Goal: Task Accomplishment & Management: Use online tool/utility

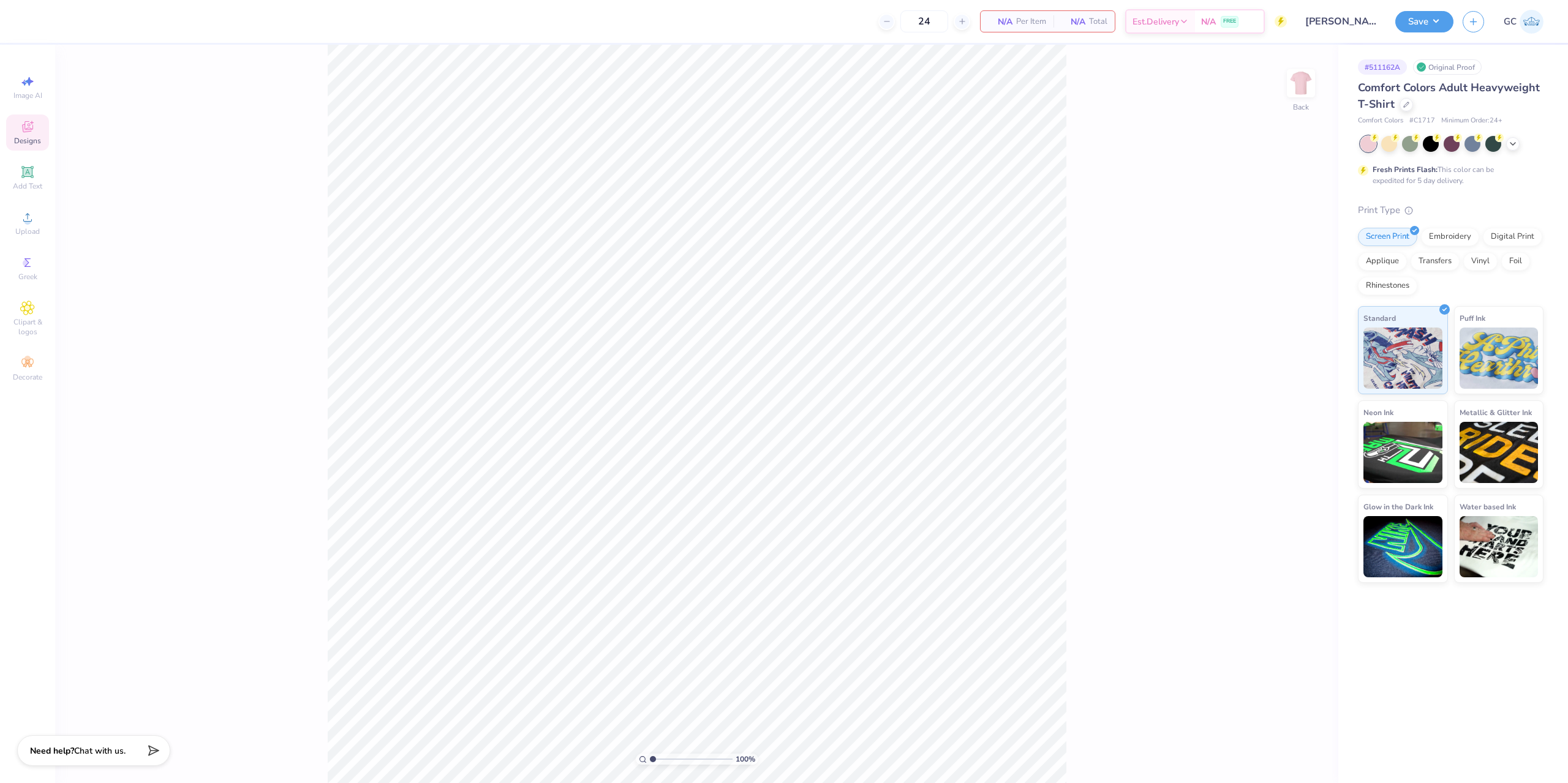
click at [30, 134] on div "Designs" at bounding box center [27, 132] width 43 height 36
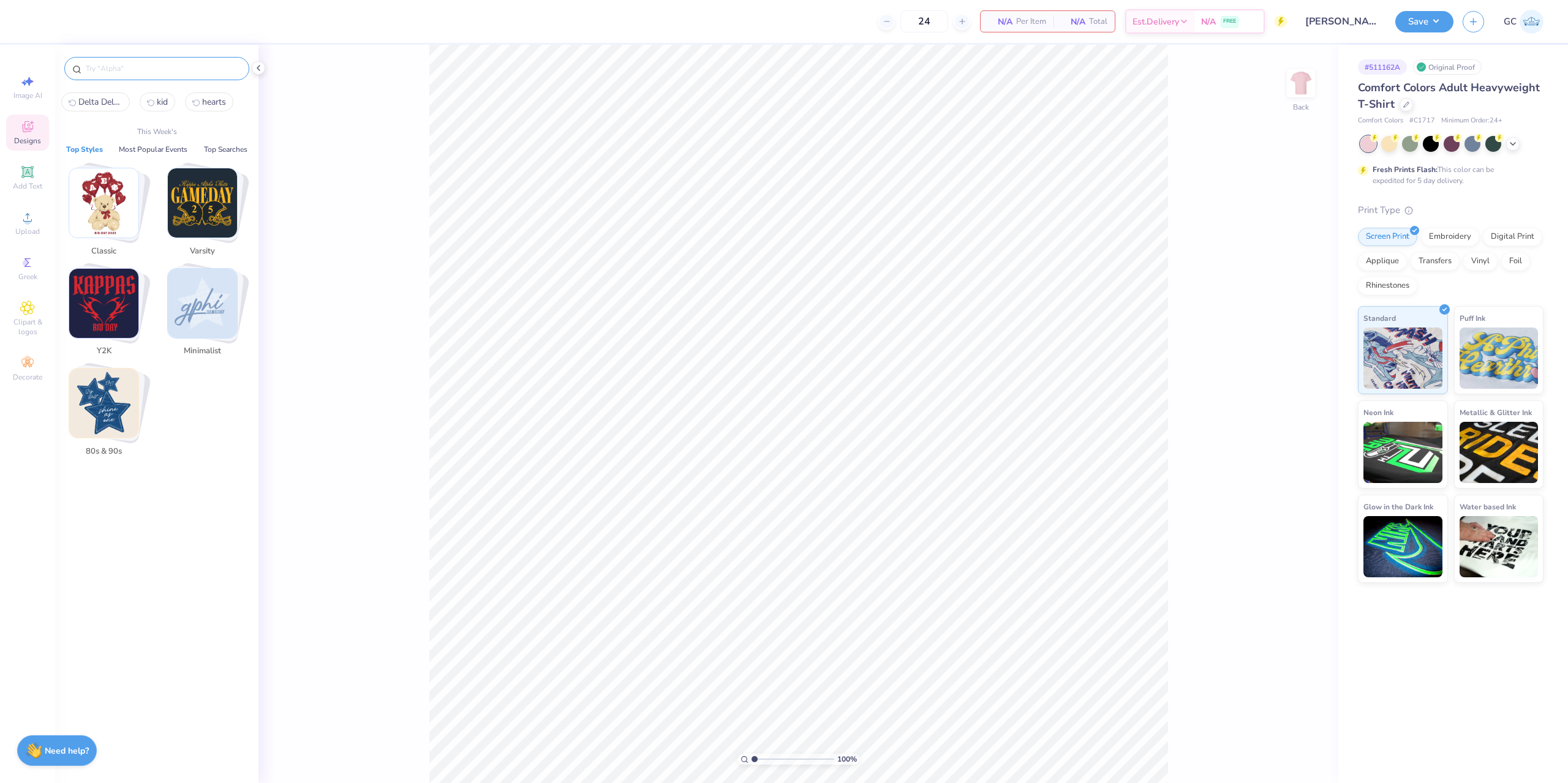
click at [119, 70] on input "text" at bounding box center [162, 69] width 157 height 12
paste input "Alpha Gamma Delta Boots Stars and Flowers"
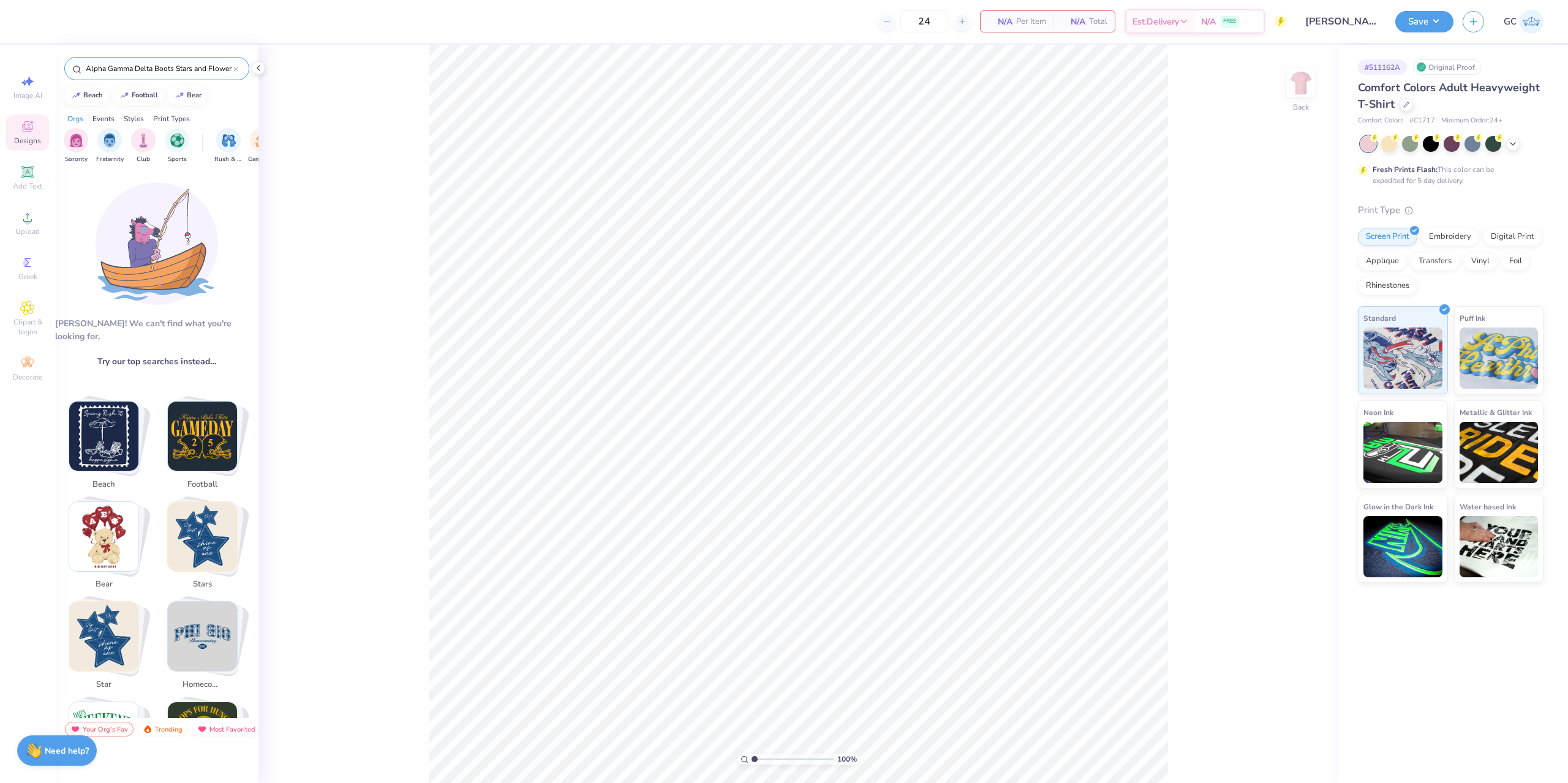
click at [161, 70] on input "Alpha Gamma Delta Boots Stars and Flowers" at bounding box center [158, 69] width 149 height 12
paste input "lowers on Stamp in Pink"
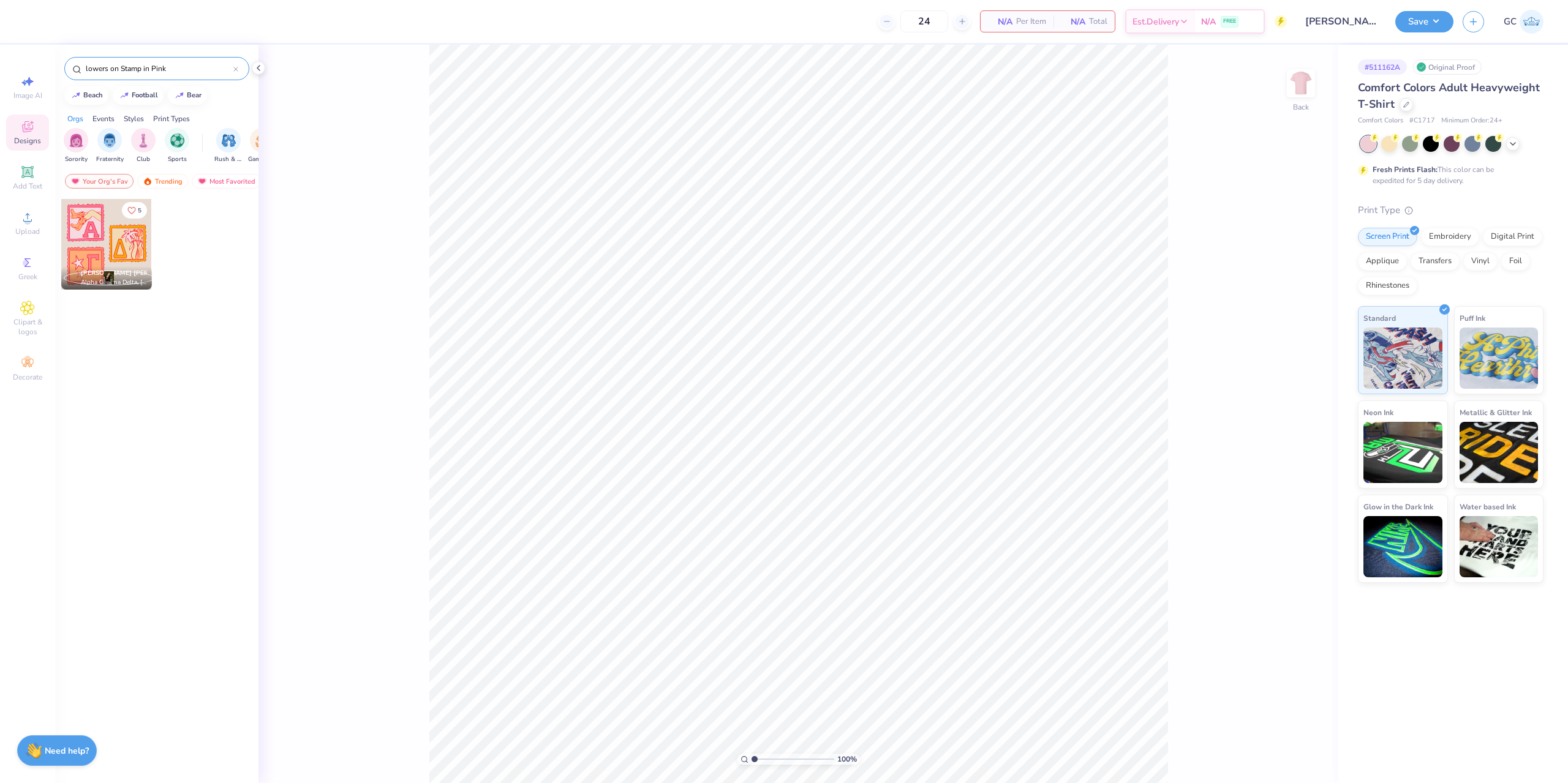
type input "lowers on Stamp in Pink"
click at [119, 222] on div at bounding box center [106, 245] width 91 height 91
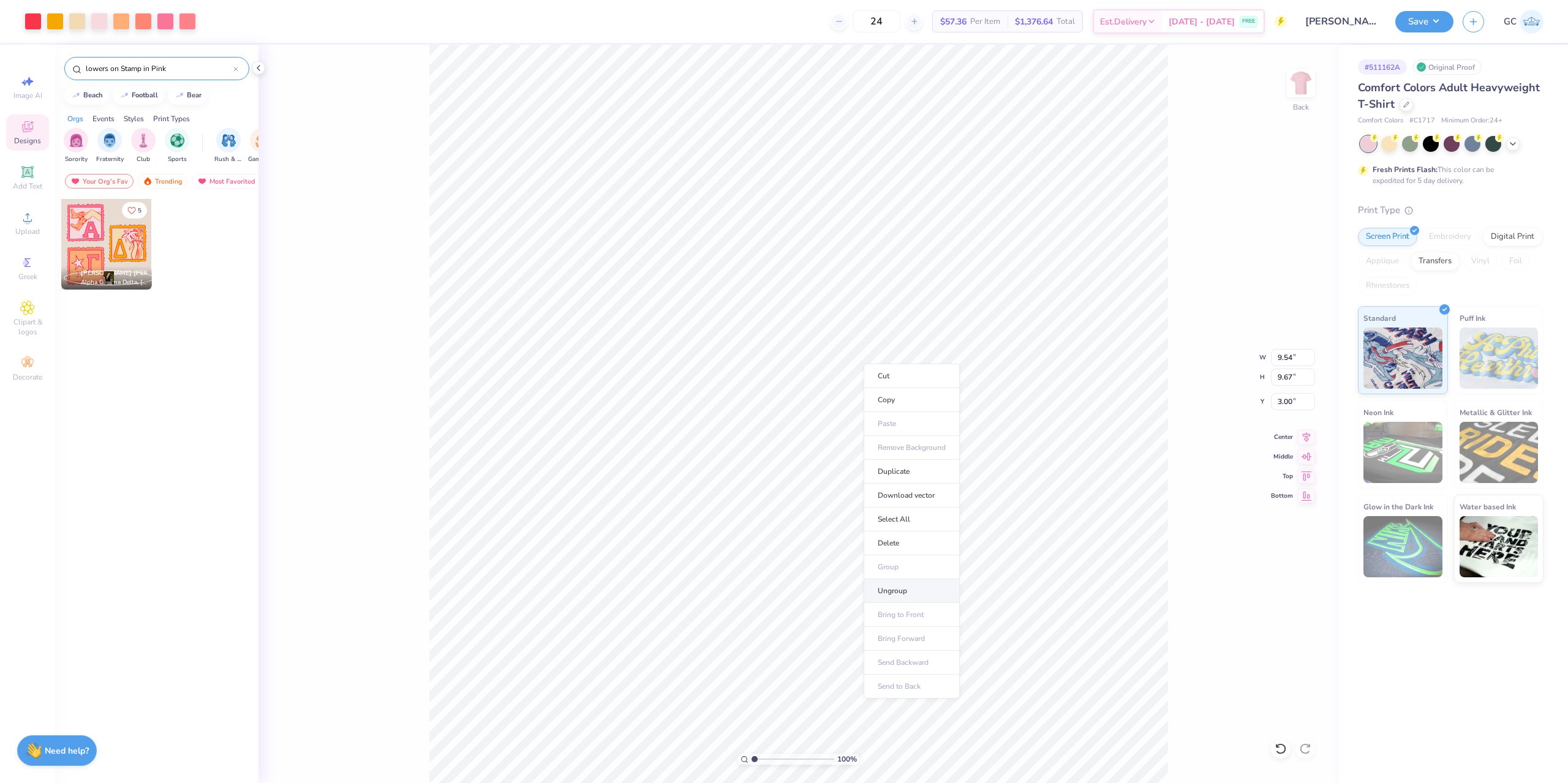
click at [894, 589] on li "Ungroup" at bounding box center [911, 592] width 96 height 24
type input "2.84"
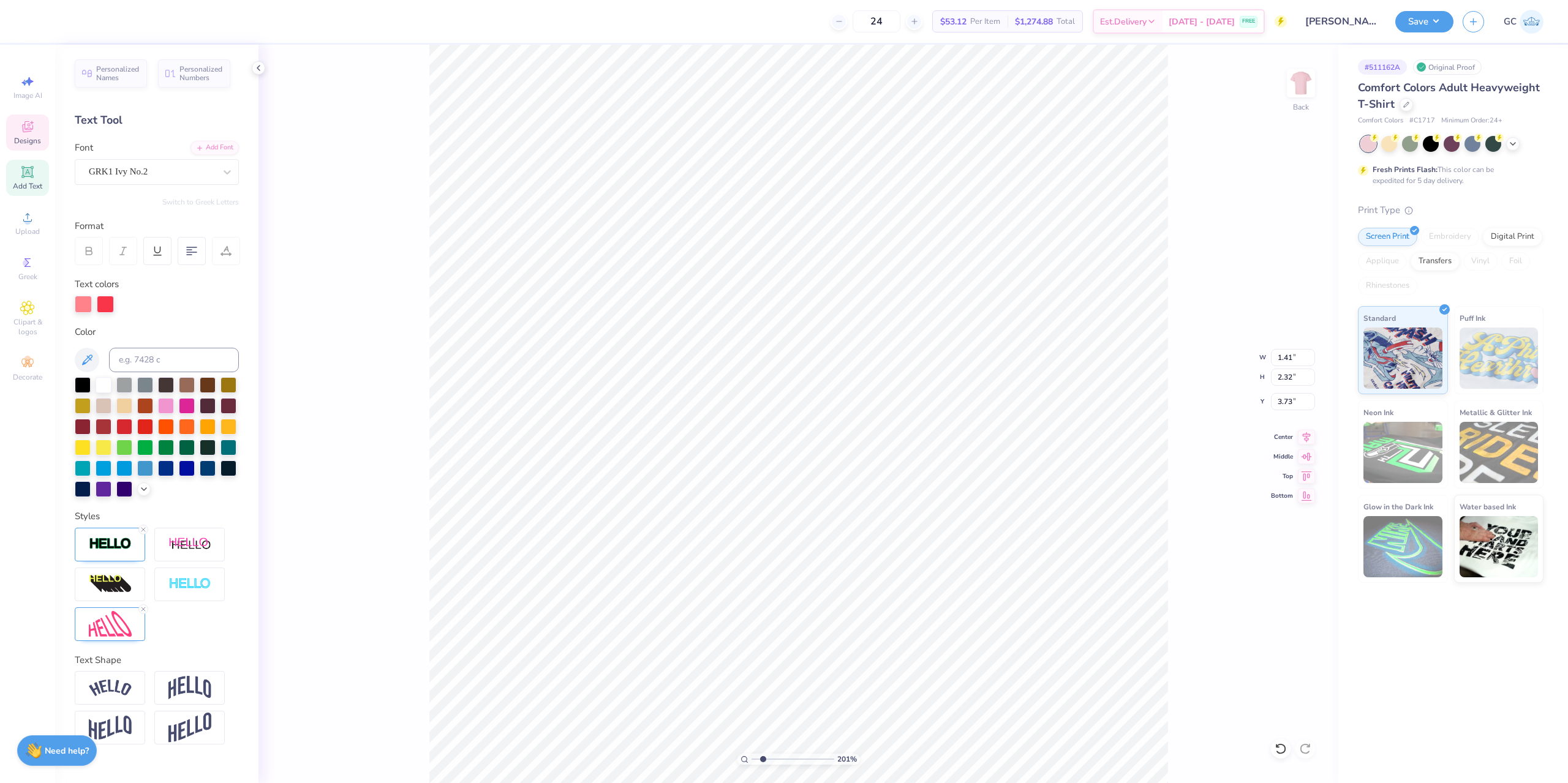
scroll to position [10, 1]
type input "2.01445811466782"
type textarea "C"
type input "2.01445811466782"
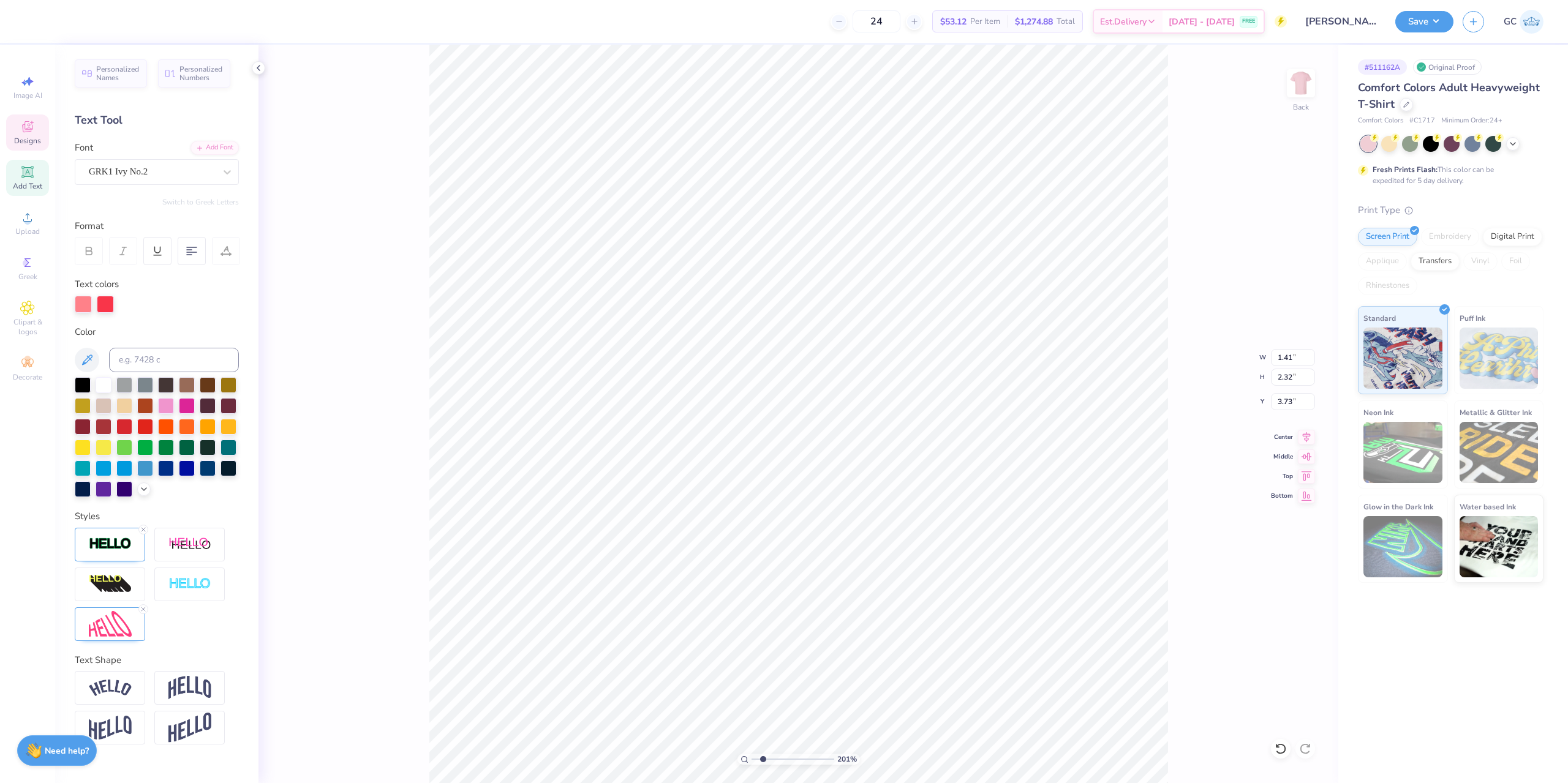
type textarea "c"
type input "2.01445811466782"
type textarea "g"
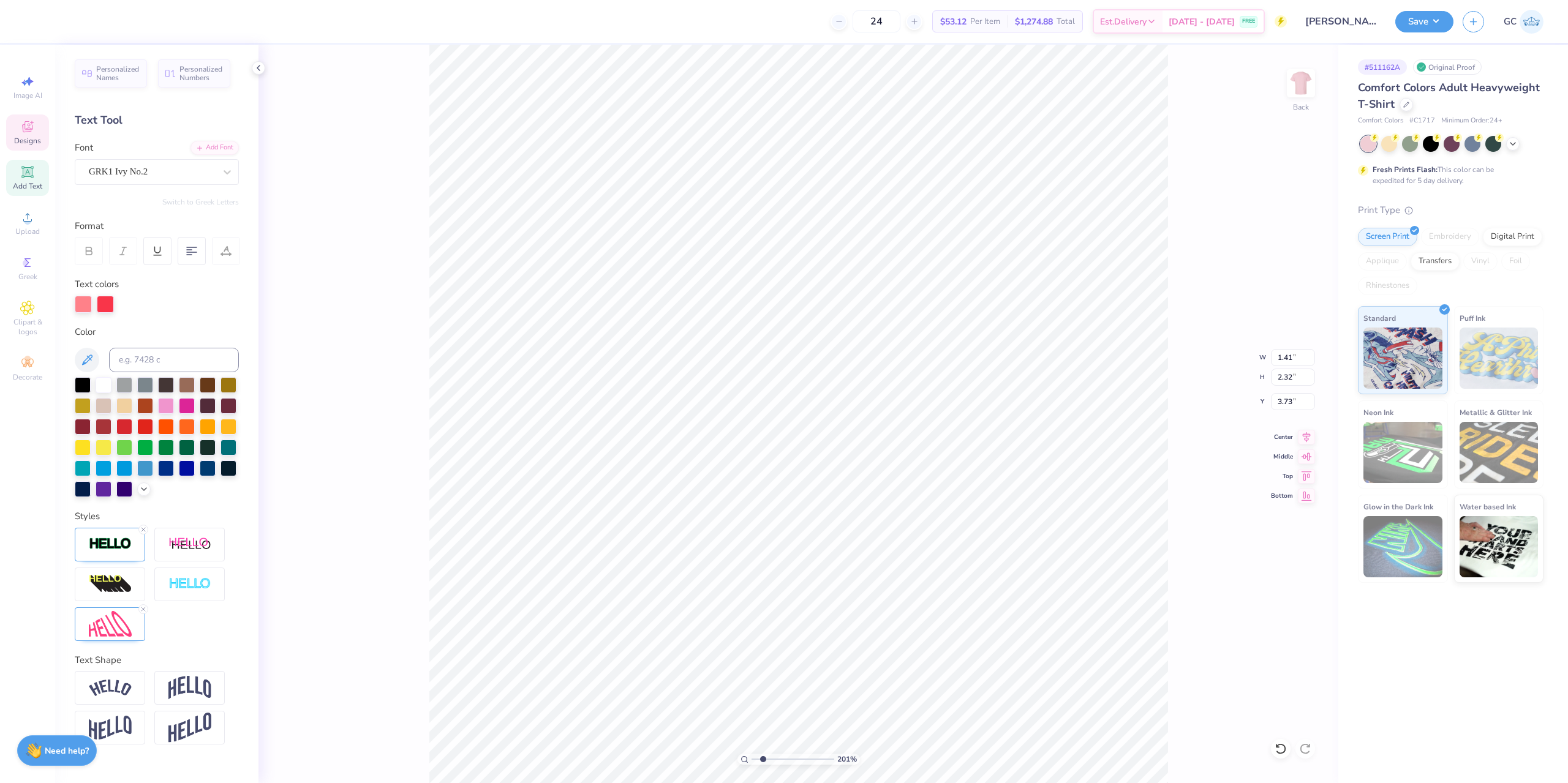
type input "2.01445811466782"
type textarea "a"
paste textarea
type input "2.01445811466782"
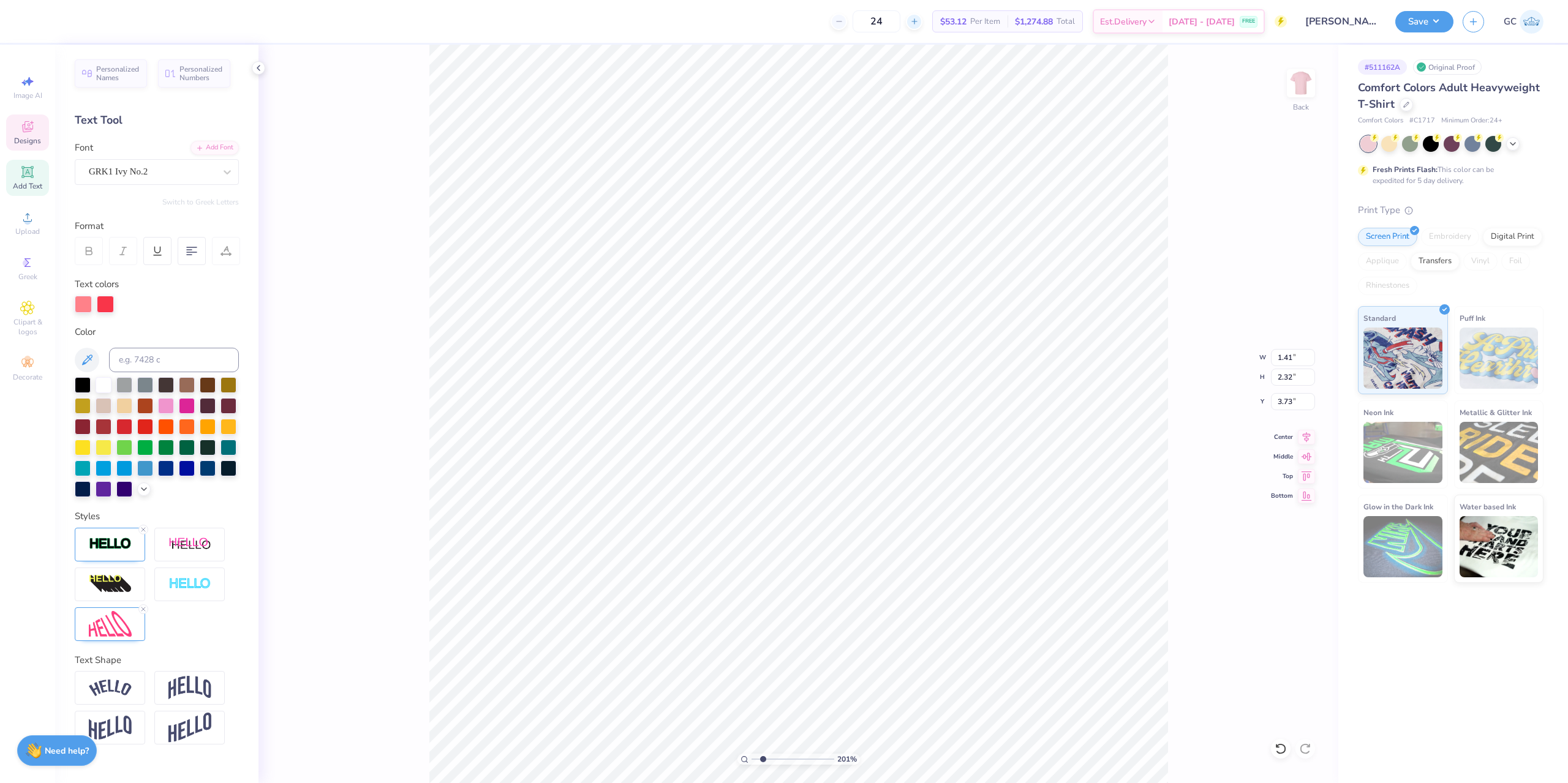
type input "2.01445811466782"
type textarea "a"
type input "2.01445811466782"
type textarea "as"
type input "2.01445811466782"
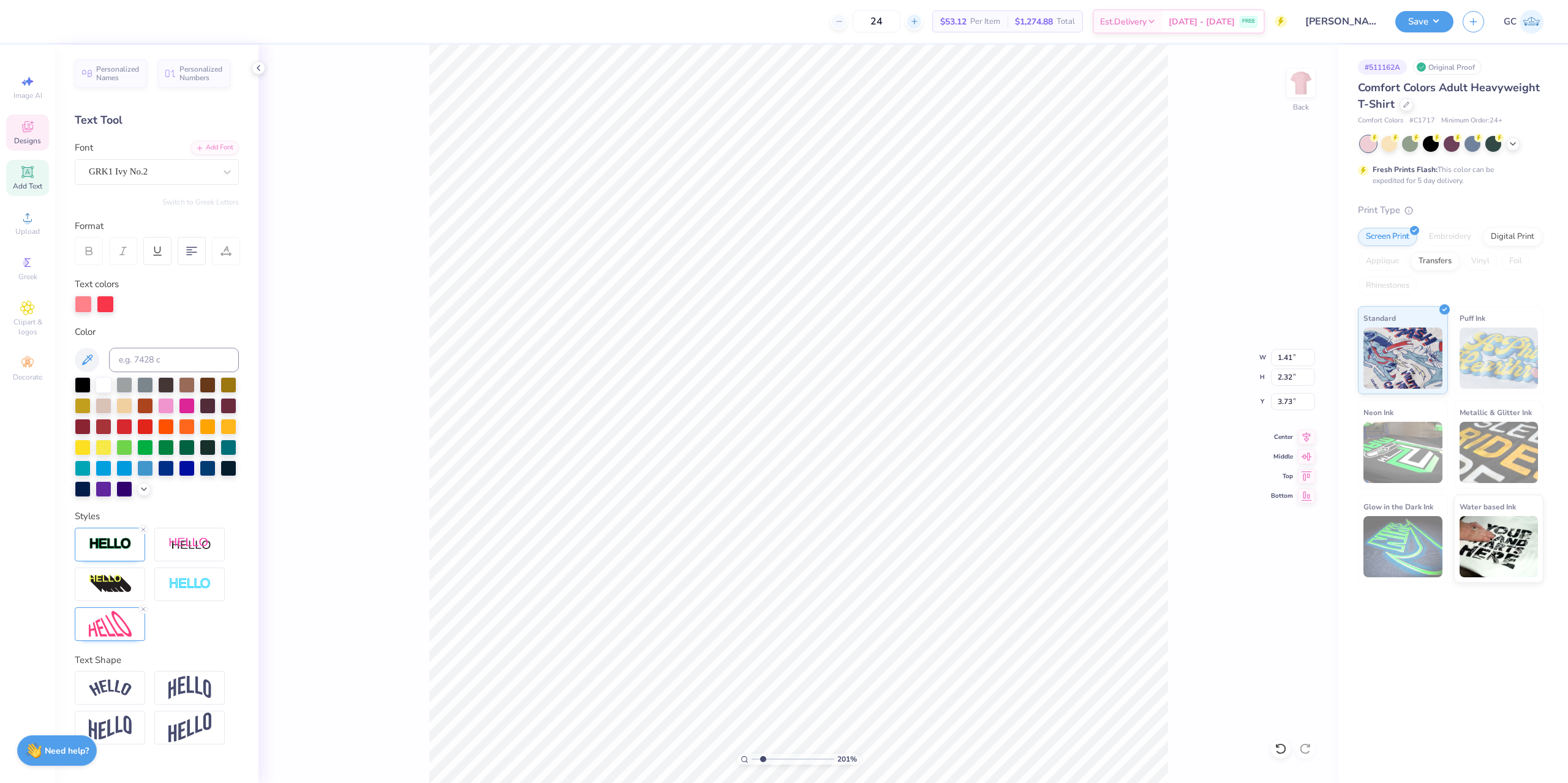
type textarea "asda"
type input "2.01445811466782"
type textarea "asd"
type input "2.01445811466782"
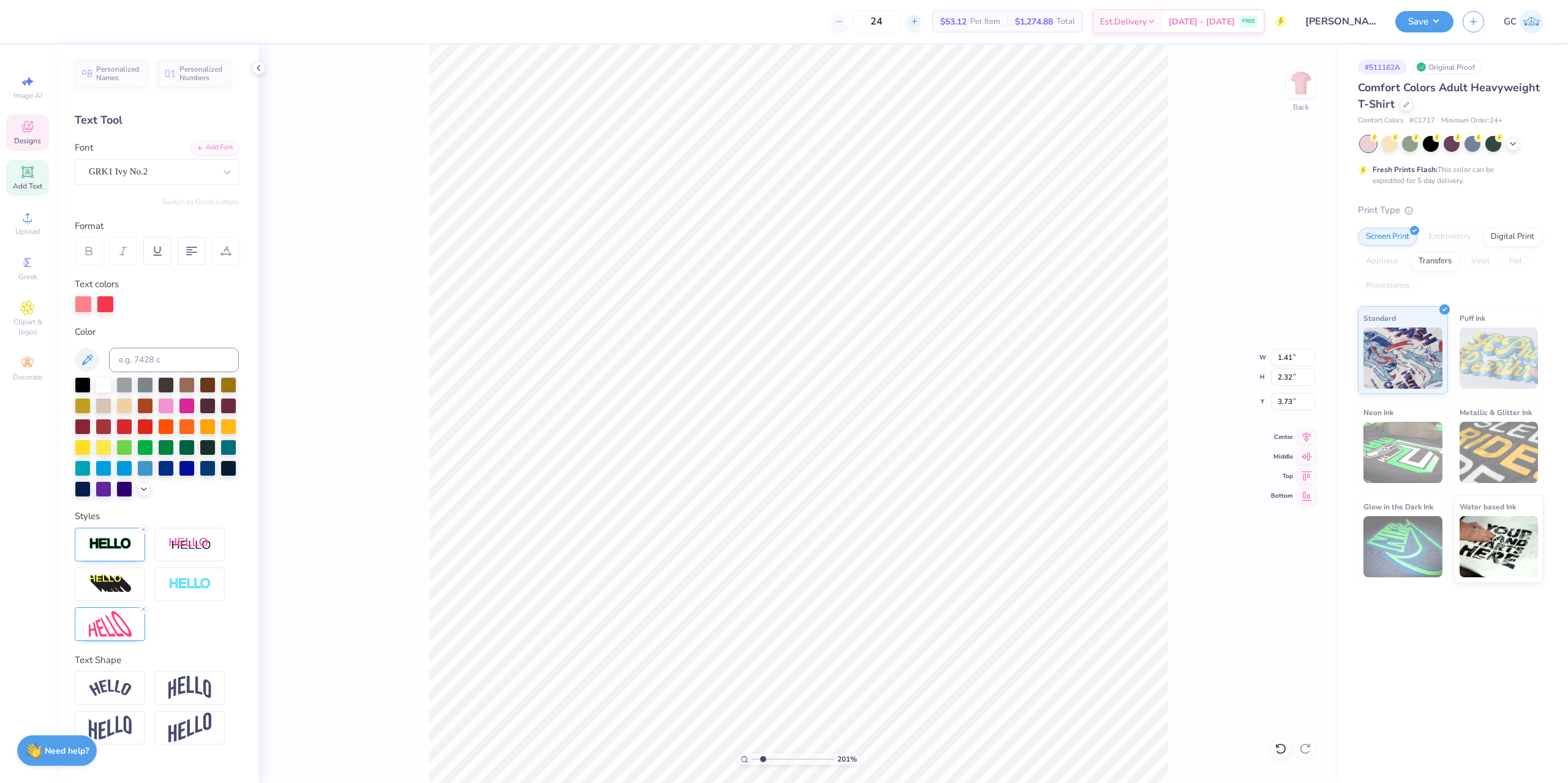
type textarea "as"
type input "2.01445811466782"
type textarea "a"
type input "2.01445811466782"
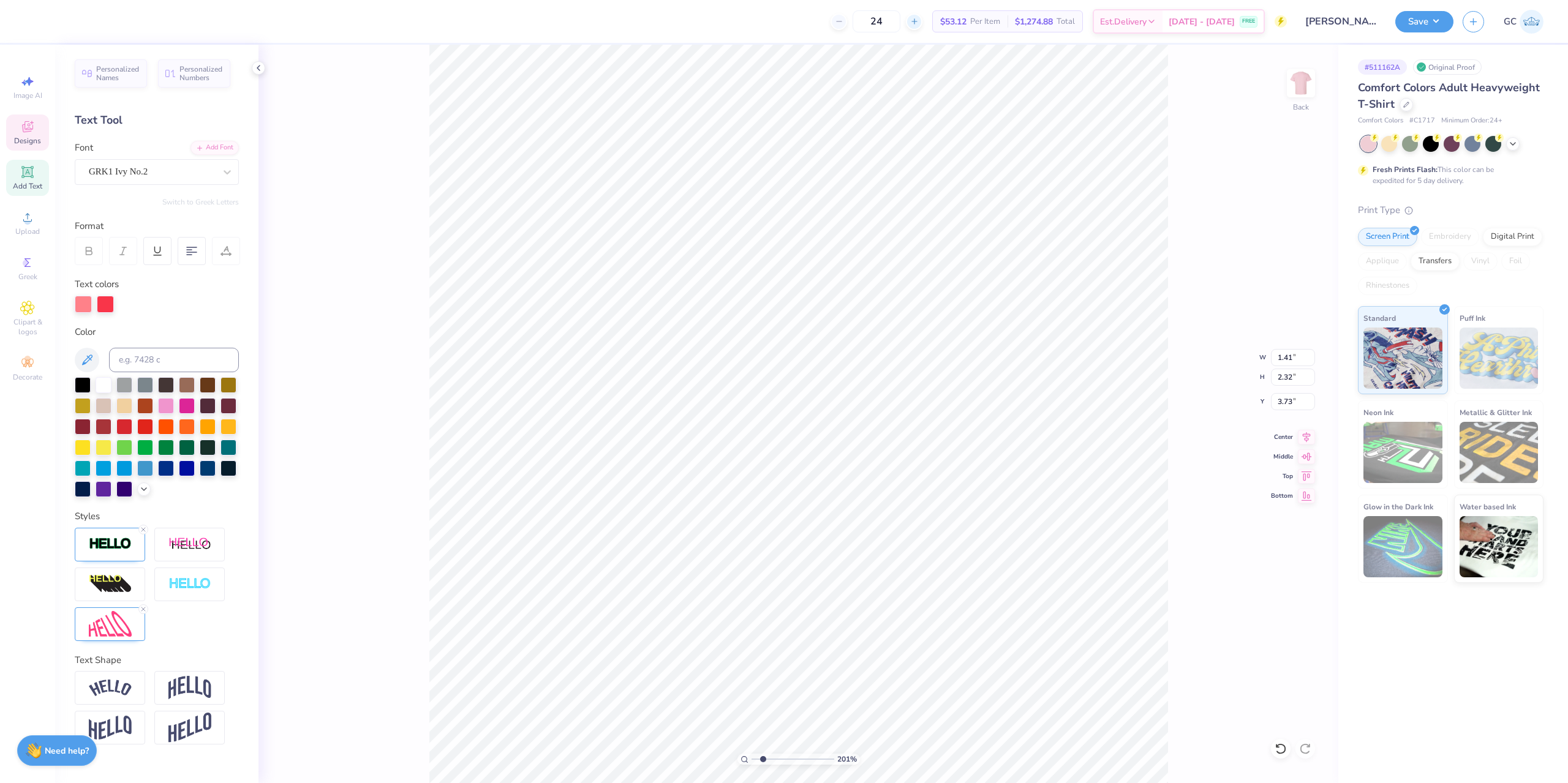
type input "2.01445811466782"
type textarea "C"
type input "2.01445811466782"
type textarea "S"
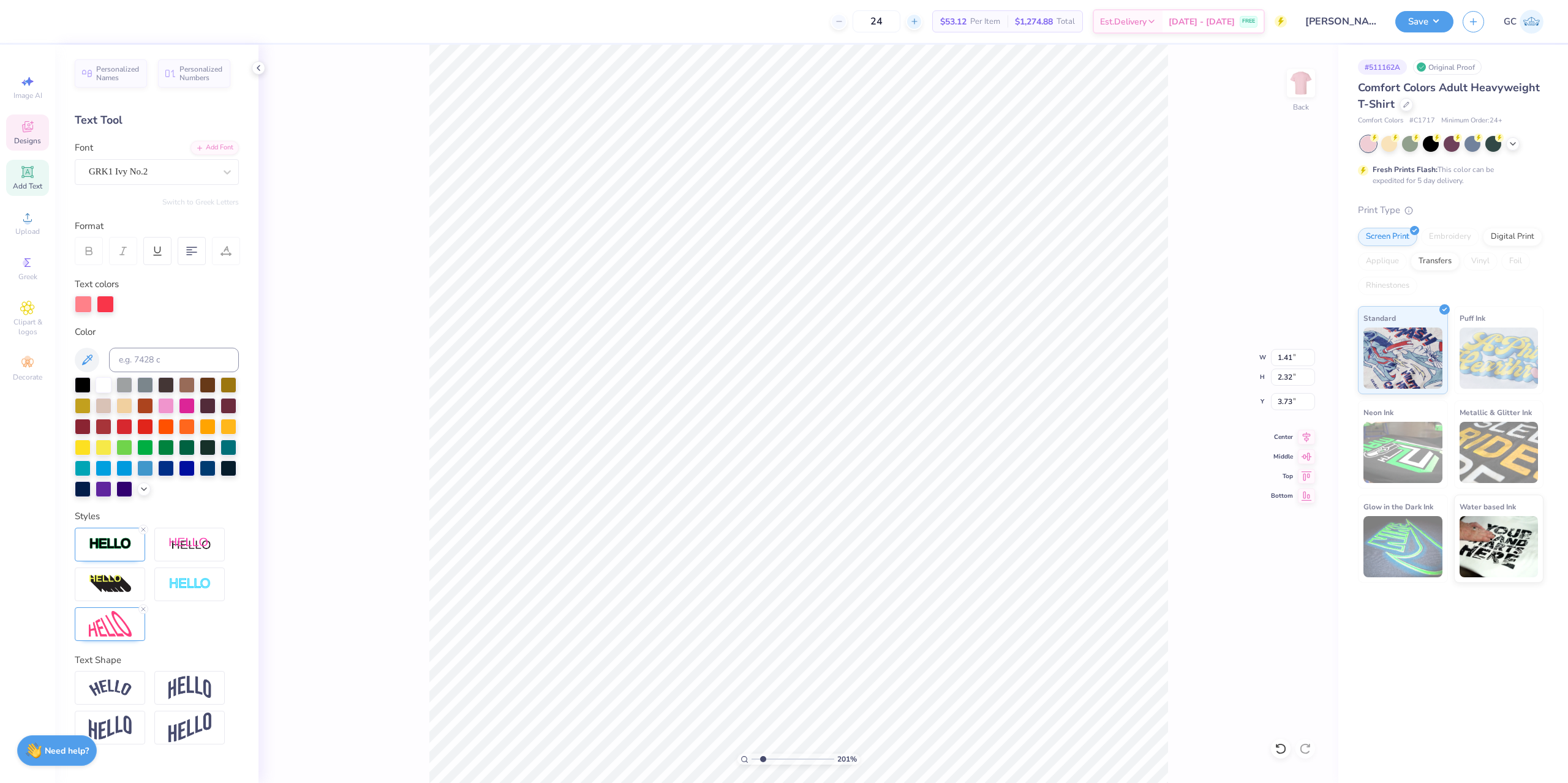
type input "2.01445811466782"
type textarea "SA"
type input "2.01445811466782"
type textarea "SAS"
type input "2.01445811466782"
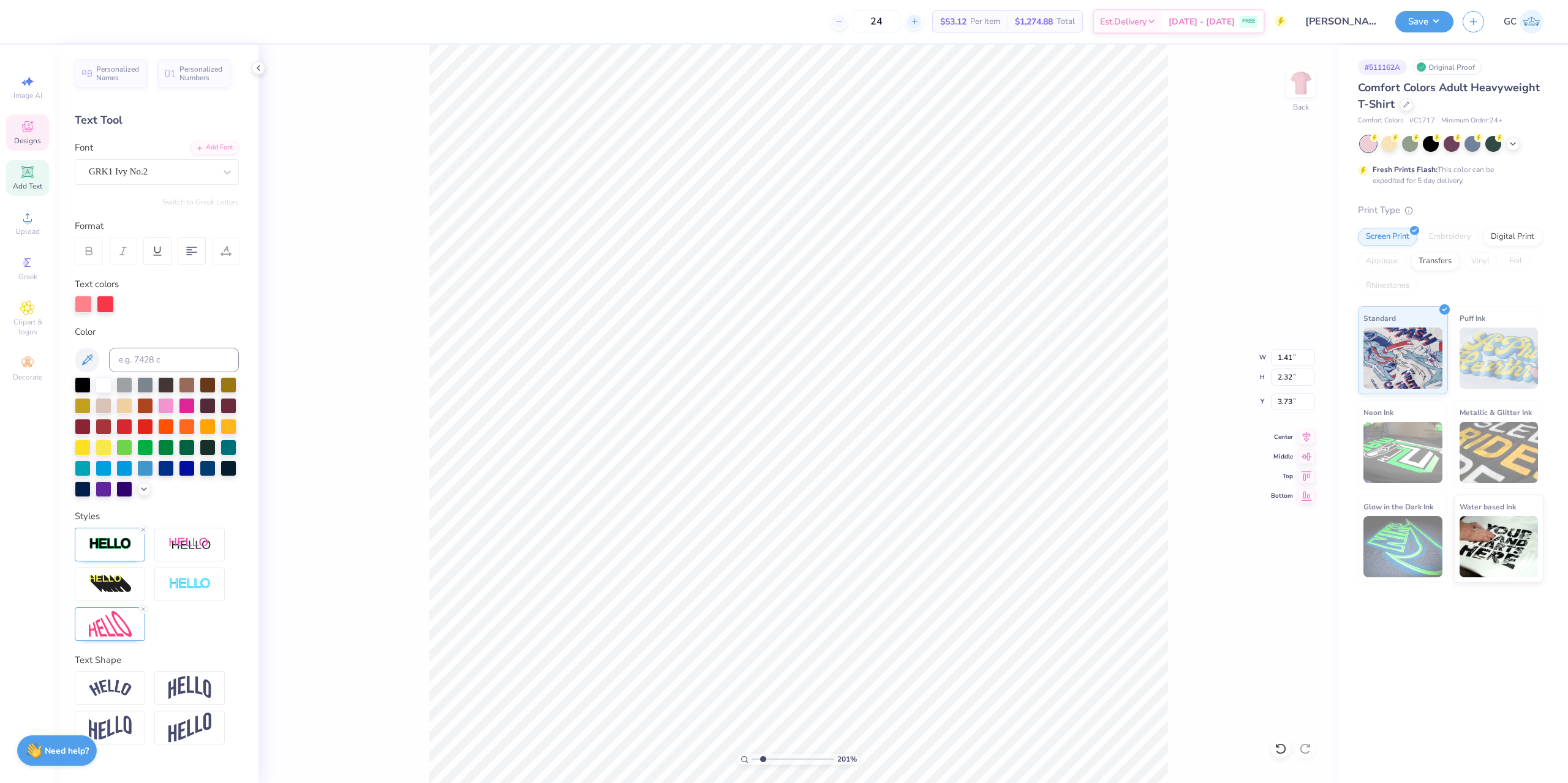
type textarea "SA"
type input "2.01445811466782"
type textarea "S"
type input "2.01445811466782"
type textarea "O"
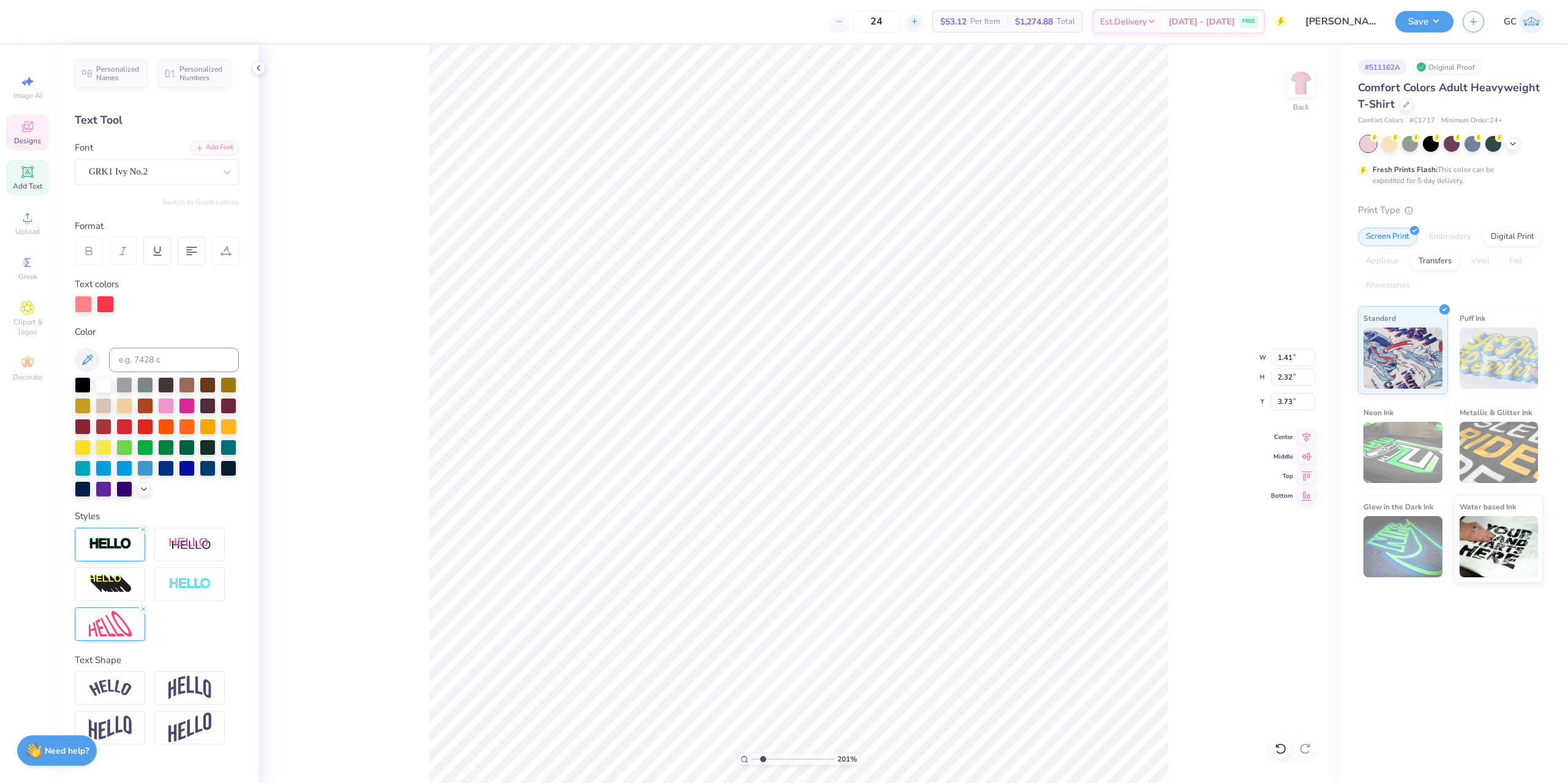
type input "2.01445811466782"
type textarea "OP"
type input "2.01445811466782"
type textarea "O"
type input "2.01445811466782"
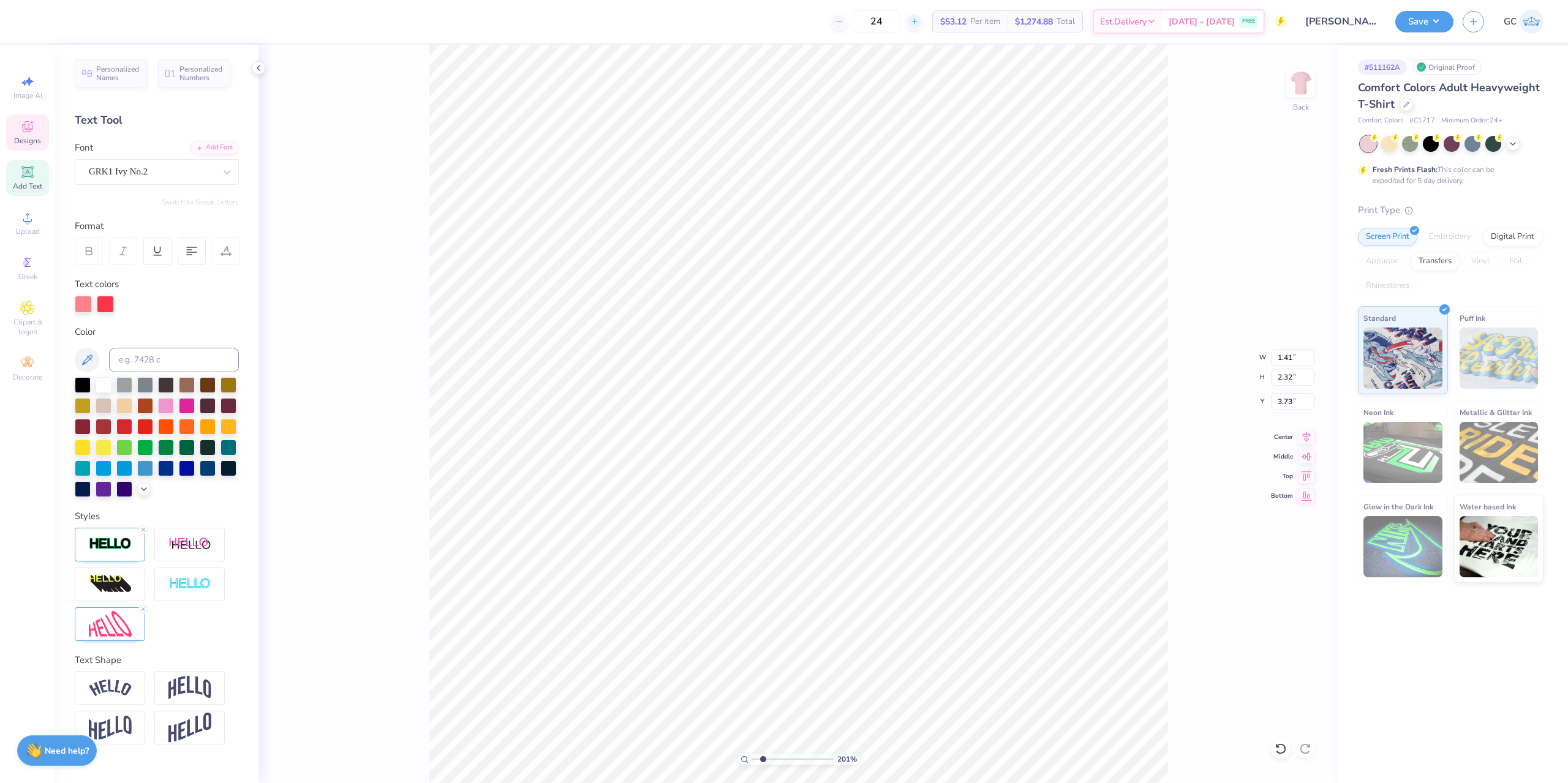
type textarea "I"
type input "2.01445811466782"
type textarea "IO"
type input "2.01445811466782"
type textarea "IOE"
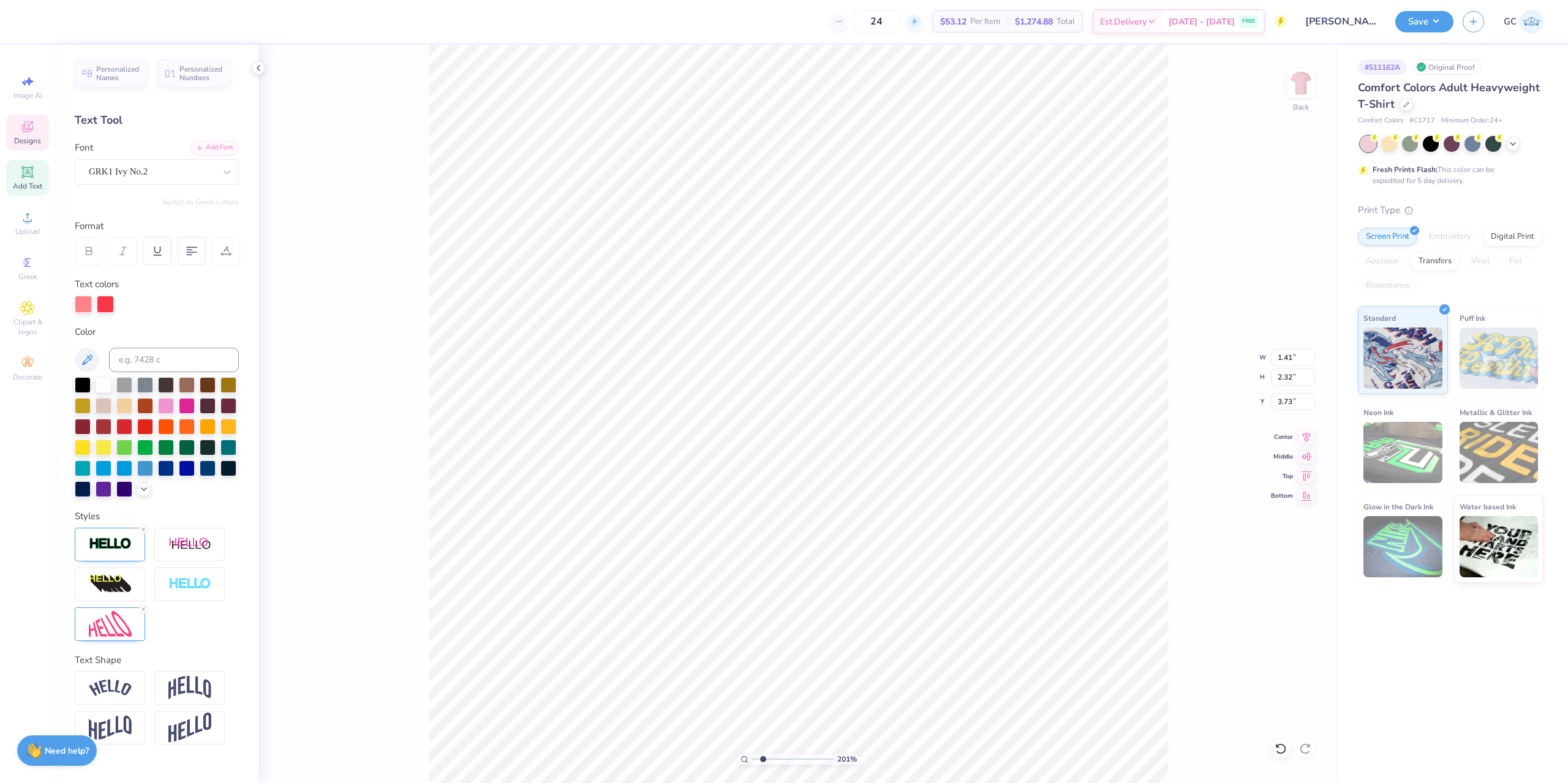
type input "2.01445811466782"
type textarea "IO"
type input "2.01445811466782"
type textarea "I"
type input "2.01445811466782"
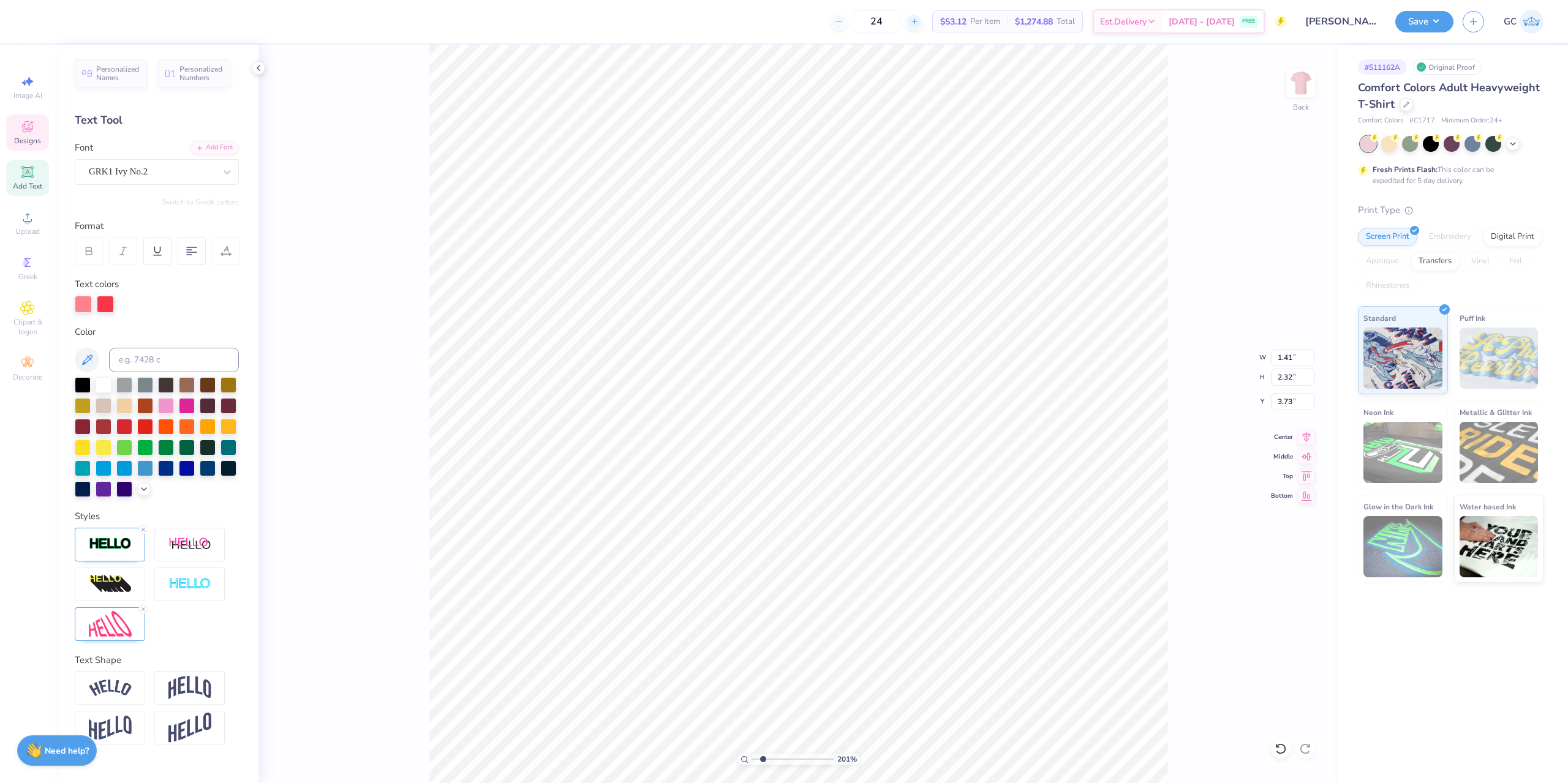
type textarea "IR"
type input "2.01445811466782"
type textarea "I"
type input "2.01445811466782"
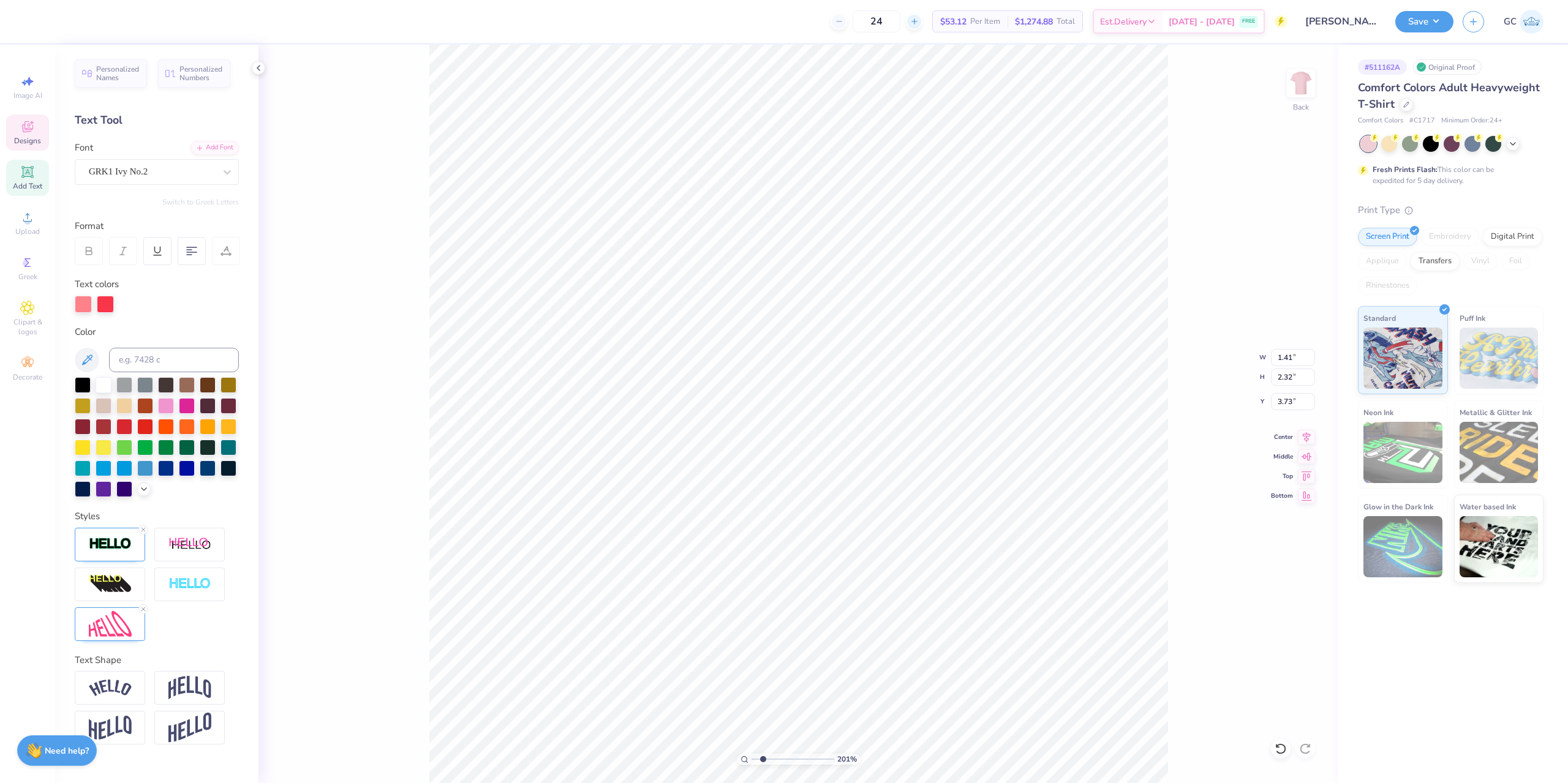
type textarea "Q"
type input "2.01445811466782"
type textarea "QW"
type input "2.01445811466782"
type textarea "Q"
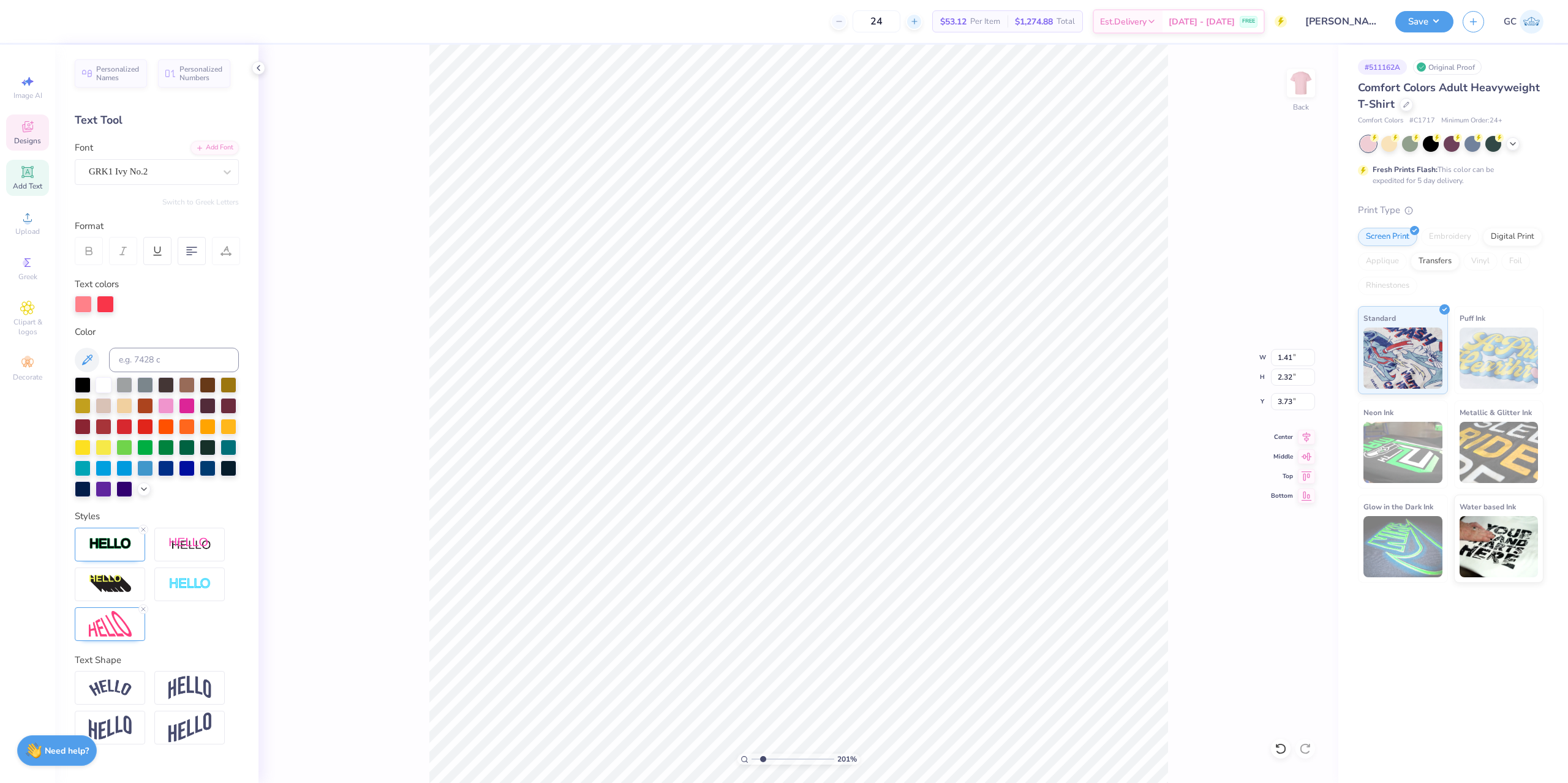
type input "2.01445811466782"
type textarea "E"
type input "2.01445811466782"
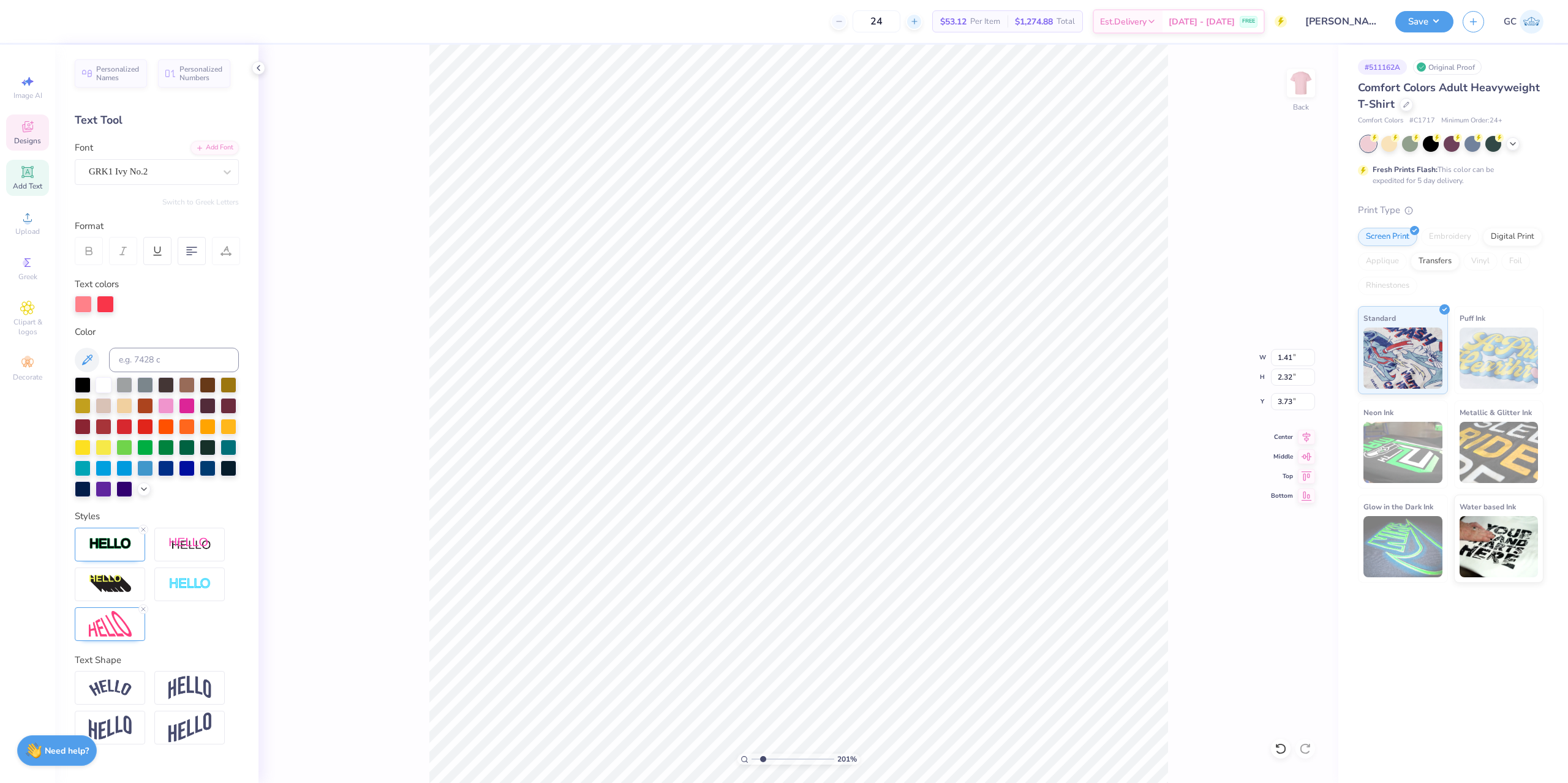
type textarea "A"
type input "2.01445811466782"
type textarea "AS"
type input "2.01445811466782"
type textarea "ASD"
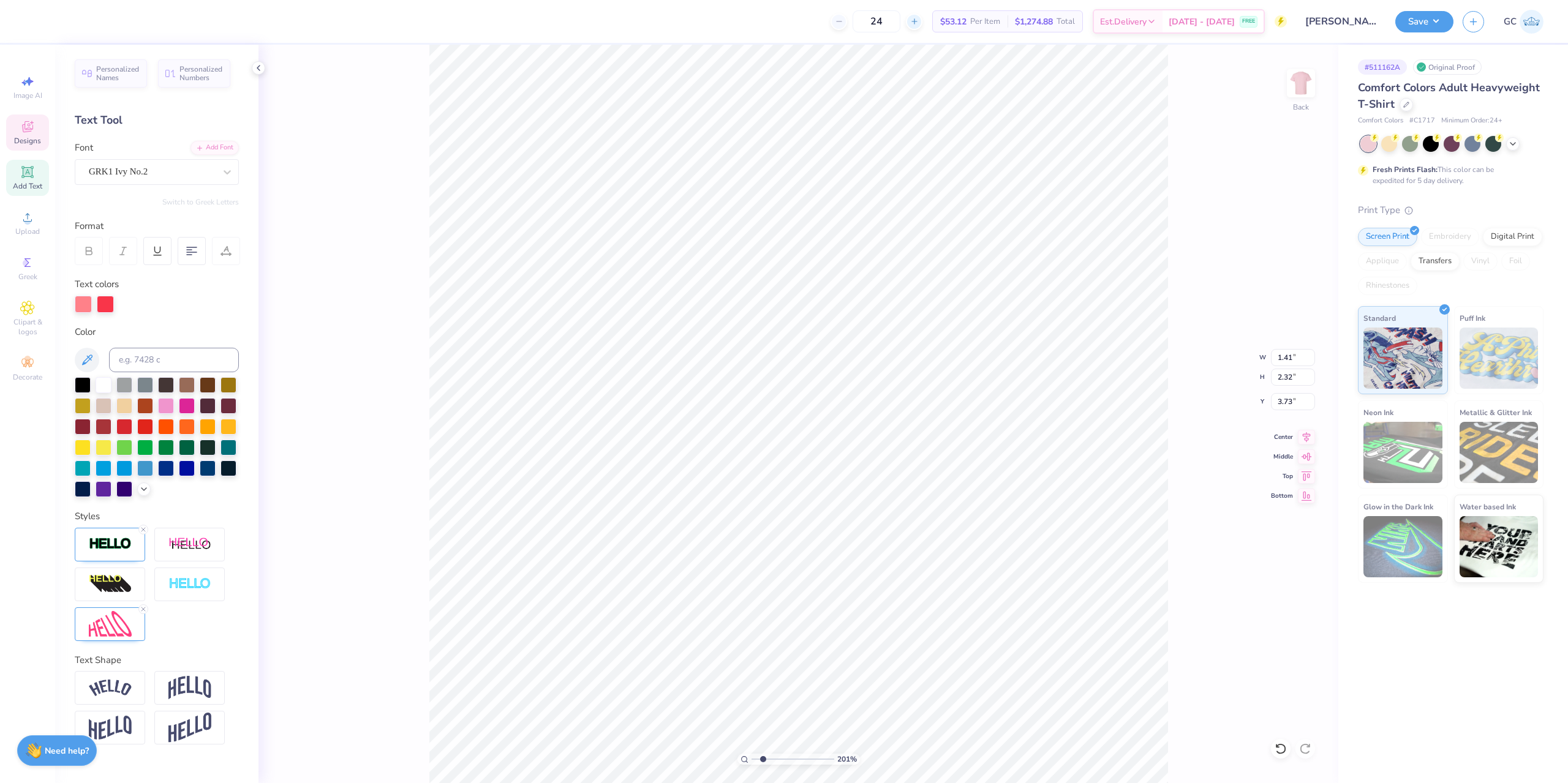
type input "2.01445811466782"
type textarea "ASDF"
type input "2.01445811466782"
type textarea "ASDFG"
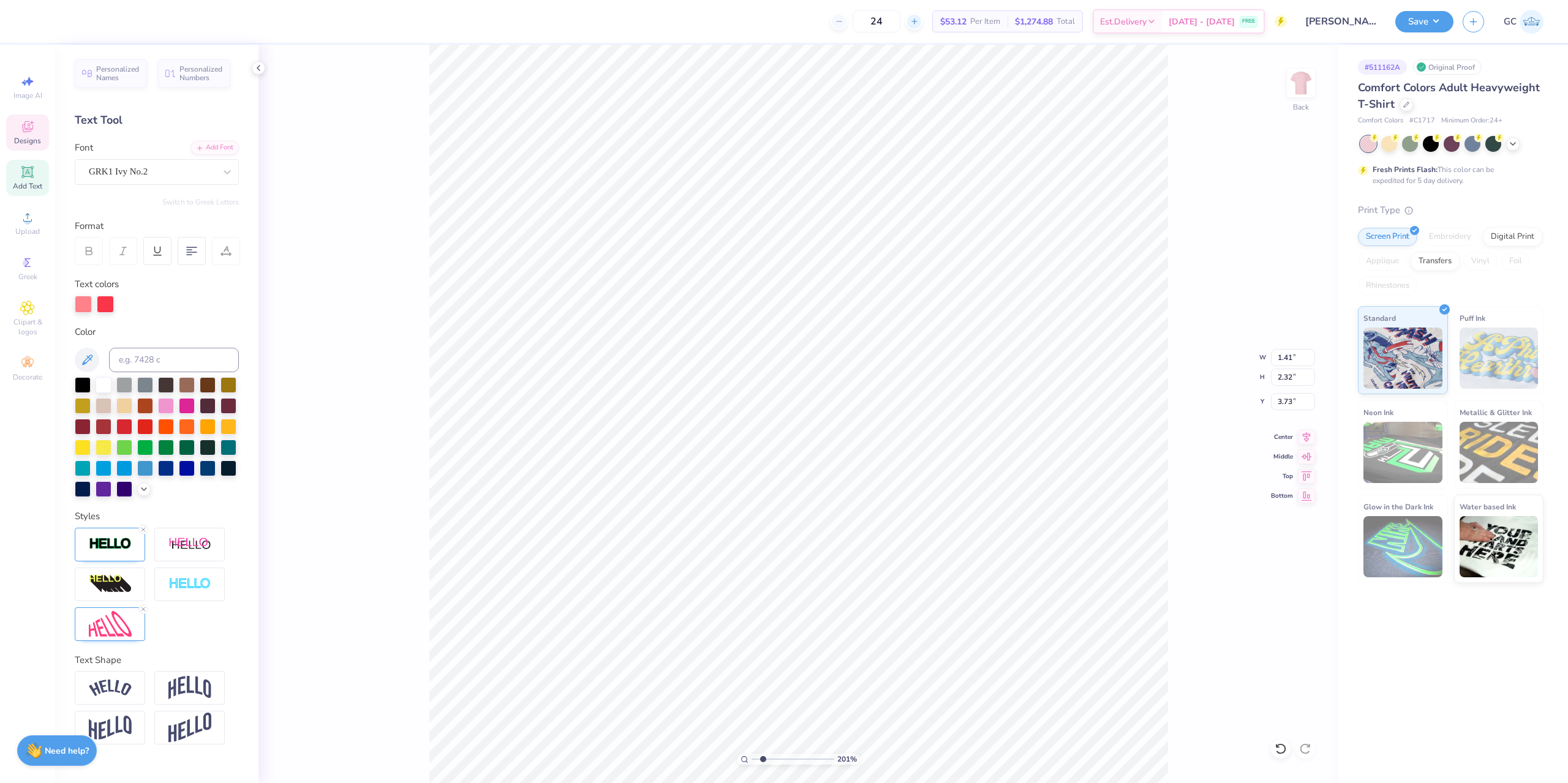
type input "2.01445811466782"
type textarea "A"
type input "2.01445811466782"
type textarea "F"
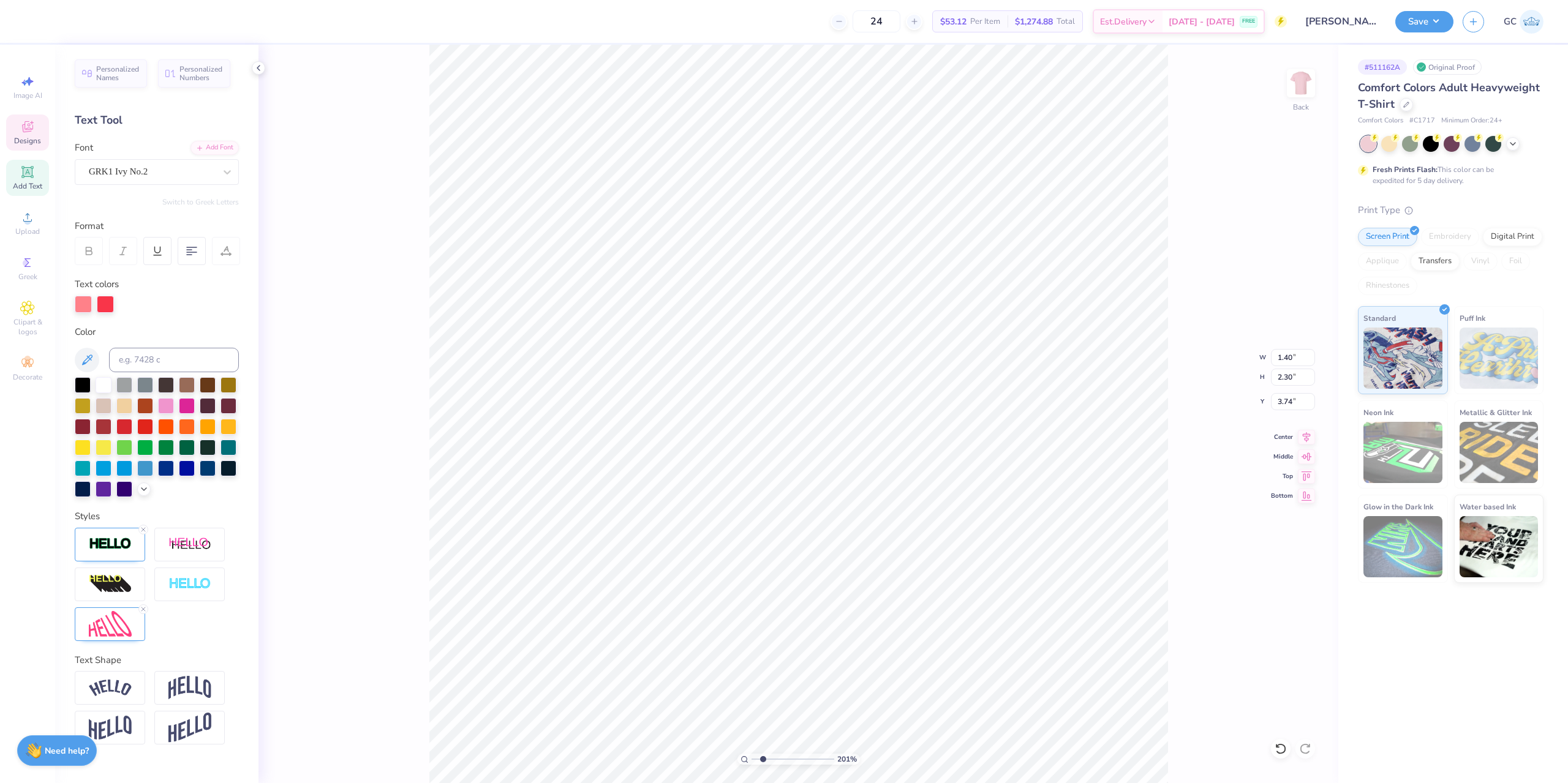
type input "2.01445811466782"
type input "5.05"
click at [106, 624] on img at bounding box center [110, 624] width 43 height 27
click at [142, 613] on icon at bounding box center [143, 609] width 8 height 8
type input "2.01445811466782"
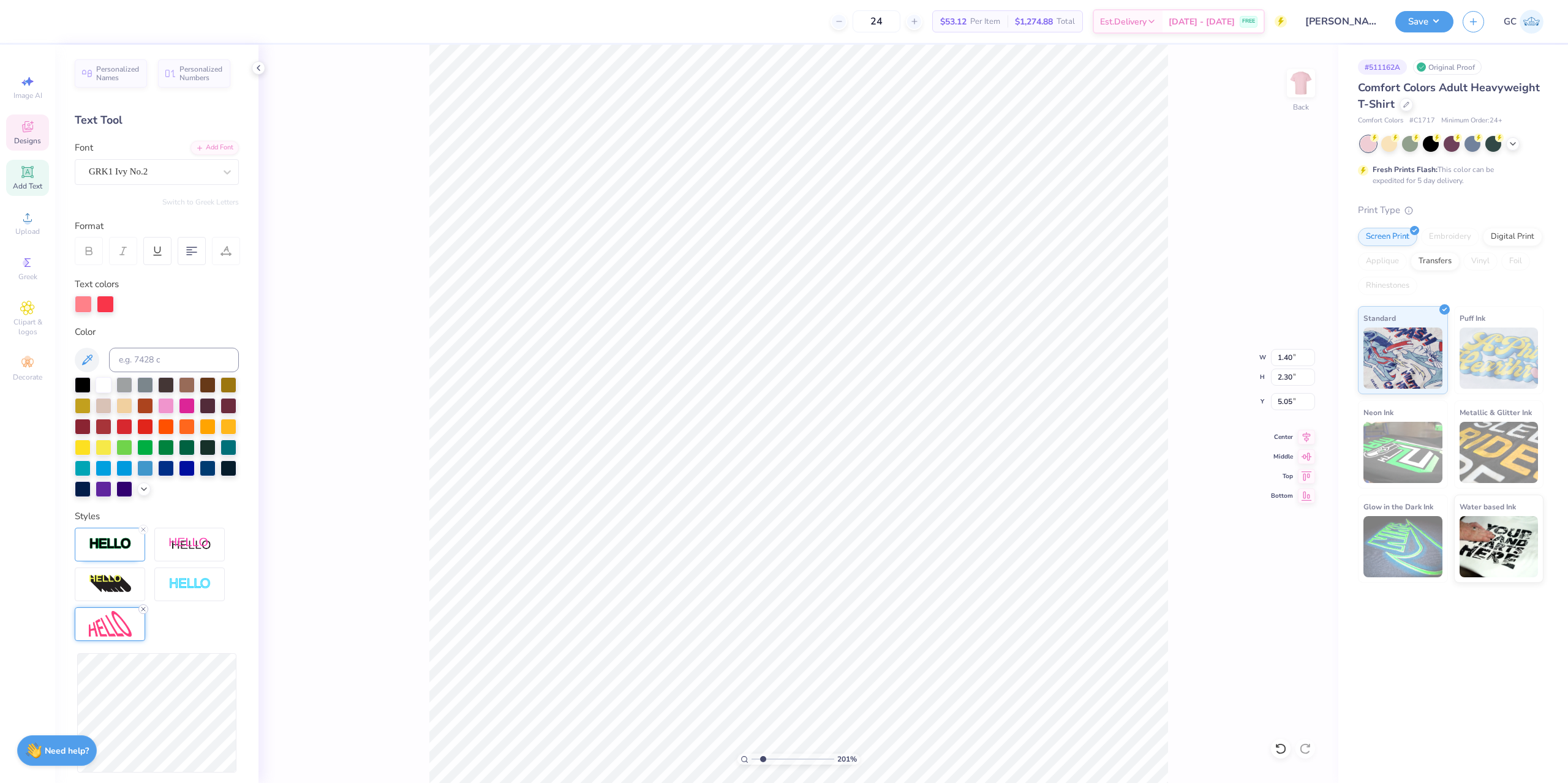
type input "1.94"
type input "1.91"
type input "5.25"
type input "2.01445811466782"
type input "5.12"
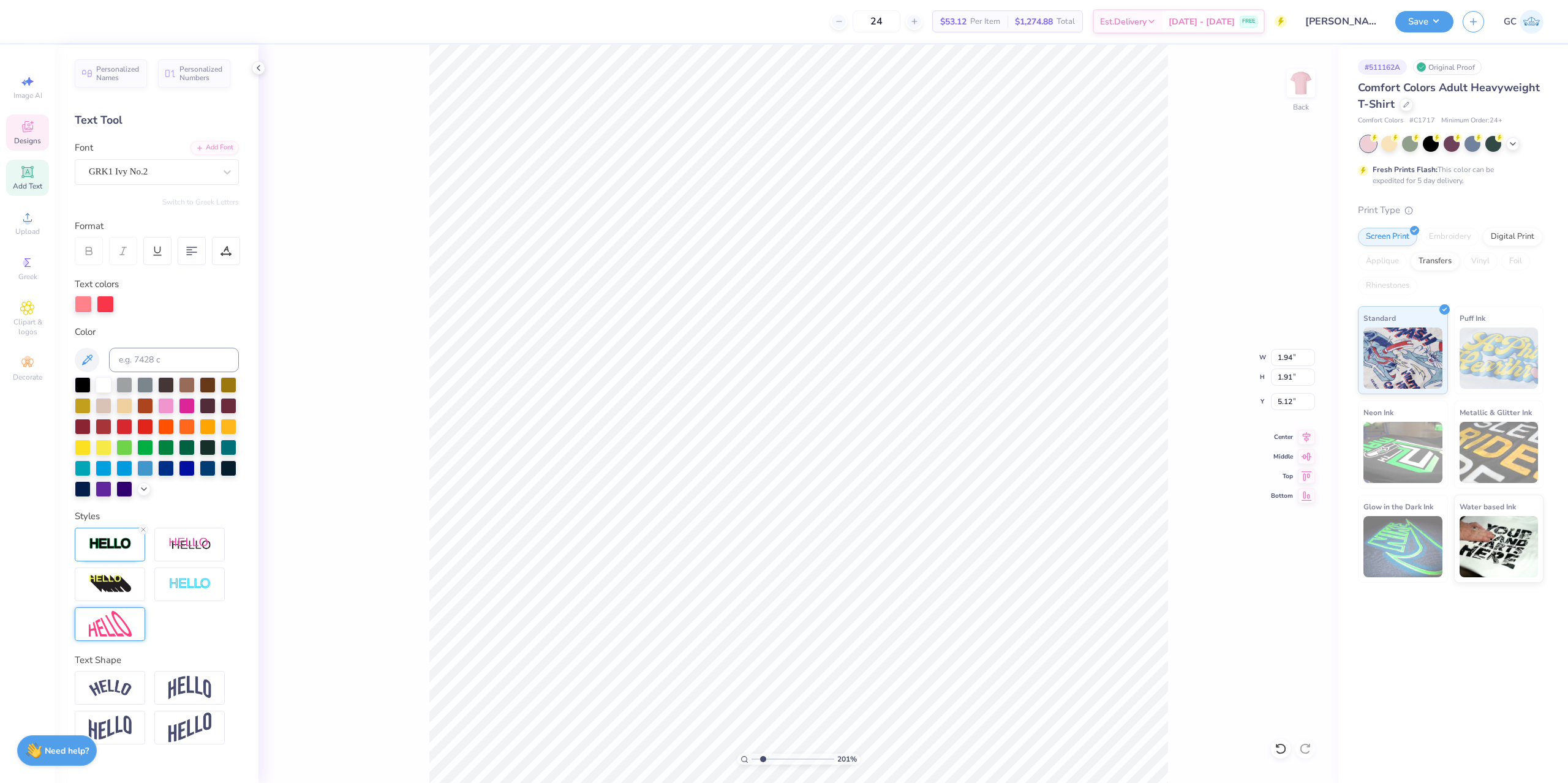
type input "2.01445811466782"
type input "3.60"
type input "2.01445811466782"
type input "6.93"
type input "2.01445811466782"
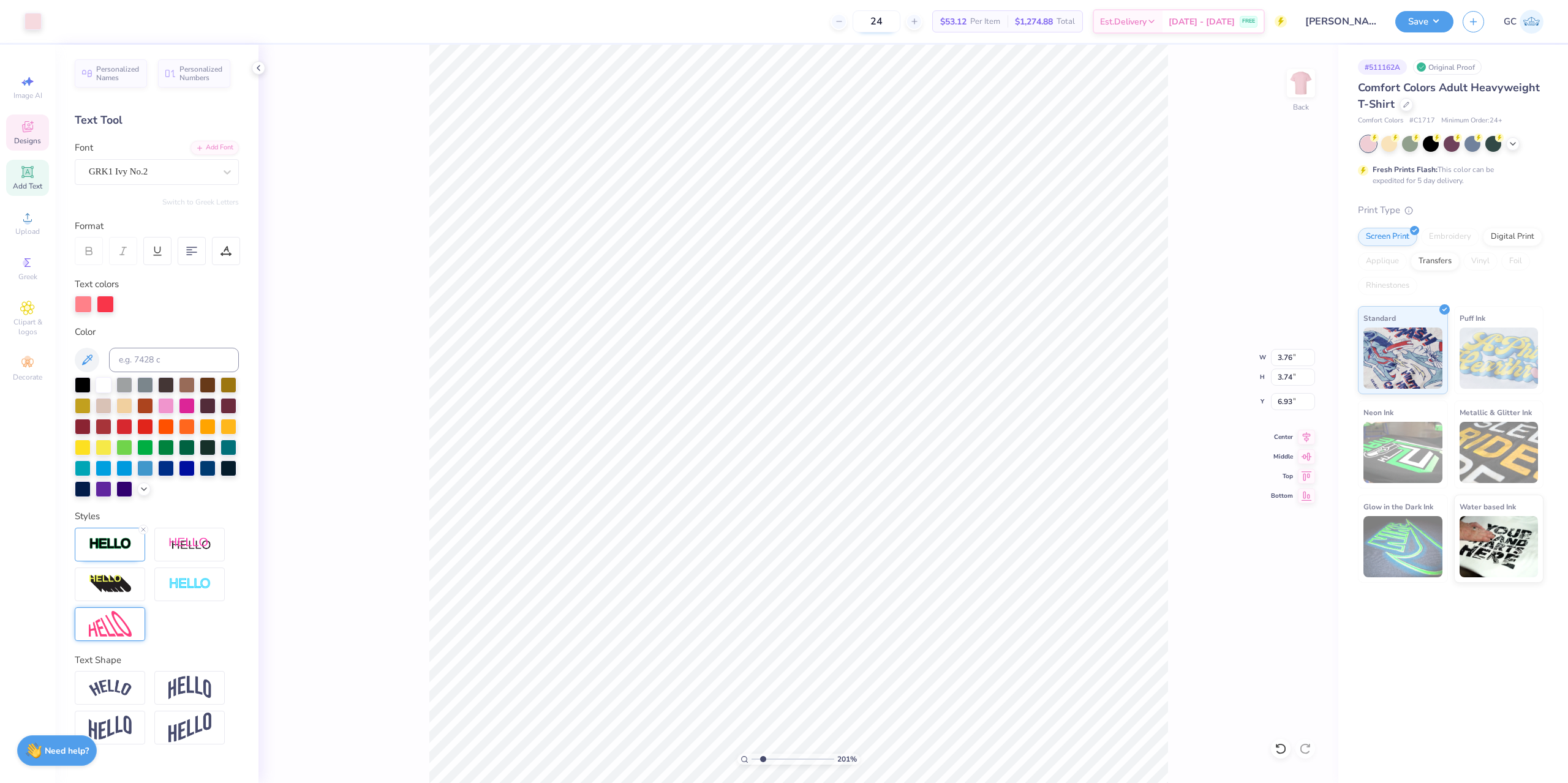
type input "3.43"
type input "2.01445811466782"
type input "10.75"
type input "2.01445811466782"
type input "5.61"
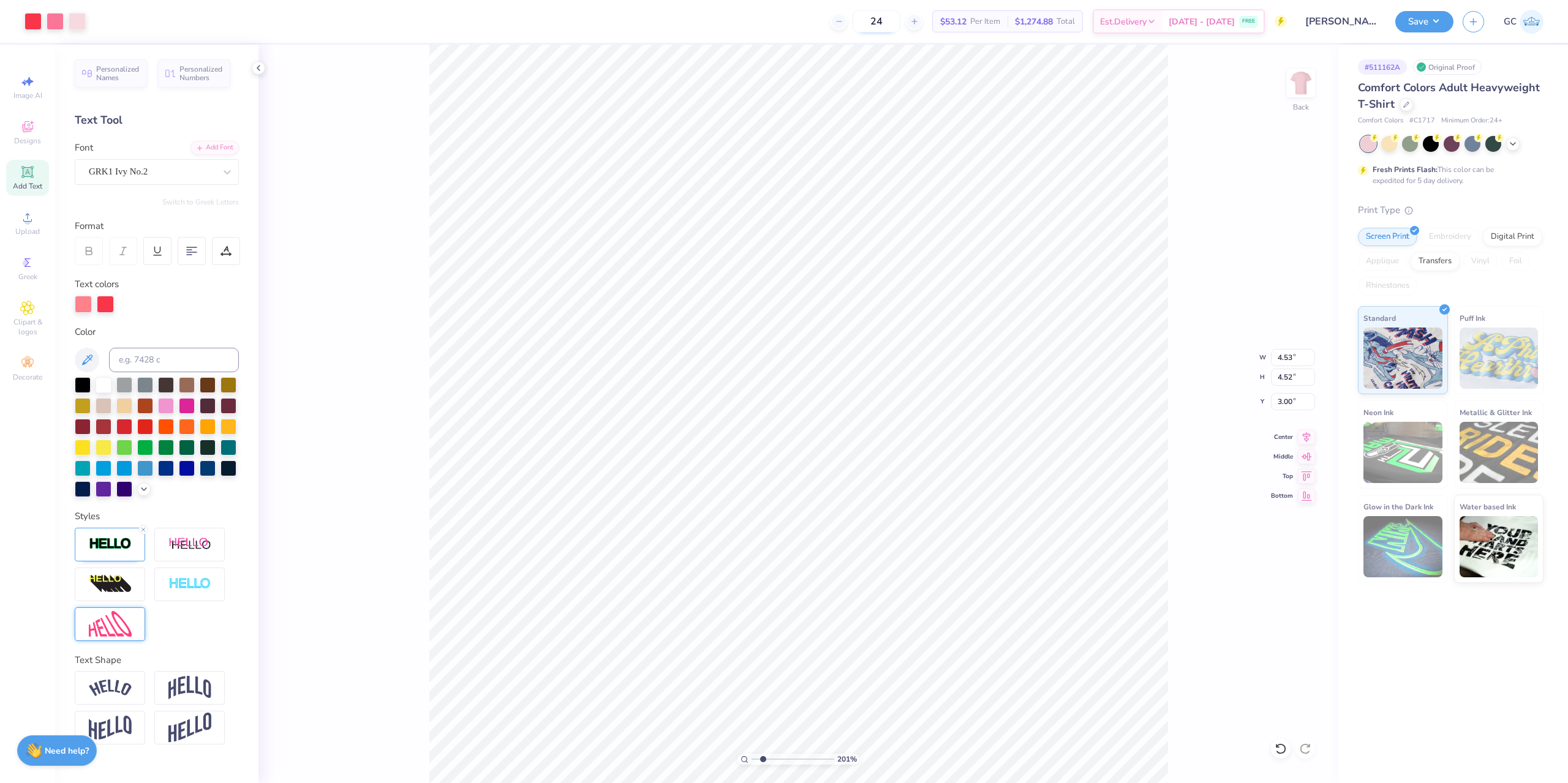
type input "5.59"
type input "2.01445811466782"
type input "6.96"
type input "6.94"
type input "2.01445811466782"
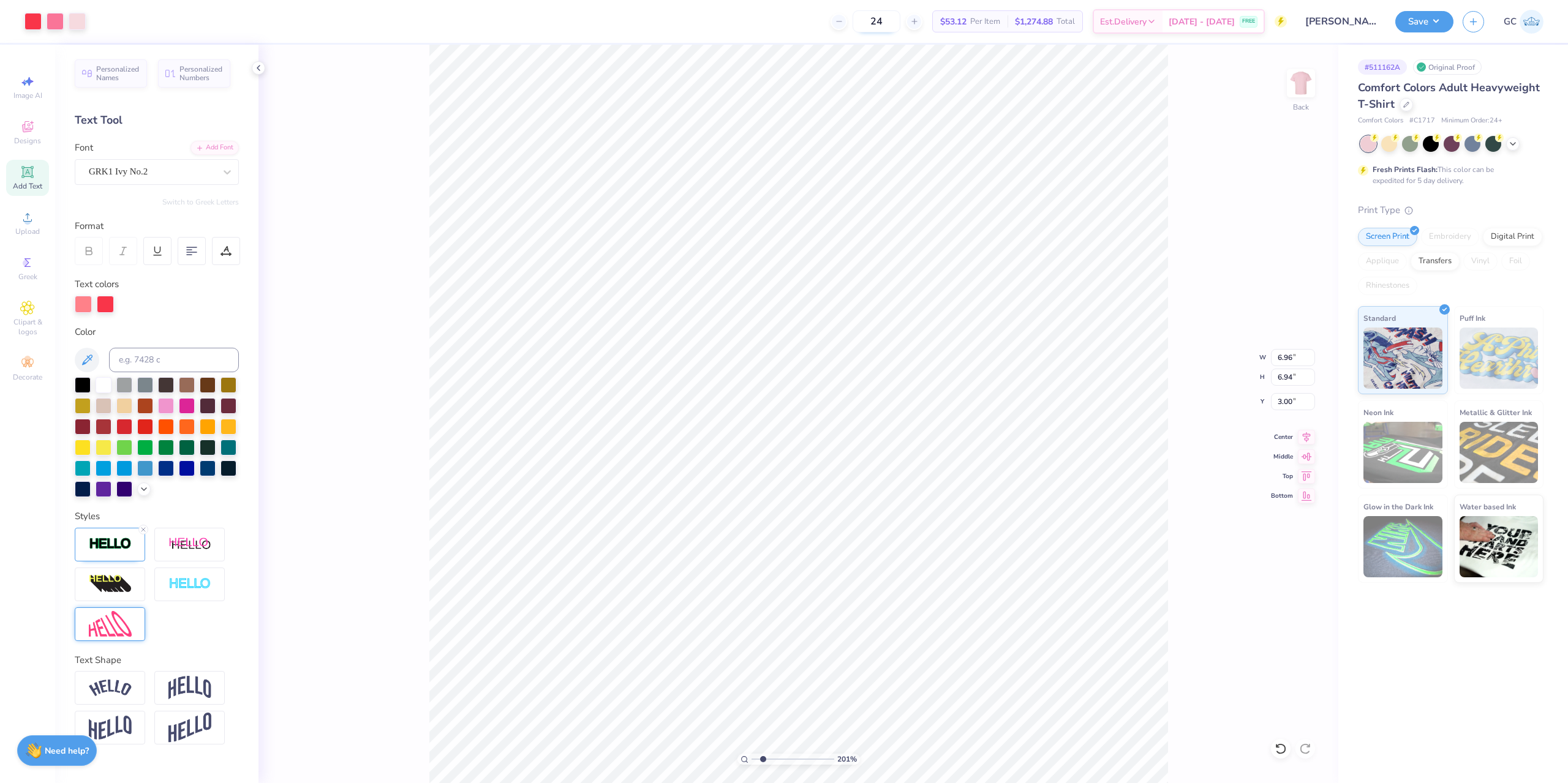
type input "2.76"
type input "2.01445811466782"
type input "3.46"
type input "2.03"
type input "2.01445811466782"
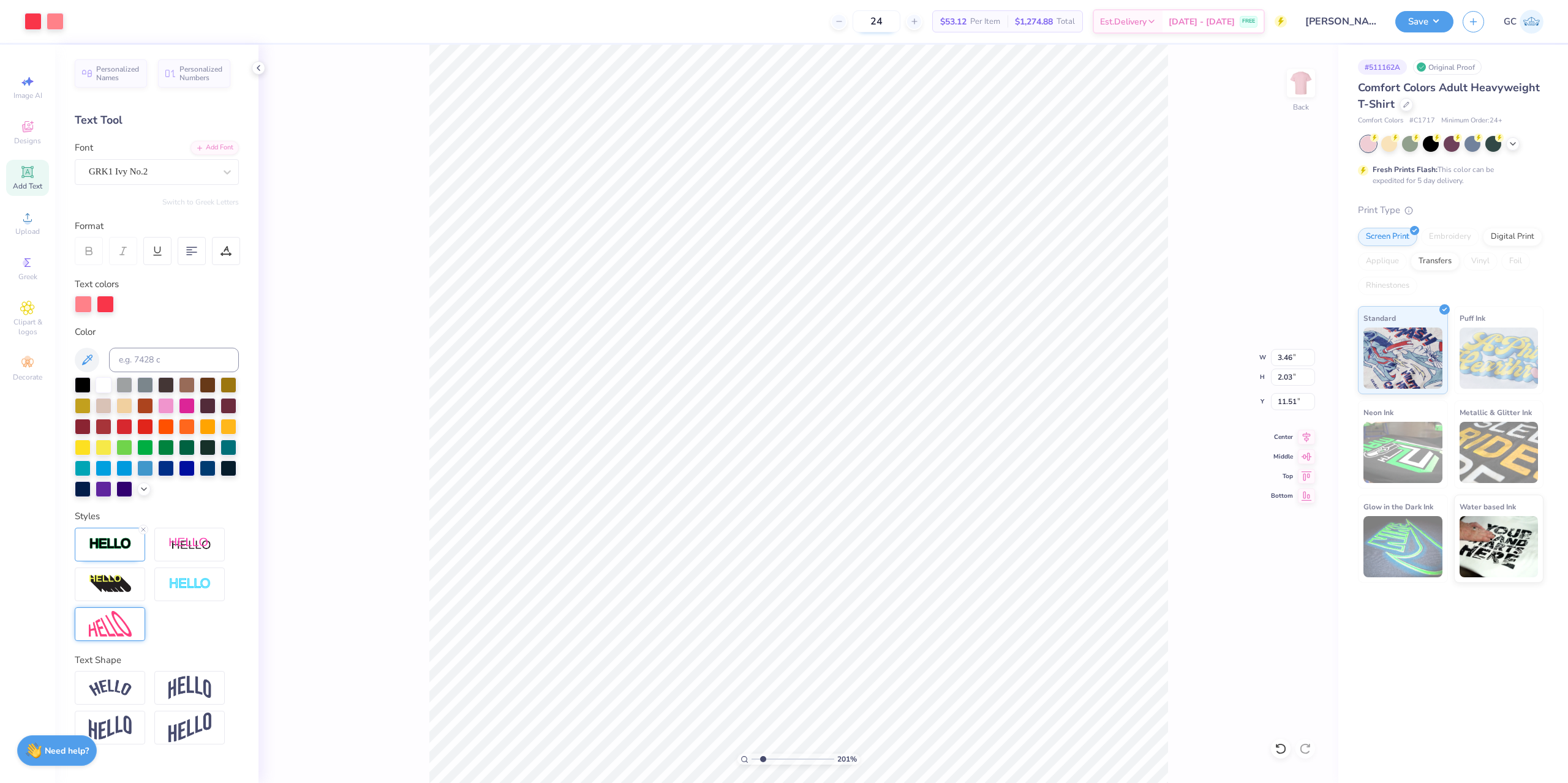
type input "3.13"
type input "6.38"
type input "2.01445811466782"
type input "11.51"
click at [799, 699] on li "Bring to Front" at bounding box center [793, 696] width 96 height 24
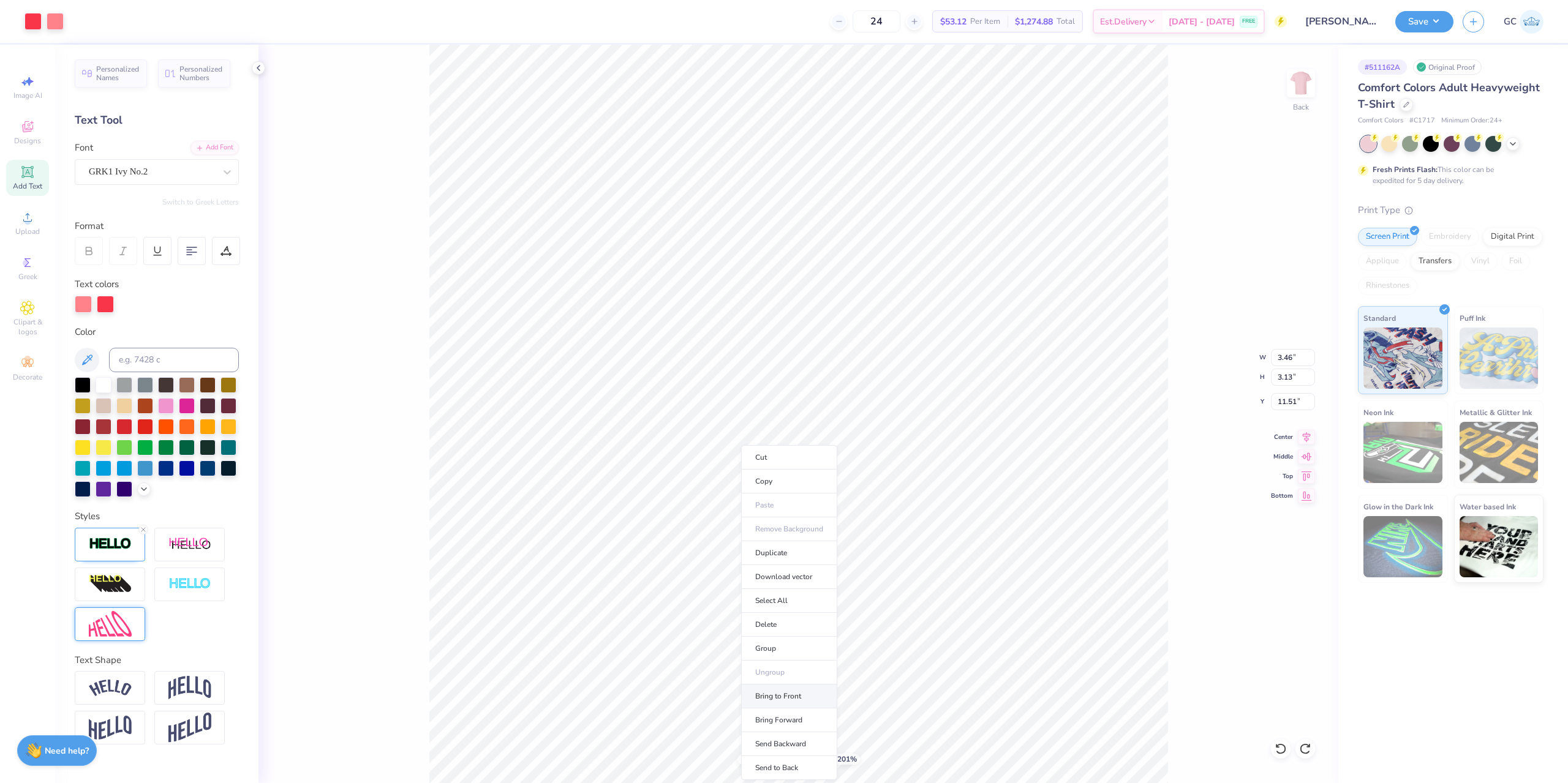
click at [788, 695] on li "Bring to Front" at bounding box center [789, 696] width 96 height 24
click at [781, 555] on li "Duplicate" at bounding box center [777, 553] width 96 height 24
type input "2.01445811466782"
type input "12.27"
type input "2.01445811466782"
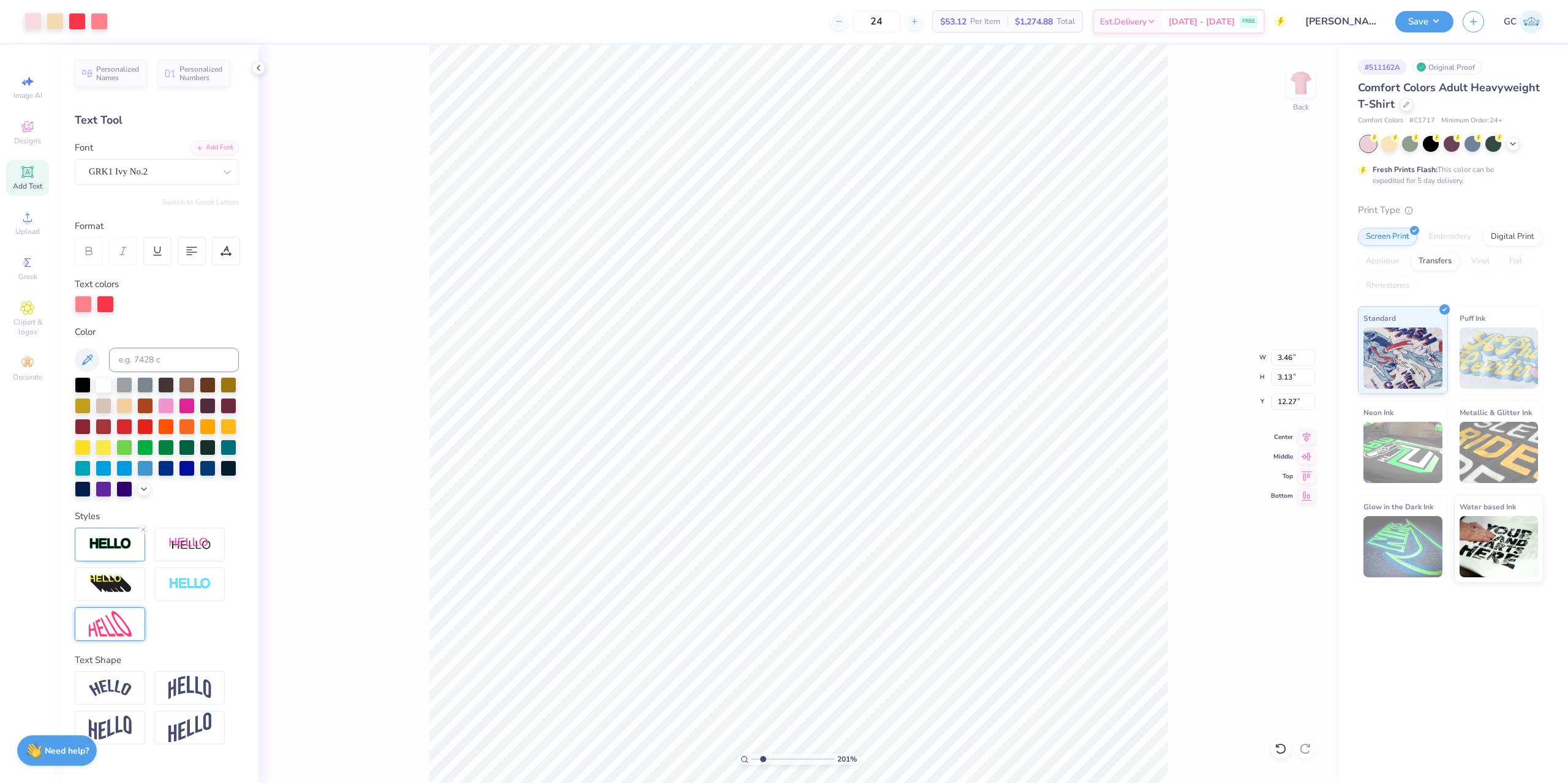
type input "9.37"
click at [1073, 650] on li "Group" at bounding box center [1090, 649] width 96 height 24
type input "2.01445811466782"
type input "6.97"
click at [787, 626] on li "Group" at bounding box center [800, 622] width 96 height 24
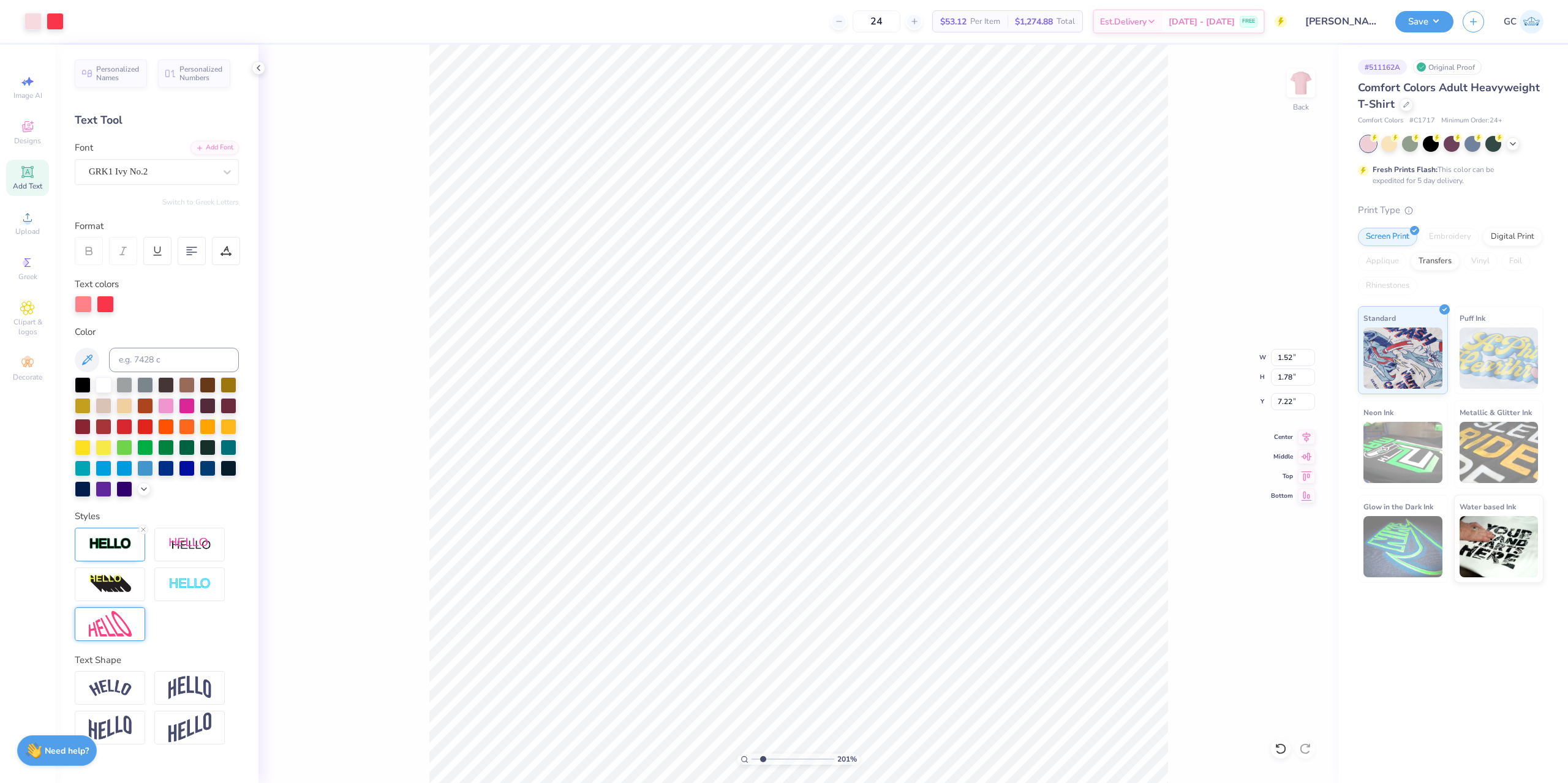
type input "2.01445811466782"
type input "1.07"
type input "1.18"
type input "8.92"
type input "2.01445811466782"
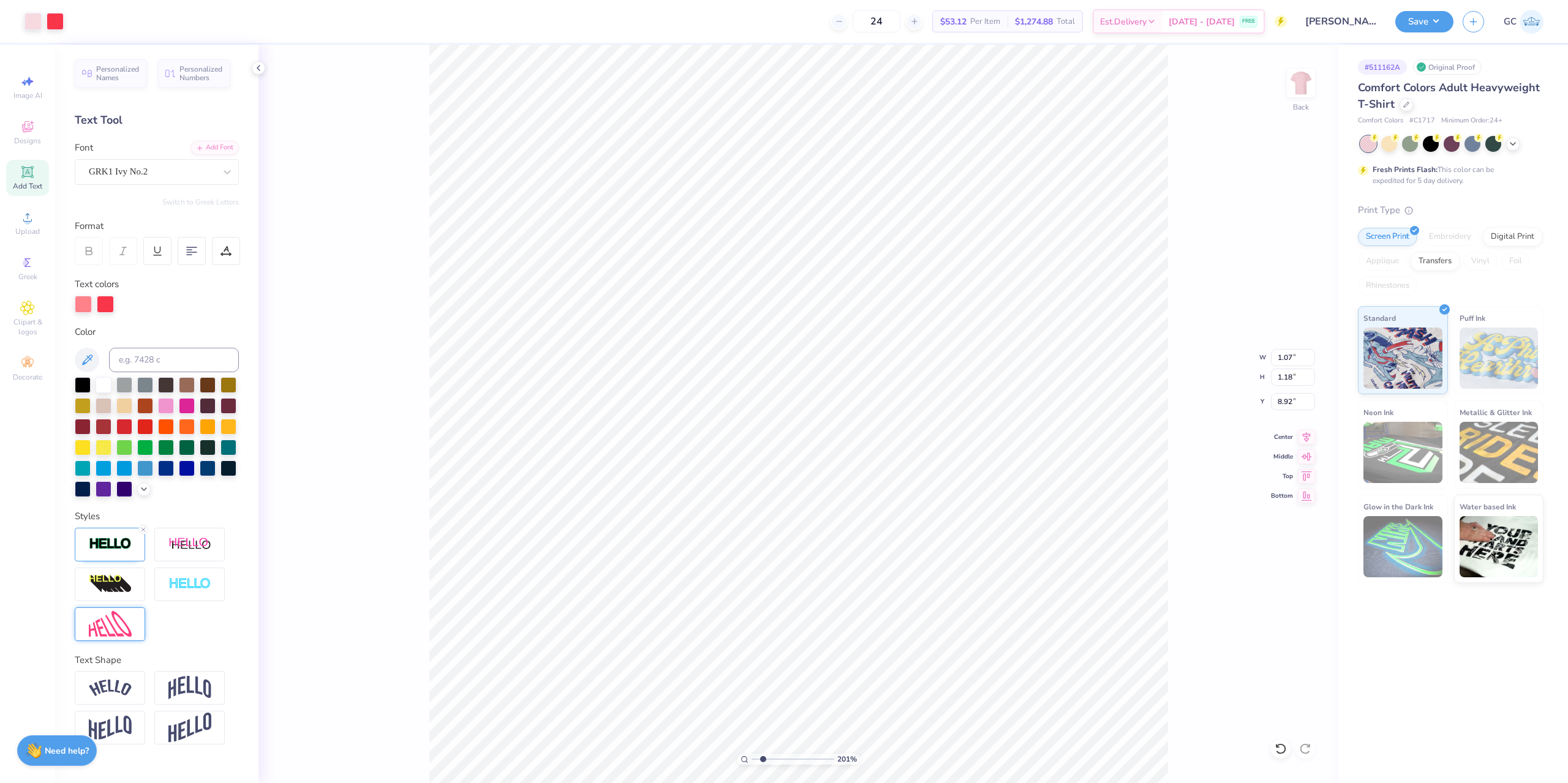
type input "8.88"
click at [830, 631] on li "Group" at bounding box center [836, 630] width 96 height 24
type input "3.6716840780171"
type input "8.93"
type input "3.6716840780171"
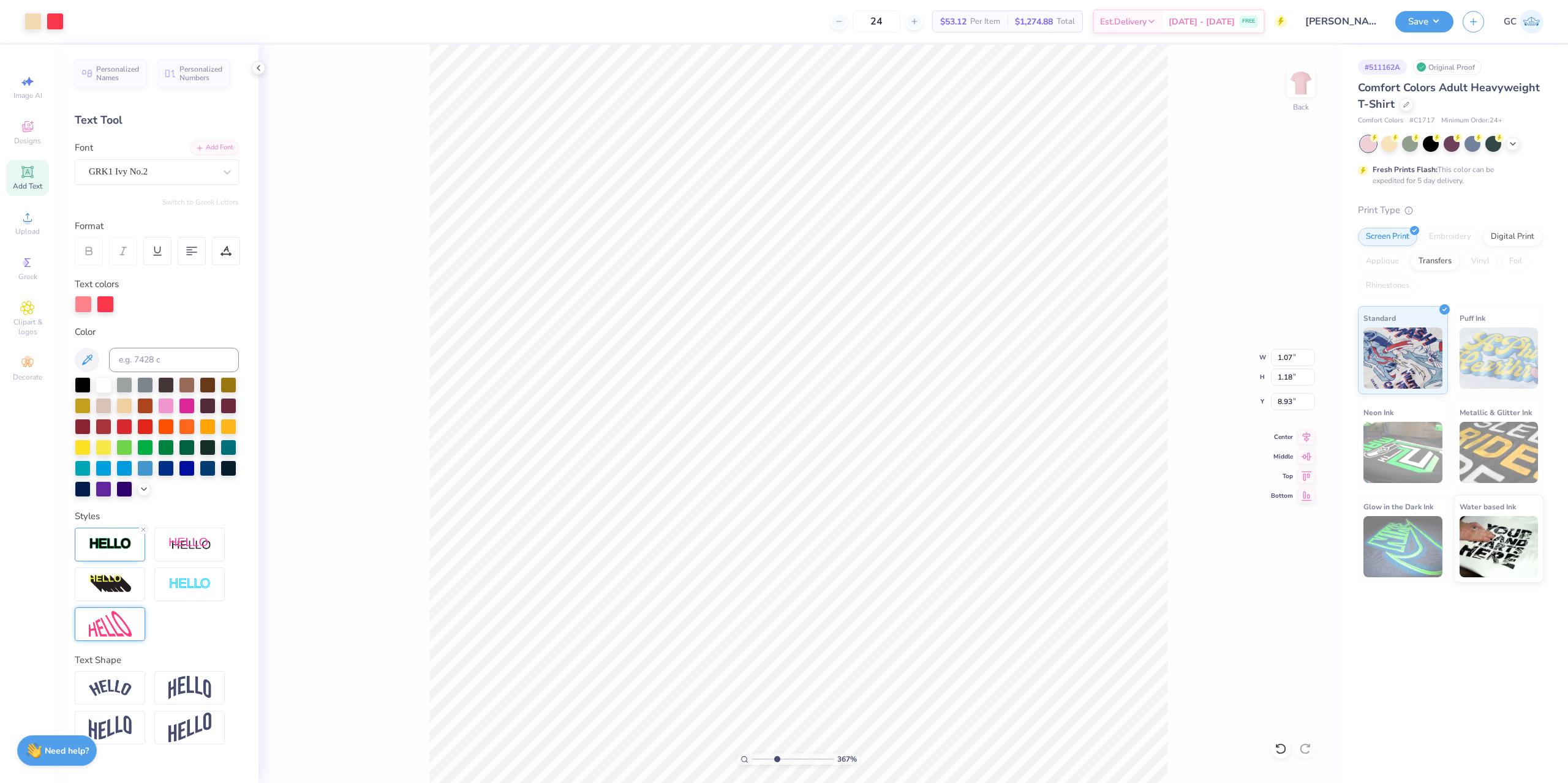
type input "7.93"
type input "3.6716840780171"
type input "1.52"
type input "1.78"
type input "7.22"
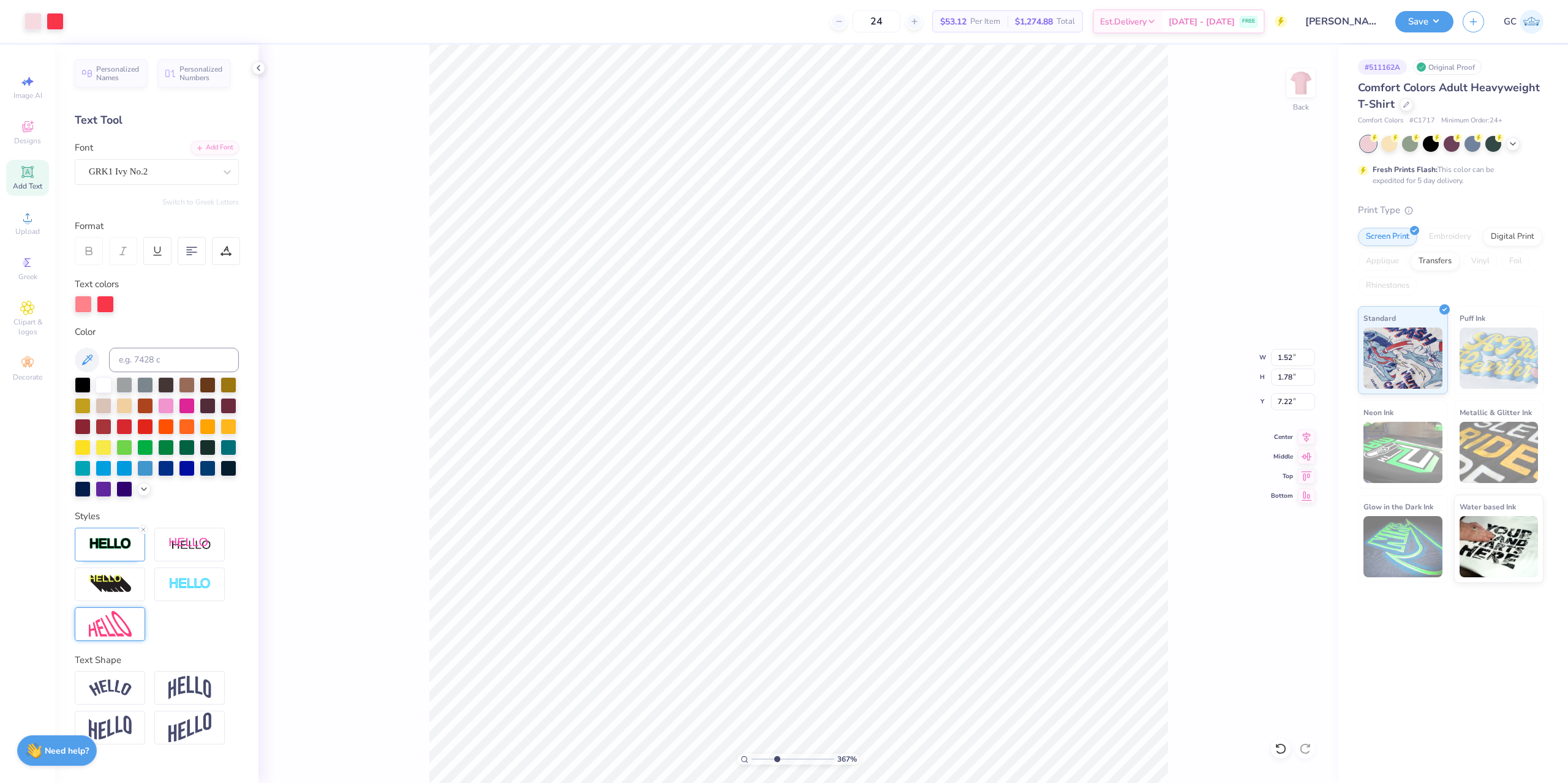
type input "3.6716840780171"
type input "7.18"
type input "3.6716840780171"
type input "1.07"
type input "1.18"
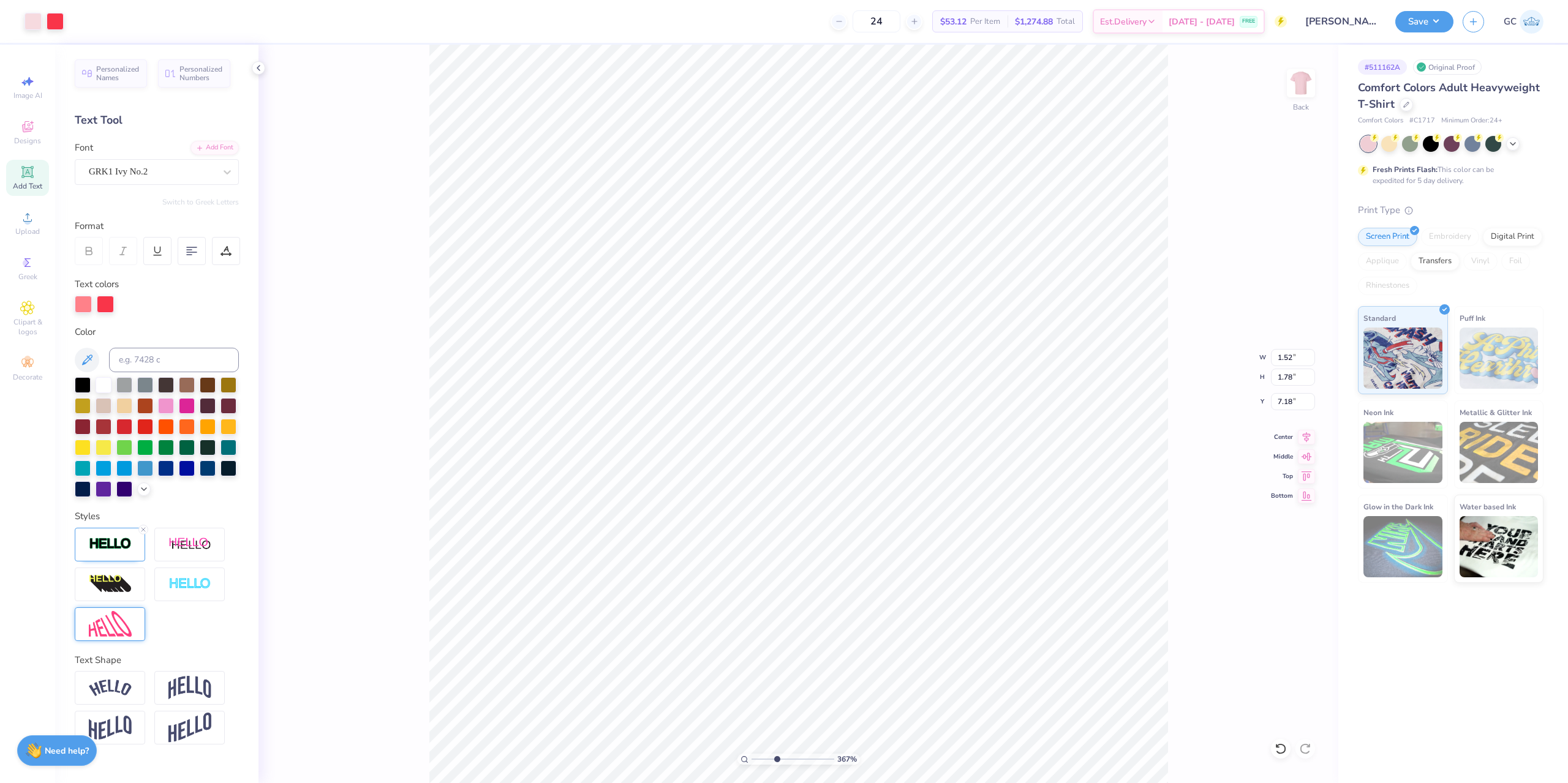
type input "7.93"
type input "2.46071092039641"
type input "4.19"
type input "2.46071092039641"
type input "3.60"
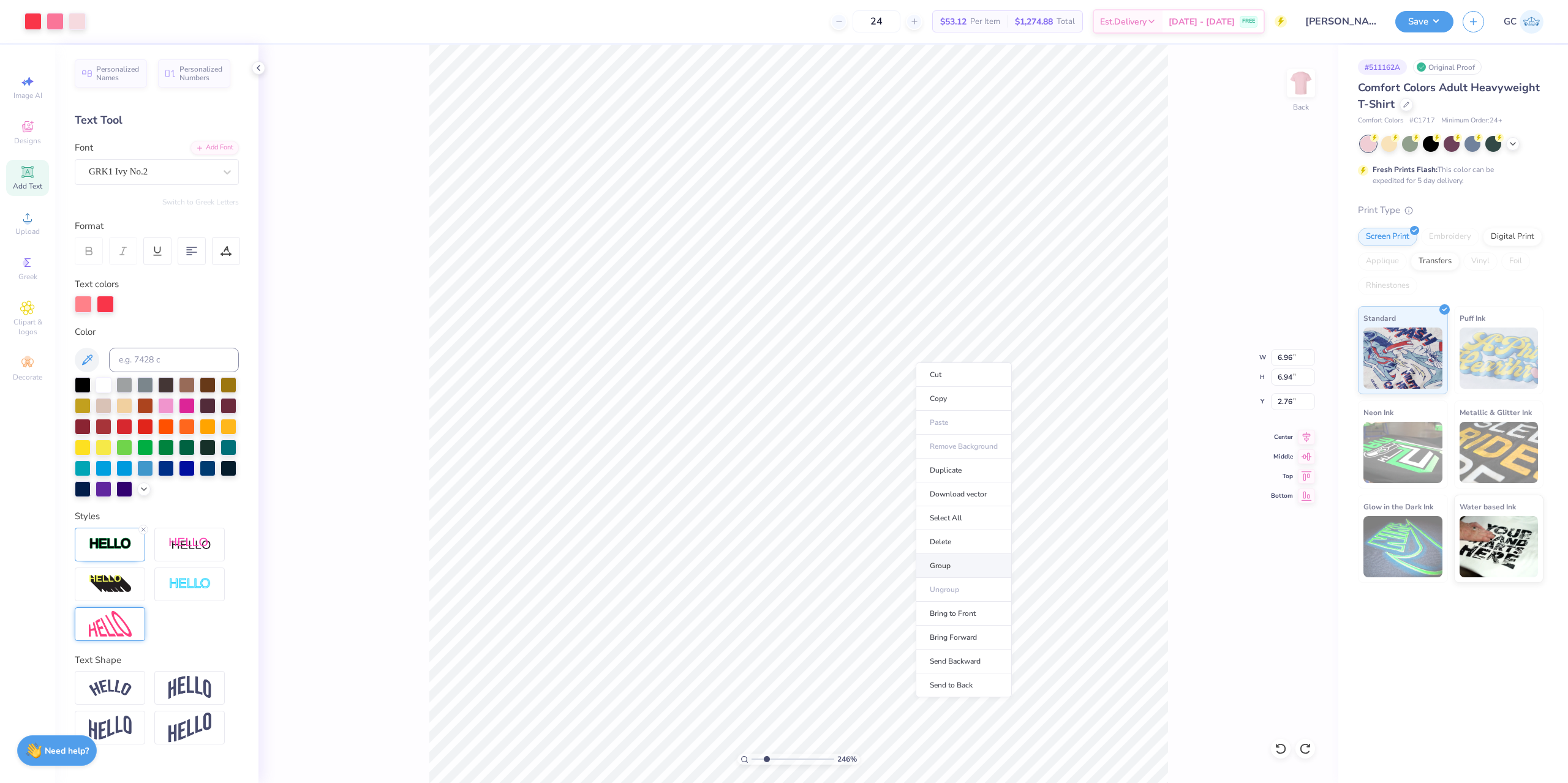
click at [968, 564] on li "Group" at bounding box center [963, 566] width 96 height 24
click at [1028, 719] on li "Send to Back" at bounding box center [998, 724] width 96 height 24
click at [1286, 742] on div at bounding box center [1280, 749] width 20 height 20
click at [1278, 744] on icon at bounding box center [1280, 749] width 12 height 12
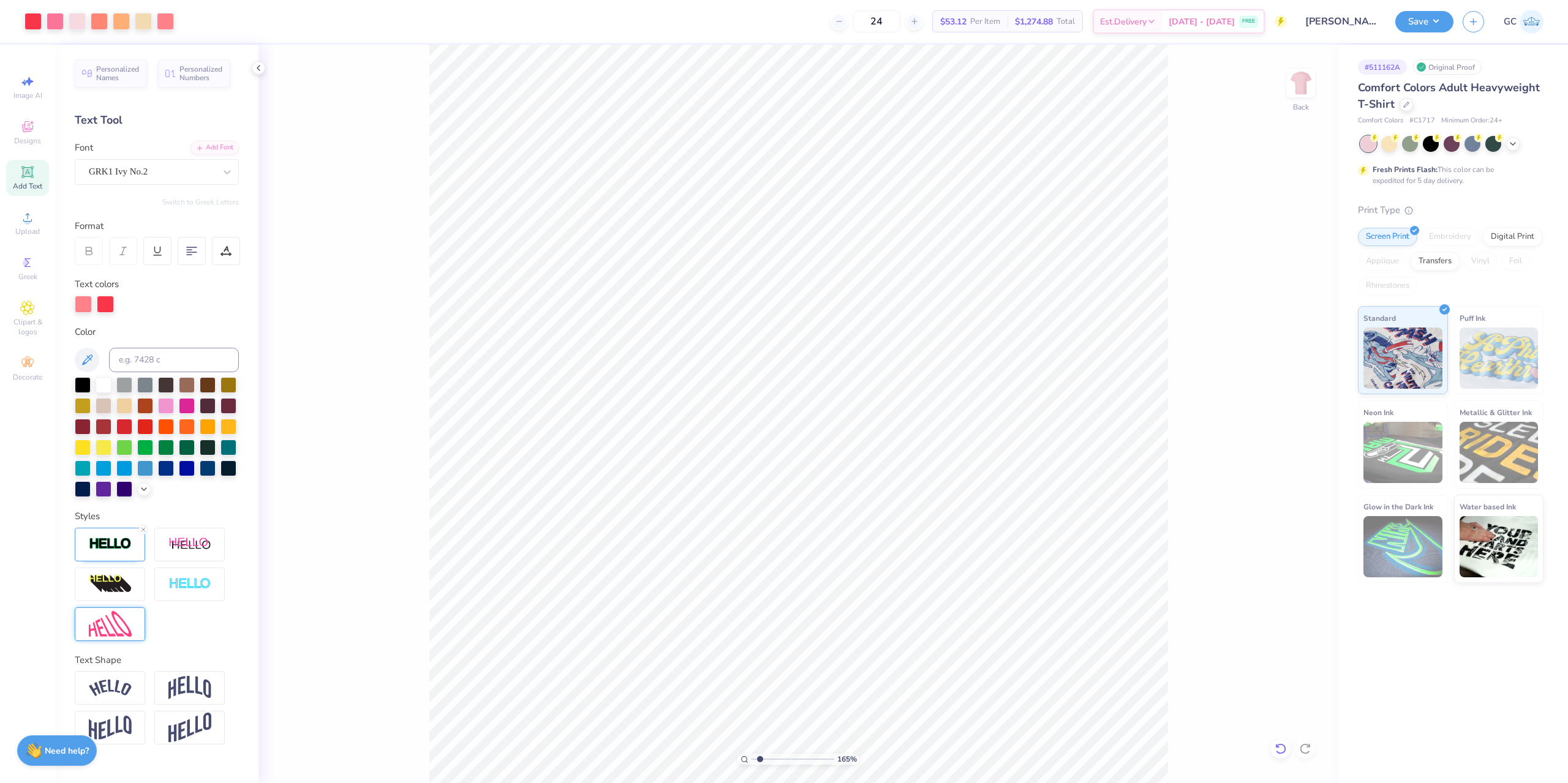
click at [1278, 744] on icon at bounding box center [1280, 749] width 12 height 12
click at [1277, 744] on icon at bounding box center [1280, 749] width 12 height 12
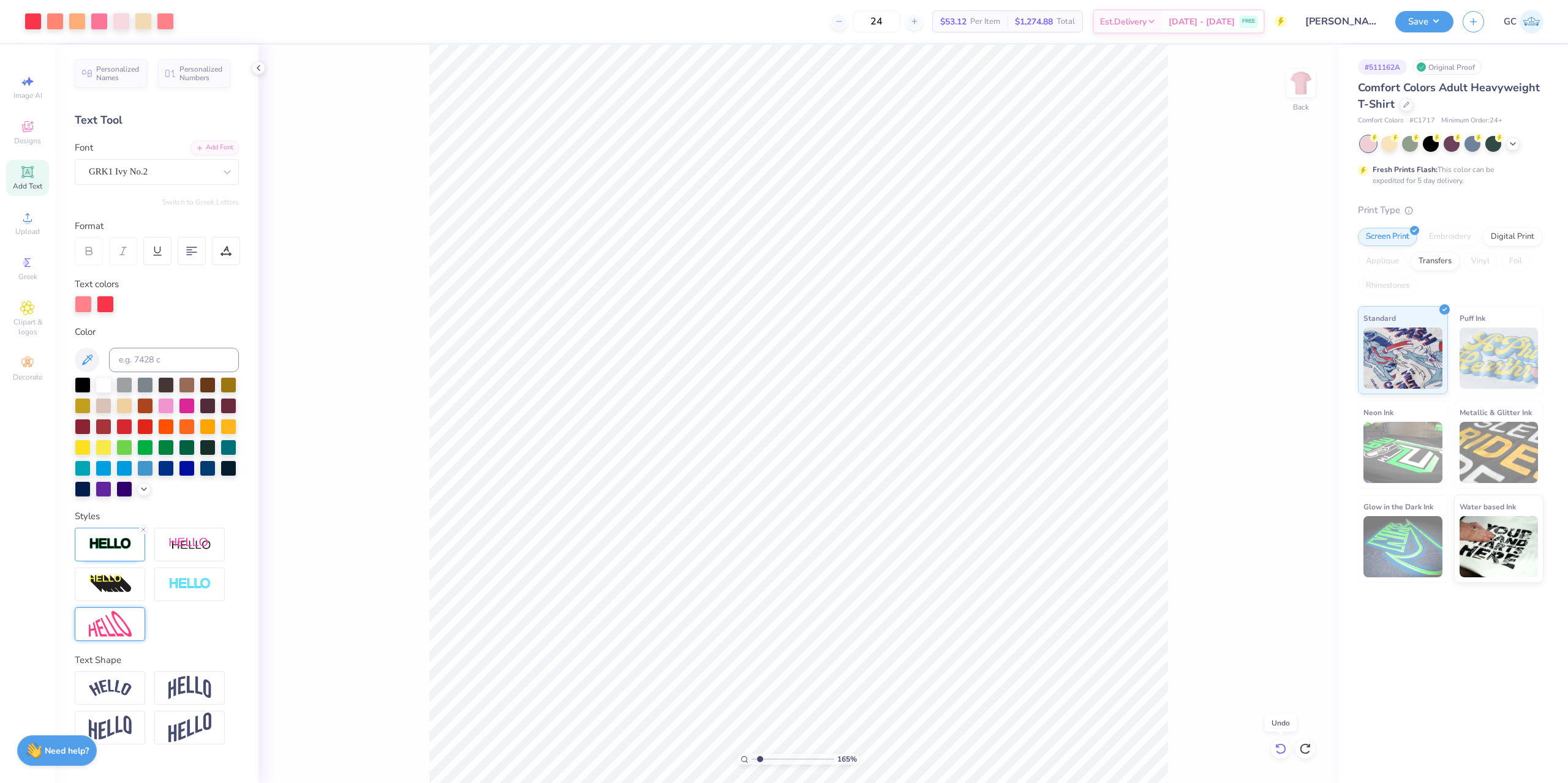
click at [1277, 744] on icon at bounding box center [1280, 749] width 12 height 12
click at [1276, 744] on icon at bounding box center [1280, 749] width 12 height 12
click at [1275, 742] on div at bounding box center [1280, 749] width 20 height 20
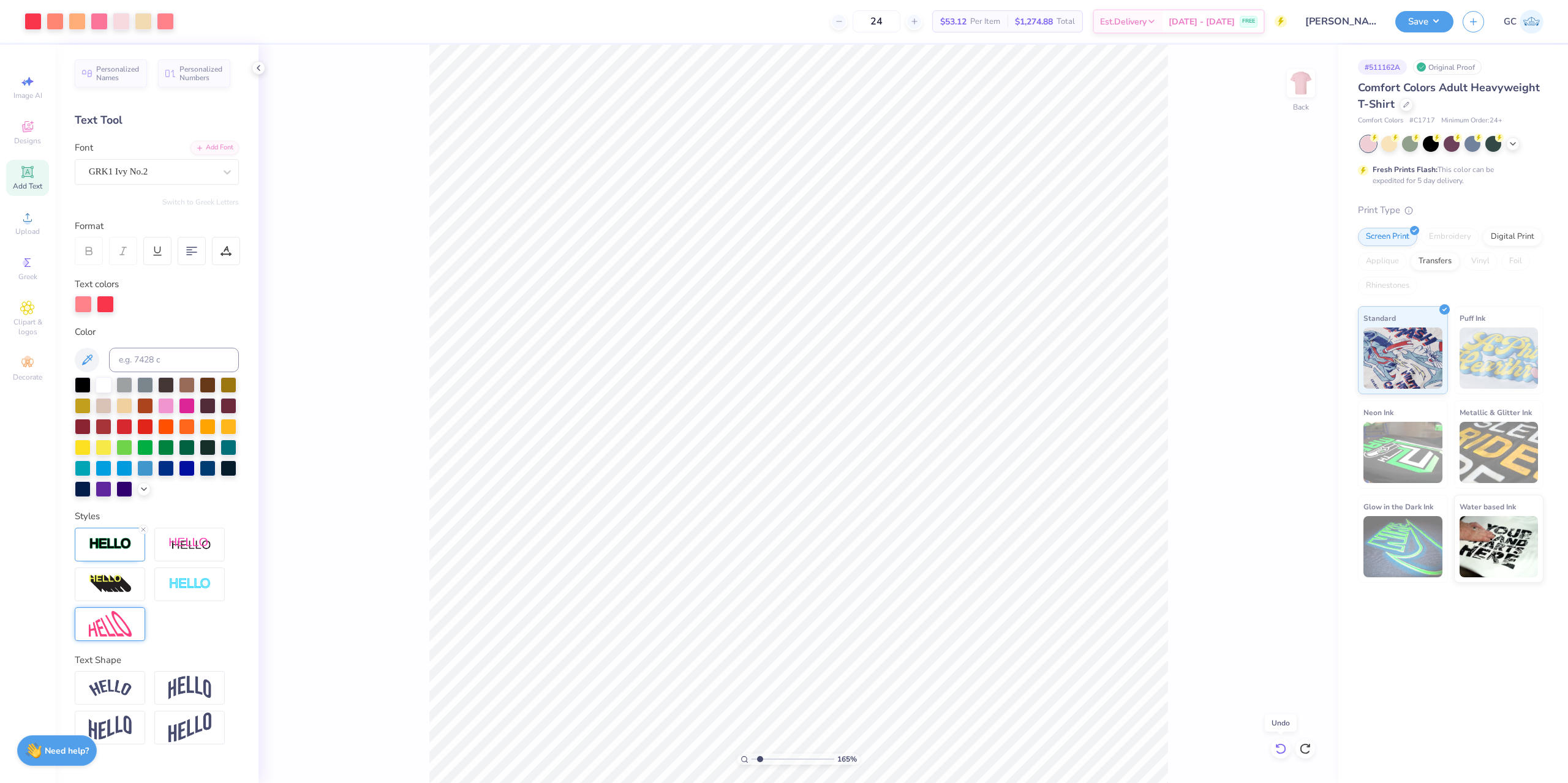
click at [1275, 742] on div at bounding box center [1280, 749] width 20 height 20
click at [1269, 745] on div "165 % Back" at bounding box center [798, 414] width 1079 height 738
click at [1282, 746] on icon at bounding box center [1280, 749] width 12 height 12
click at [1277, 744] on icon at bounding box center [1280, 749] width 12 height 12
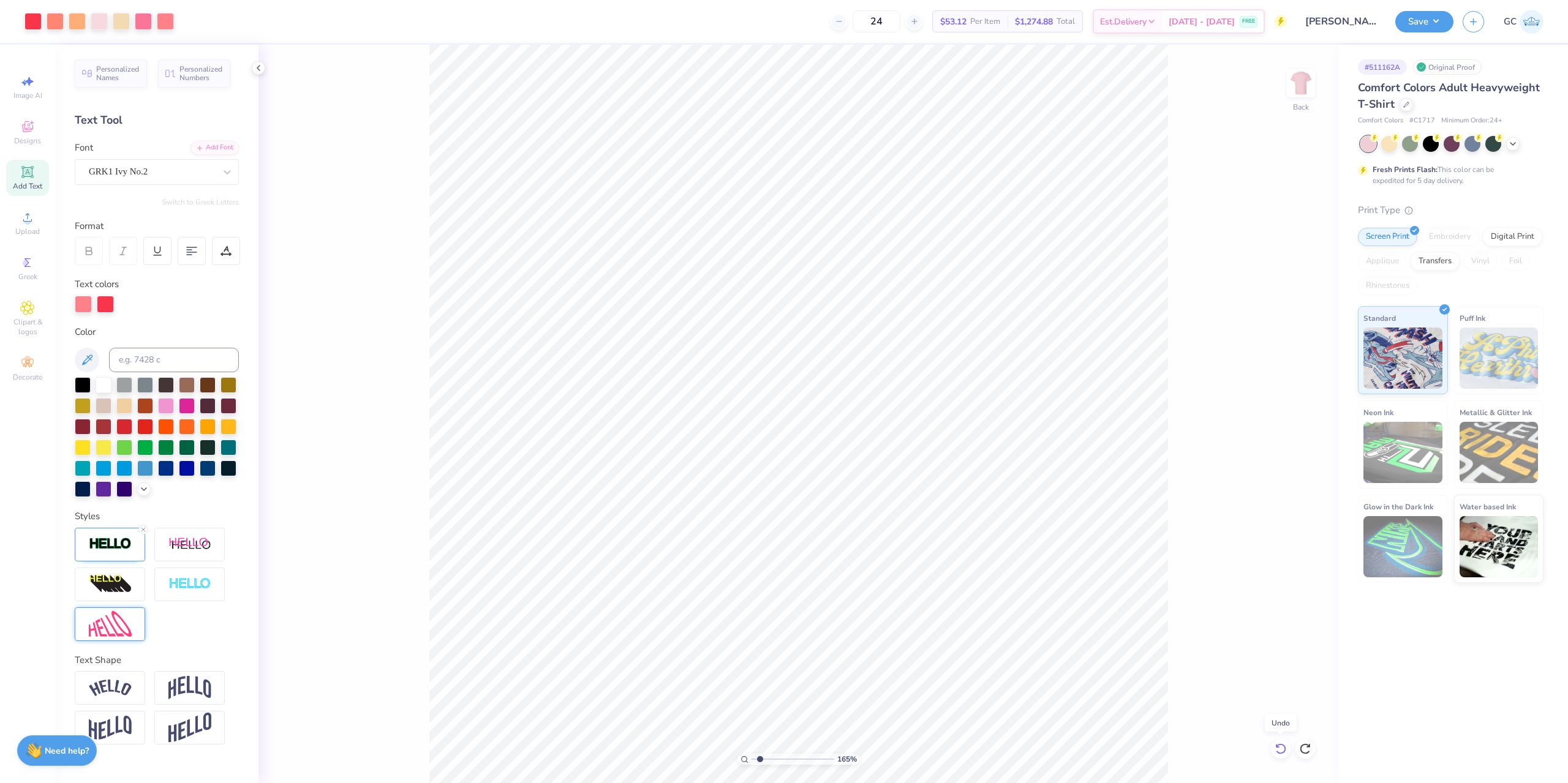
click at [1275, 742] on div at bounding box center [1280, 749] width 20 height 20
click at [1274, 739] on div "165 % Back" at bounding box center [798, 414] width 1079 height 738
click at [1274, 737] on div "165 % Back" at bounding box center [798, 414] width 1079 height 738
click at [1279, 742] on div at bounding box center [1280, 749] width 20 height 20
click at [1279, 743] on icon at bounding box center [1280, 749] width 12 height 12
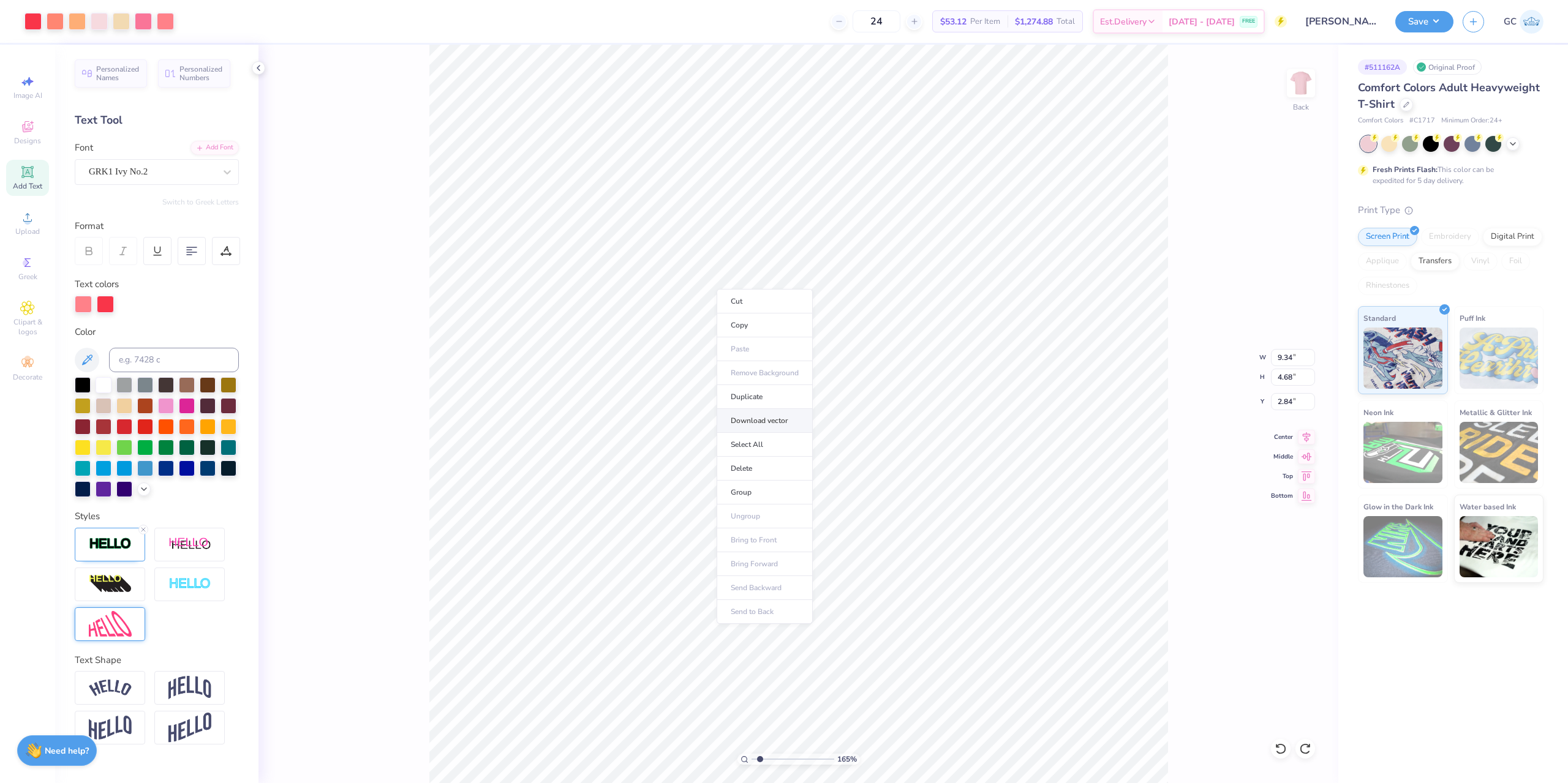
click at [761, 419] on li "Download vector" at bounding box center [764, 421] width 96 height 24
click at [190, 39] on div "24 $53.12 Per Item $1,274.88 Total Est. Delivery Sep 6 - 9 FREE" at bounding box center [734, 21] width 1103 height 43
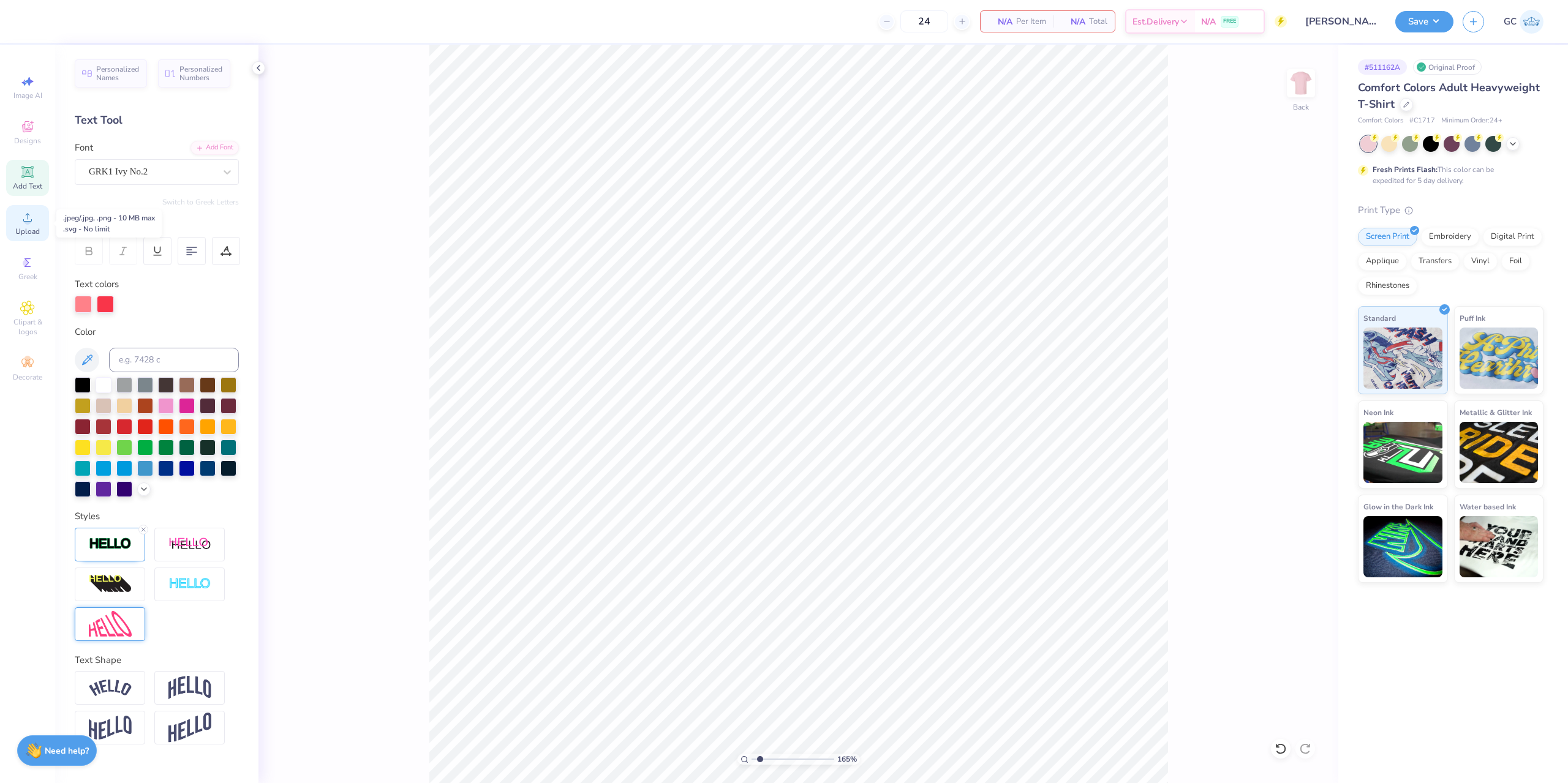
click at [26, 221] on icon at bounding box center [27, 217] width 9 height 9
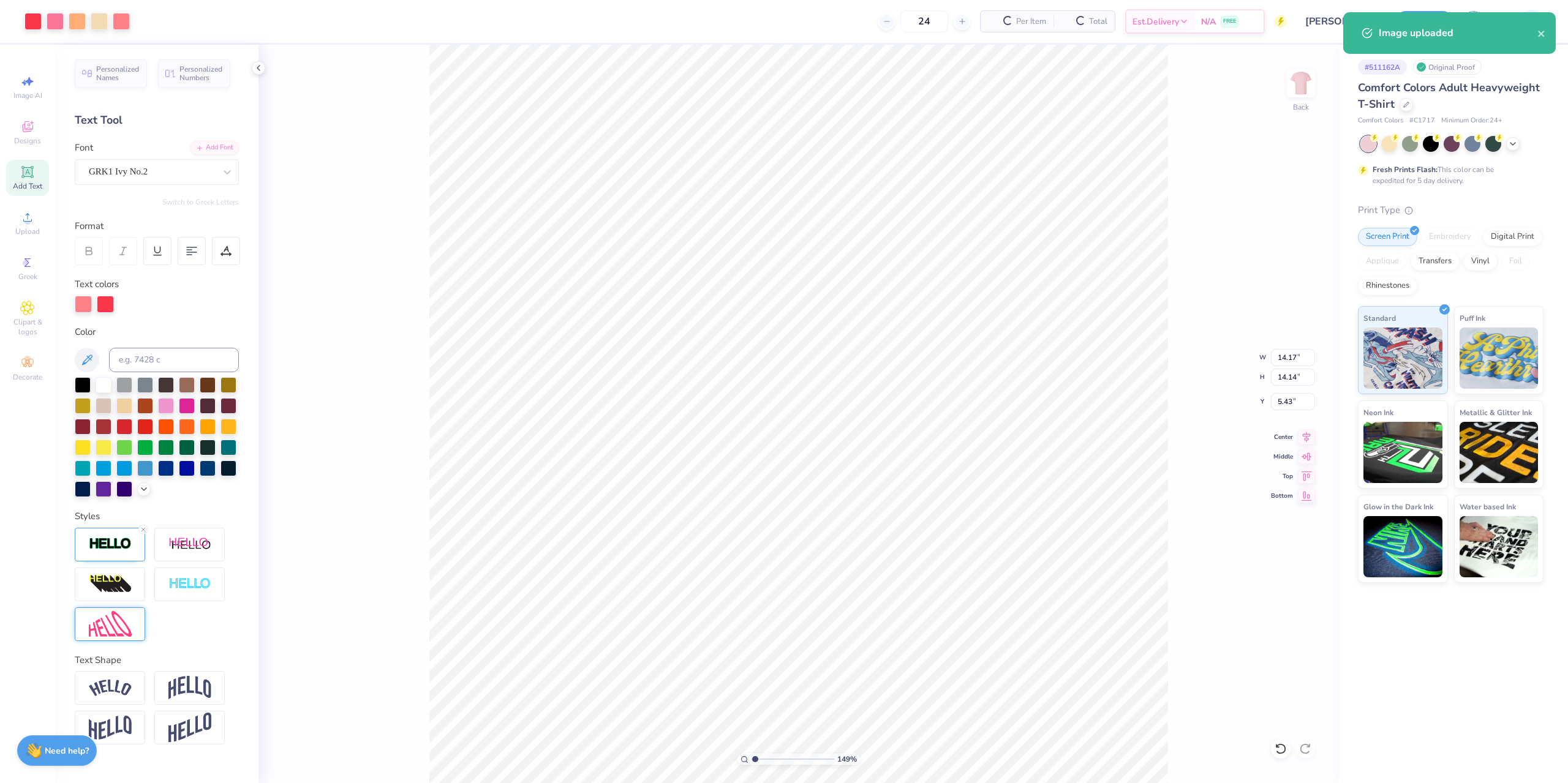
type input "1"
drag, startPoint x: 1276, startPoint y: 361, endPoint x: 1299, endPoint y: 358, distance: 23.2
click at [1299, 358] on input "14.17" at bounding box center [1292, 357] width 44 height 17
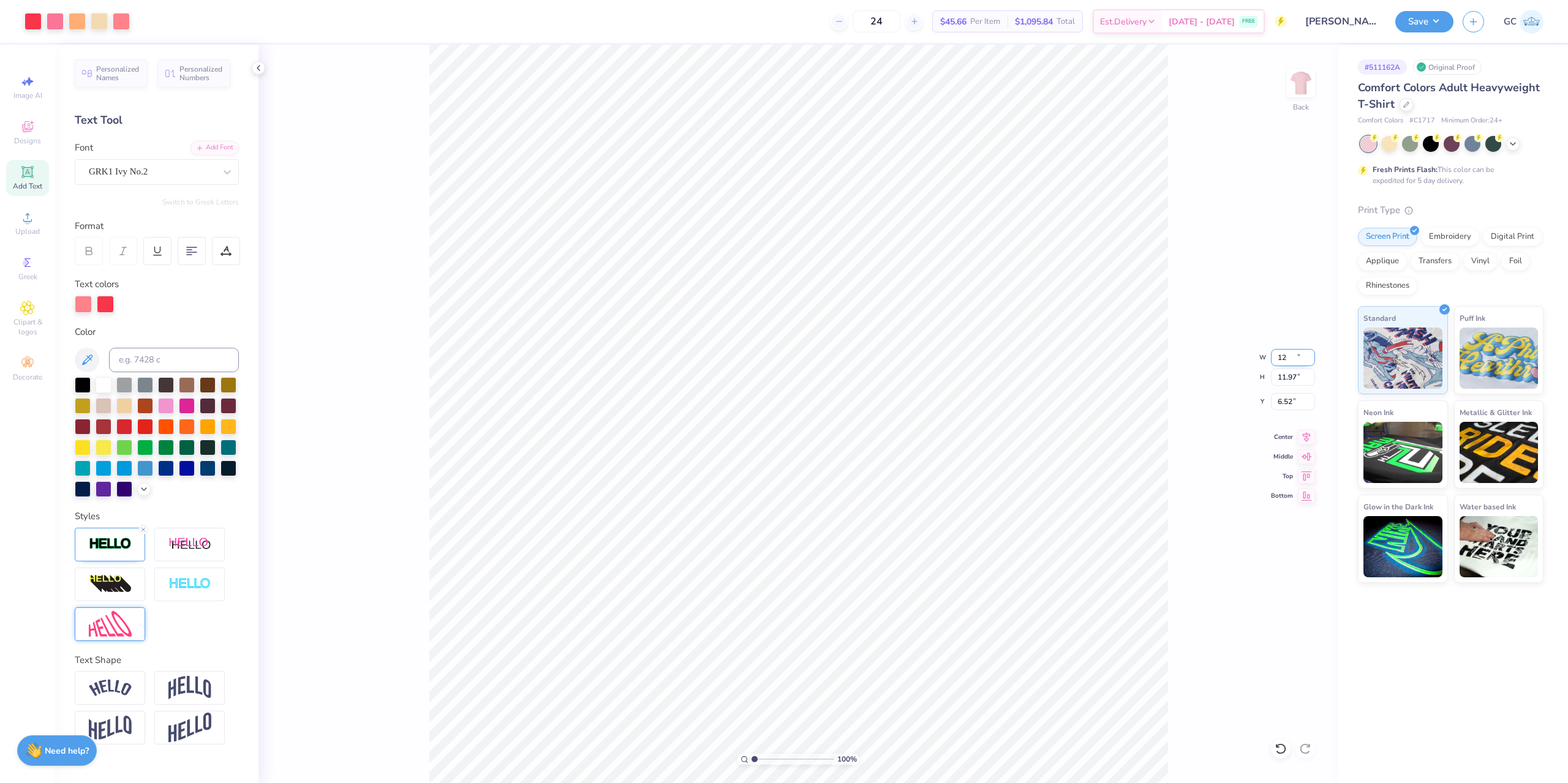
type input "12.00"
type input "11.97"
type input "6.52"
drag, startPoint x: 1279, startPoint y: 396, endPoint x: 1294, endPoint y: 399, distance: 15.3
click at [1294, 399] on input "6.52" at bounding box center [1292, 402] width 44 height 17
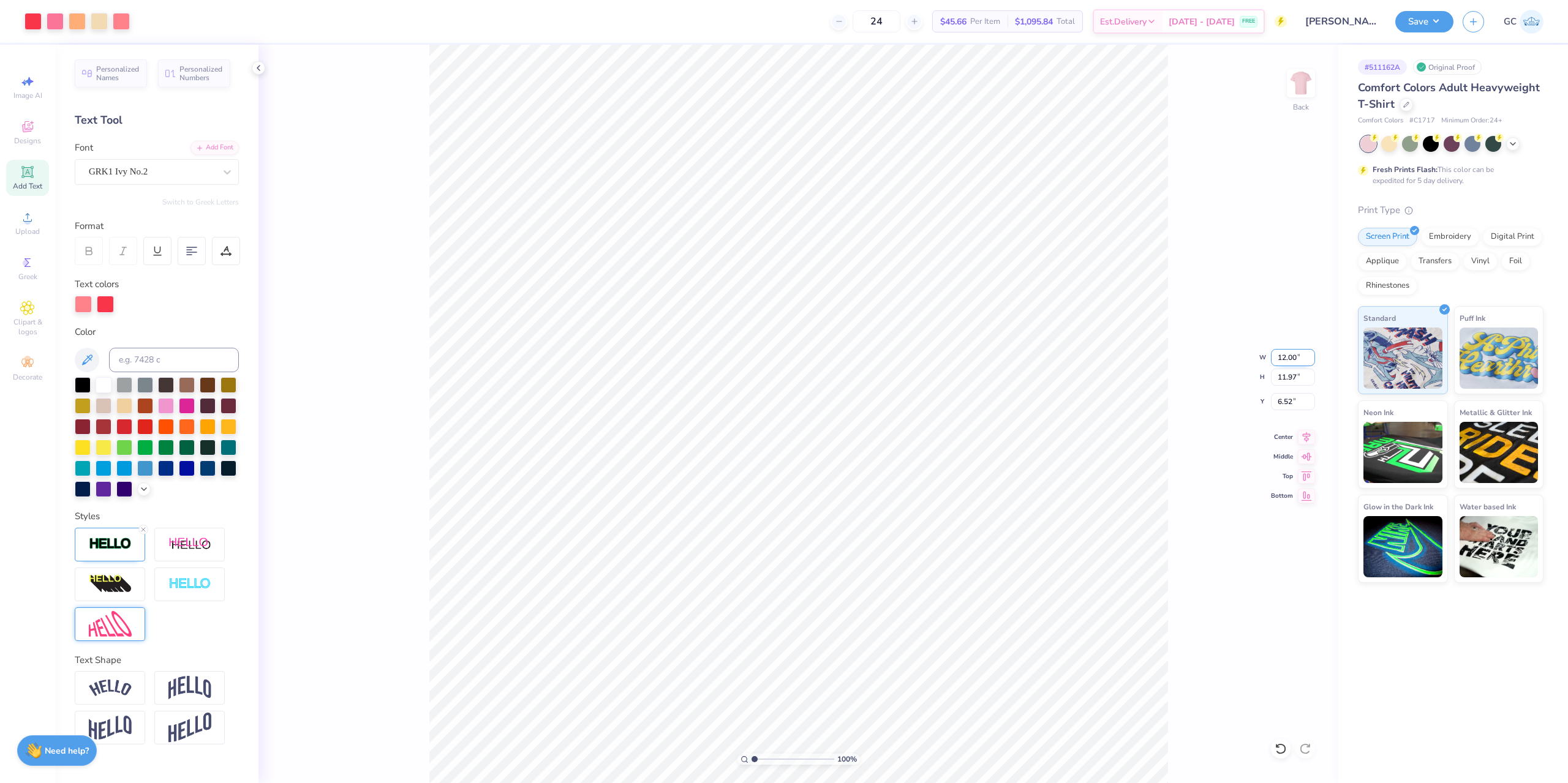
drag, startPoint x: 1278, startPoint y: 356, endPoint x: 1297, endPoint y: 357, distance: 19.0
click at [1297, 357] on input "12.00" at bounding box center [1292, 357] width 44 height 17
type input "7.00"
type input "6.98"
type input "3.00"
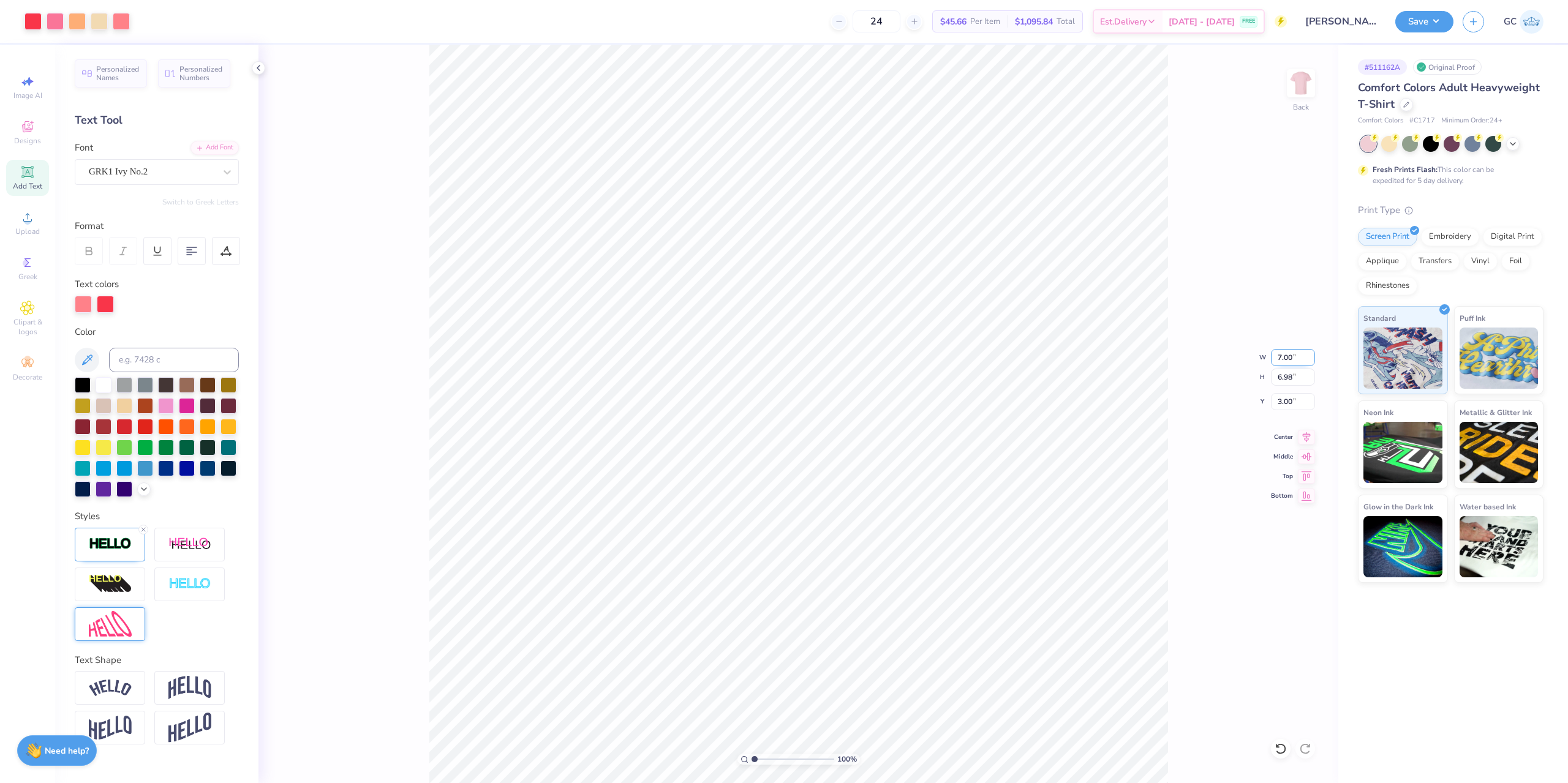
drag, startPoint x: 1274, startPoint y: 361, endPoint x: 1290, endPoint y: 359, distance: 16.1
click at [1291, 360] on input "7.00" at bounding box center [1292, 357] width 44 height 17
type input "4.00"
type input "3.99"
type input "3.00"
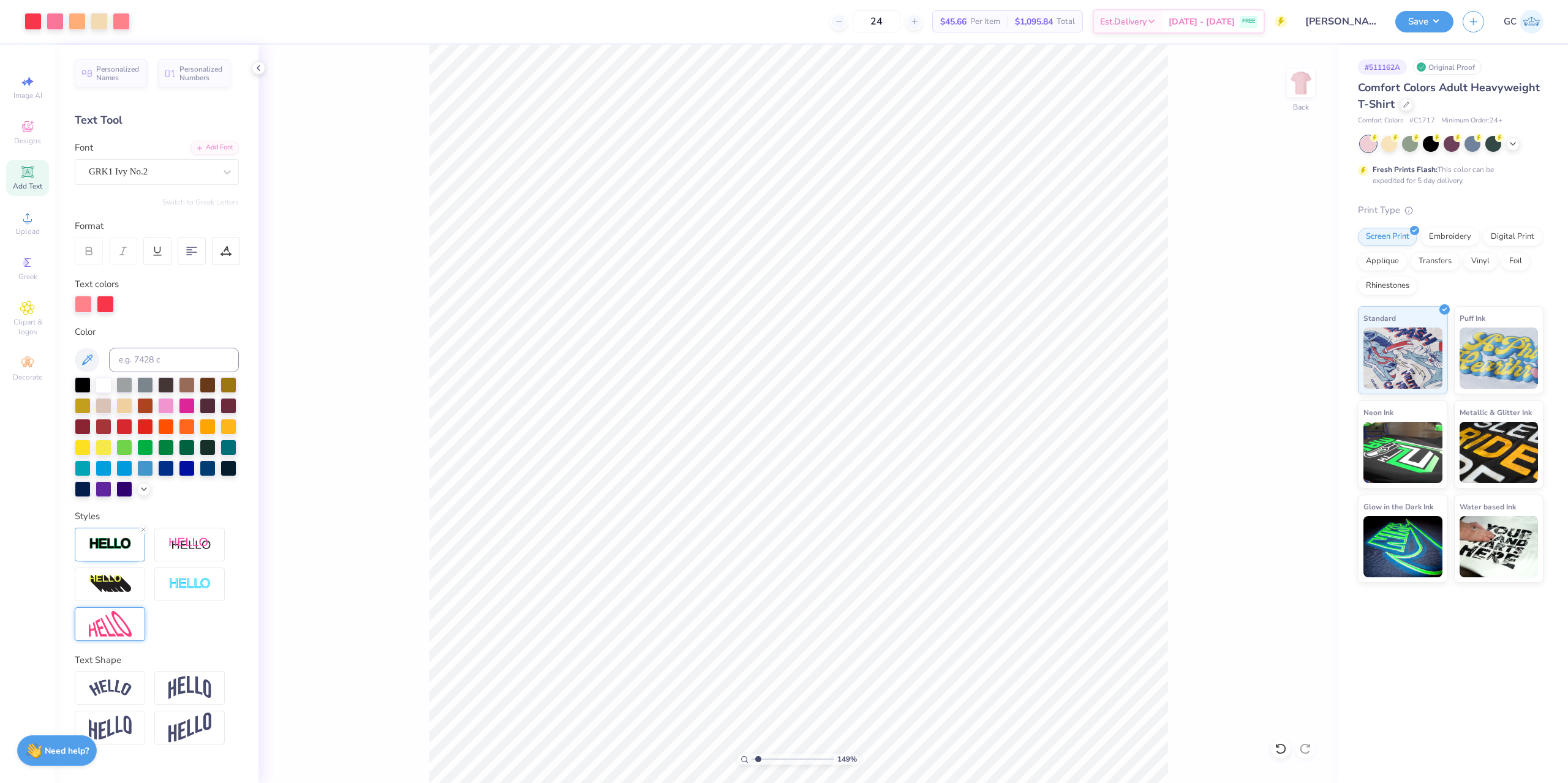
type input "1.49212329151837"
click at [1285, 362] on input "4.00" at bounding box center [1292, 357] width 44 height 17
type input "4.50"
type input "1.49212329151837"
type input "4.49"
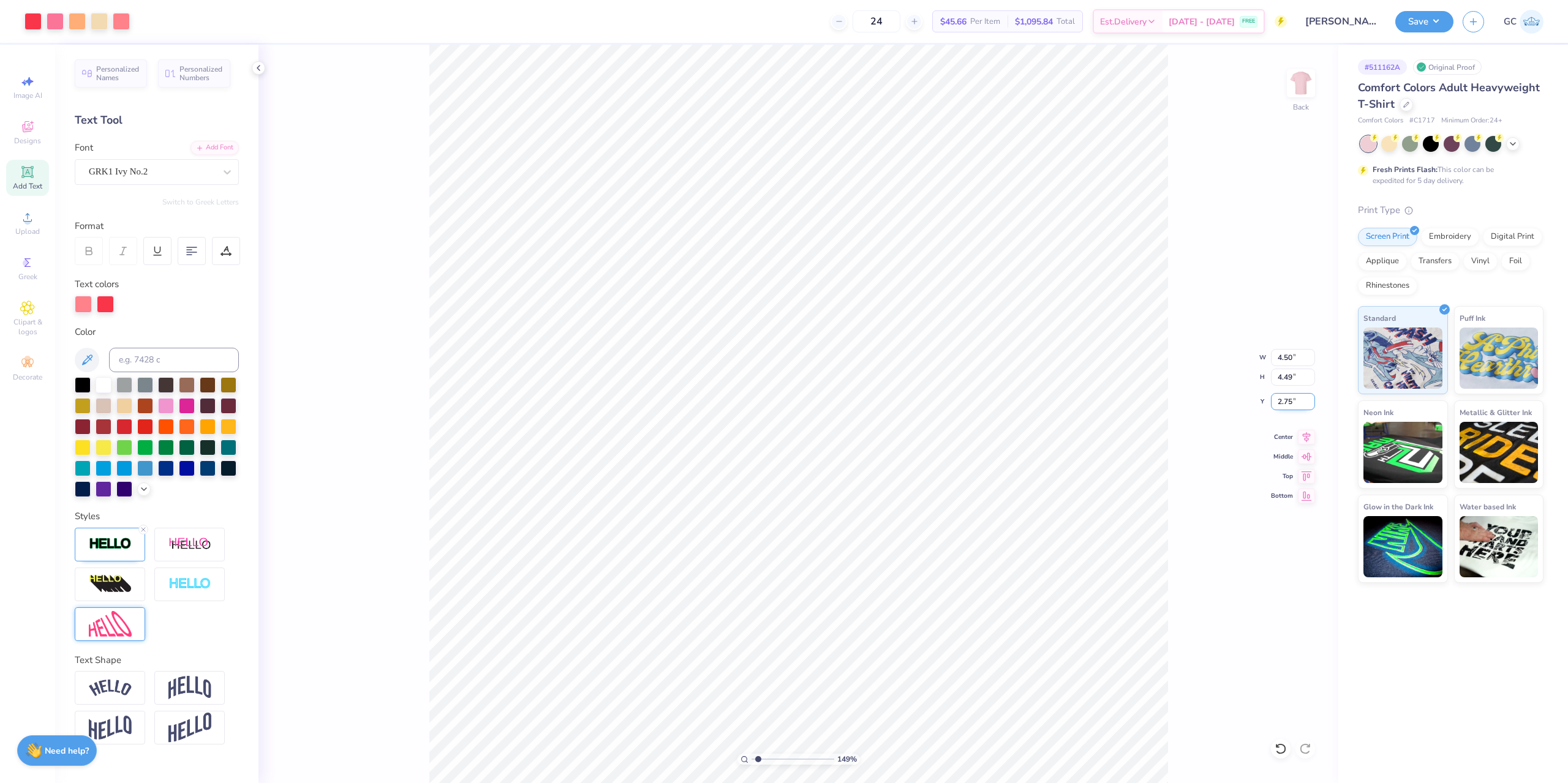
drag, startPoint x: 1279, startPoint y: 404, endPoint x: 1292, endPoint y: 404, distance: 13.0
click at [1292, 404] on input "2.75" at bounding box center [1292, 402] width 44 height 17
type input "3"
type input "1.49212329151837"
type input "3.00"
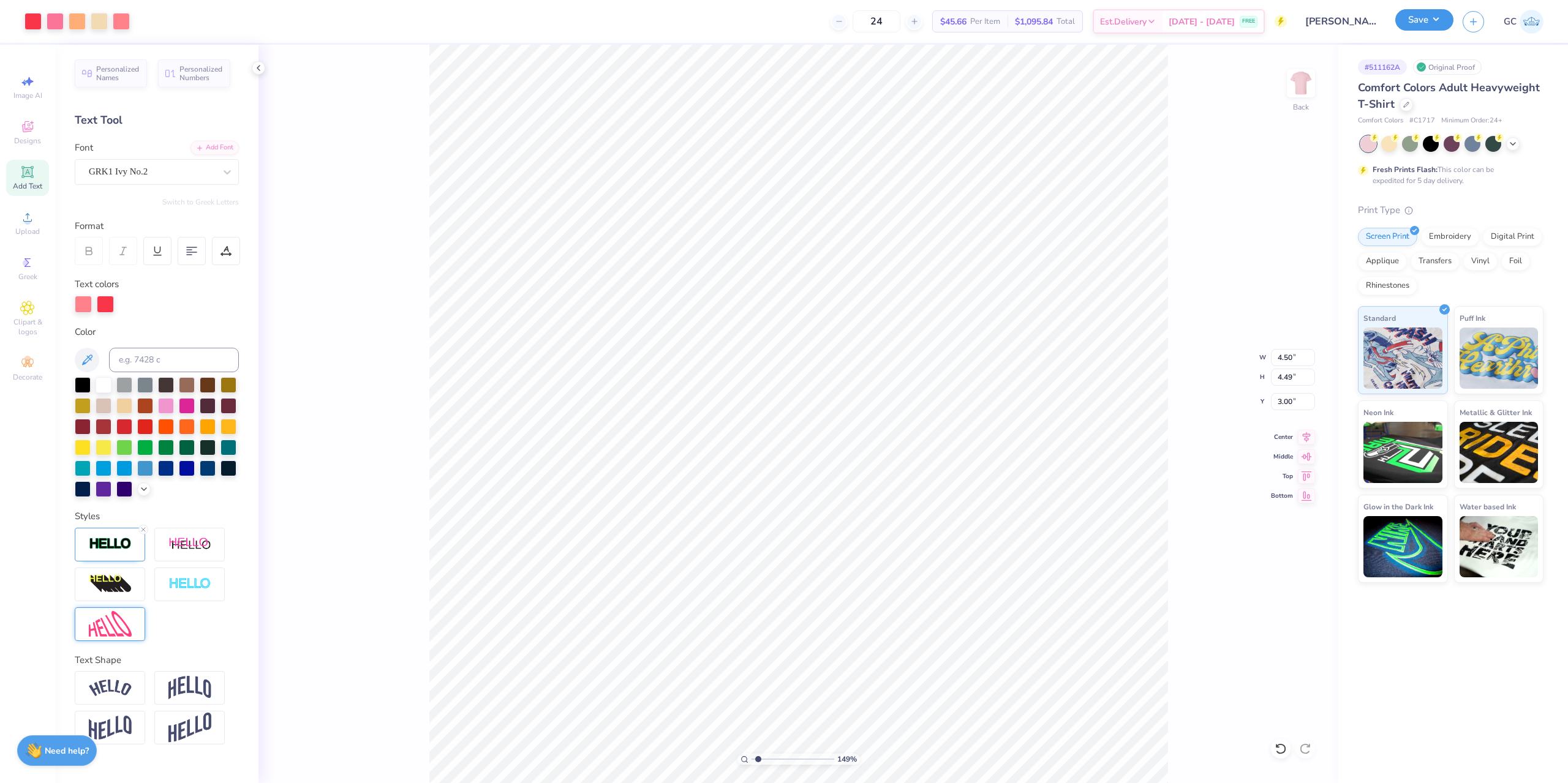
click at [1438, 22] on button "Save" at bounding box center [1424, 20] width 58 height 21
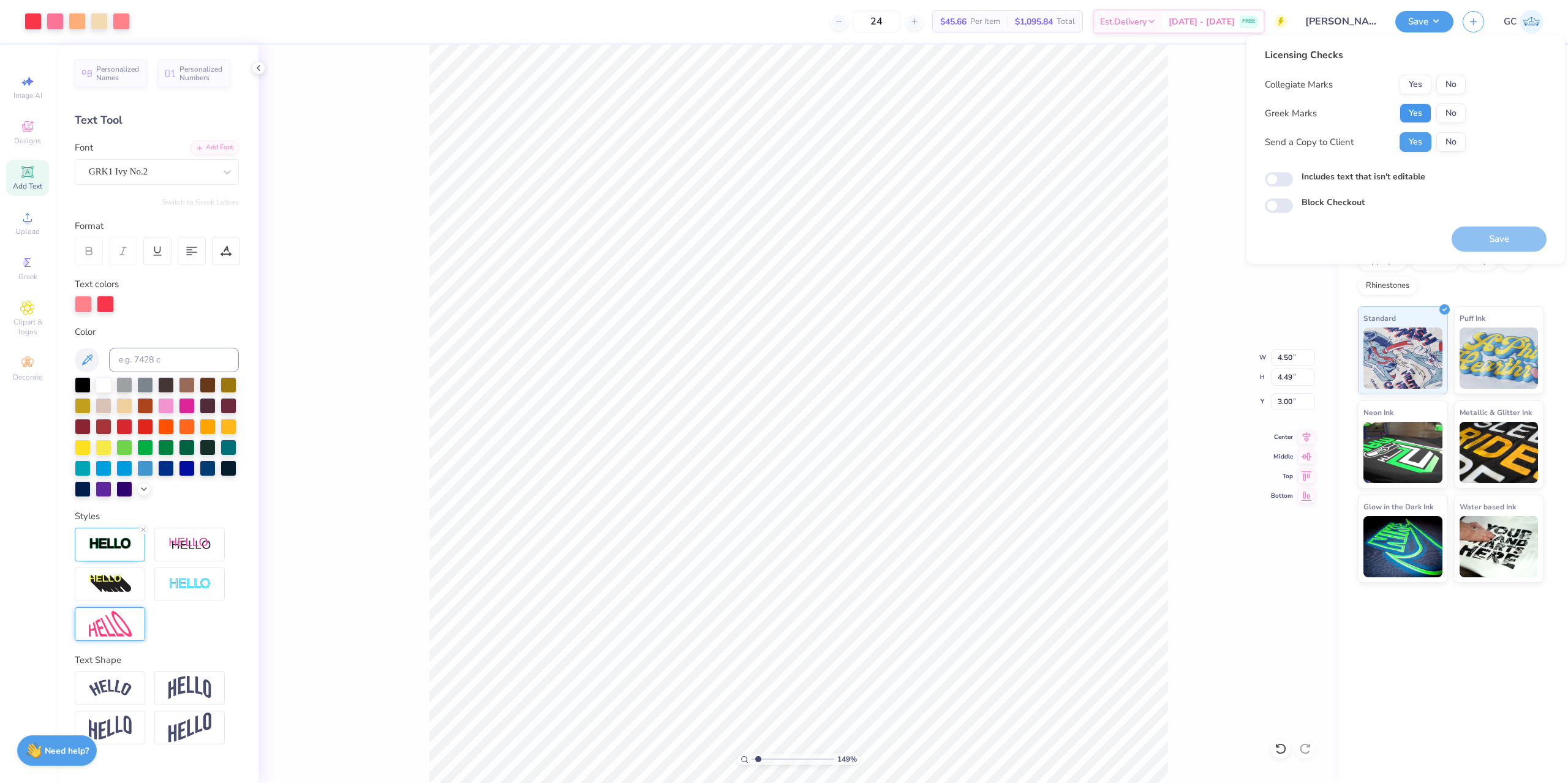
drag, startPoint x: 1410, startPoint y: 113, endPoint x: 1450, endPoint y: 101, distance: 41.8
click at [1410, 113] on button "Yes" at bounding box center [1414, 113] width 32 height 20
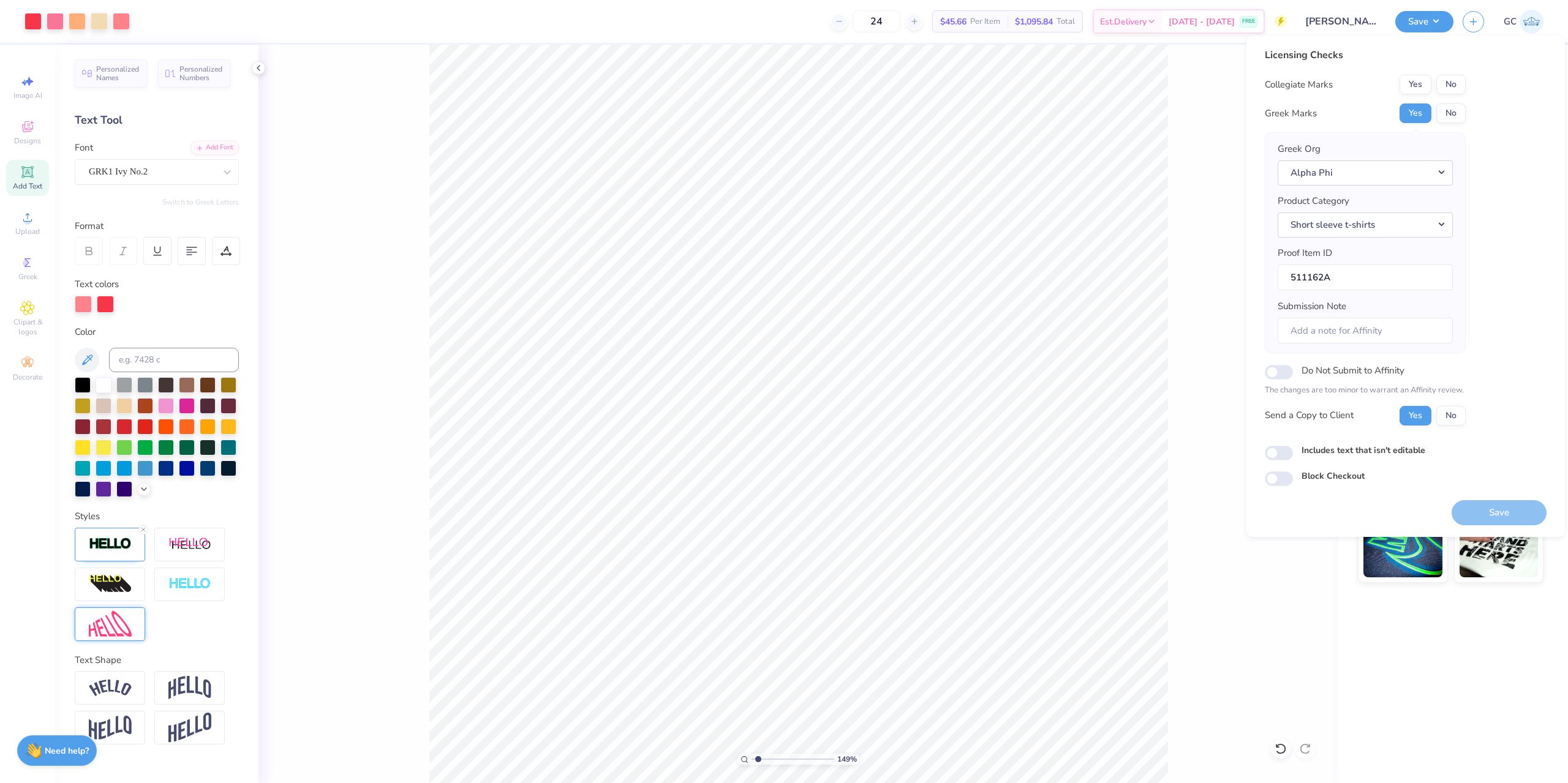
click at [1456, 84] on button "No" at bounding box center [1450, 84] width 29 height 20
click at [1502, 512] on button "Save" at bounding box center [1498, 513] width 95 height 25
type input "1.49212329151837"
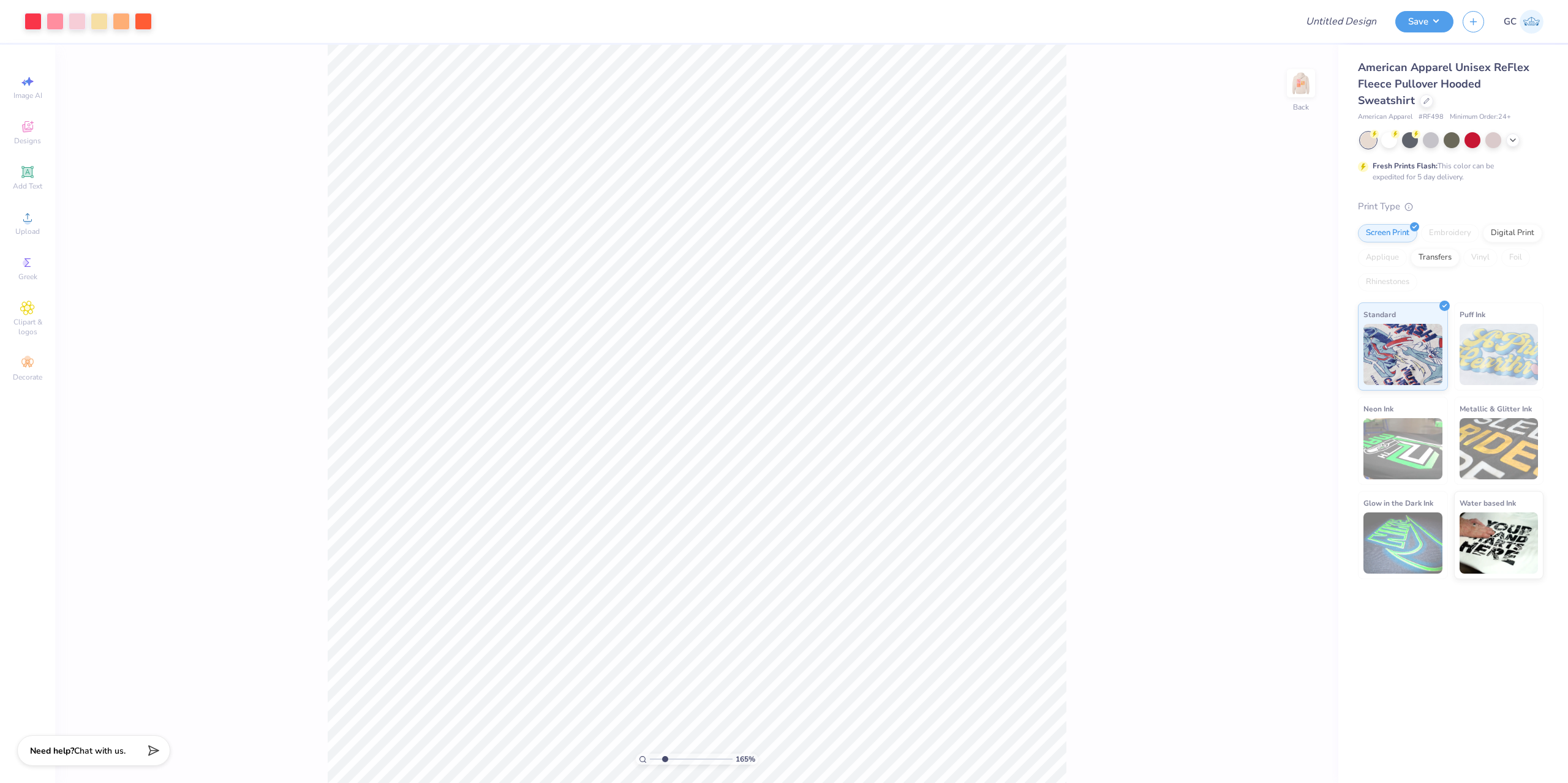
type input "2.71964221644285"
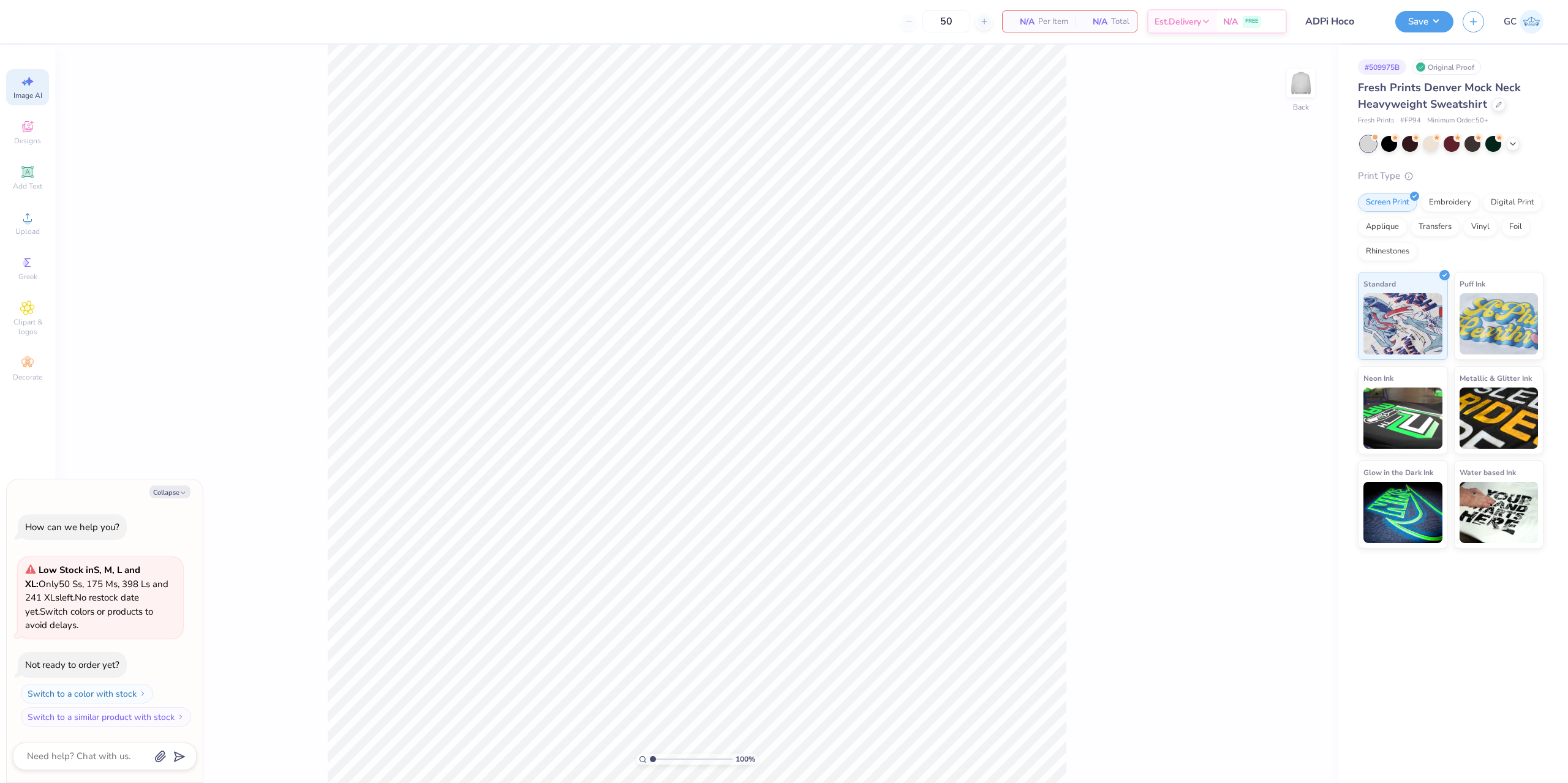
click at [20, 97] on span "Image AI" at bounding box center [28, 95] width 29 height 9
type textarea "x"
select select "4"
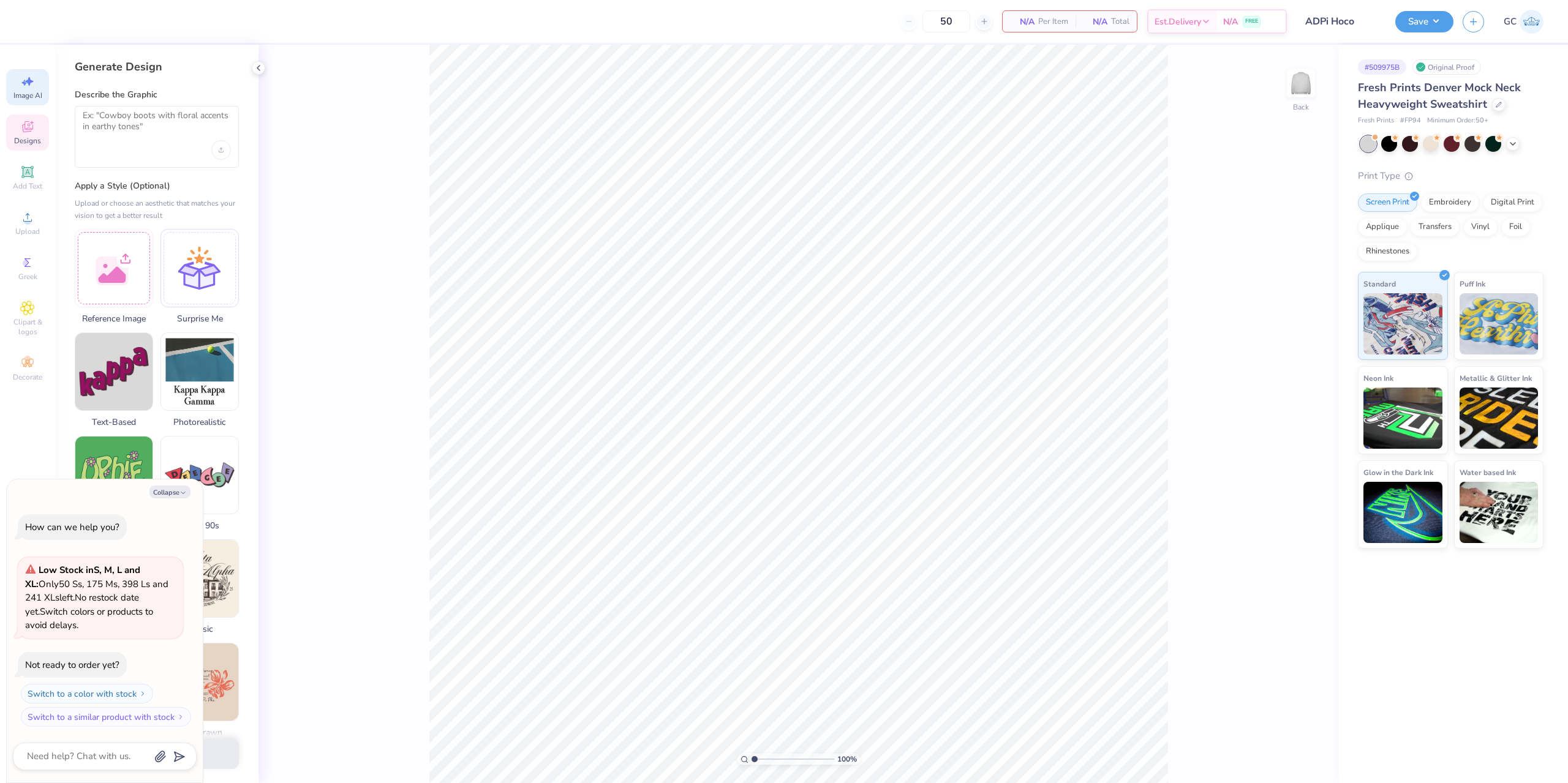
click at [31, 130] on icon at bounding box center [27, 128] width 9 height 8
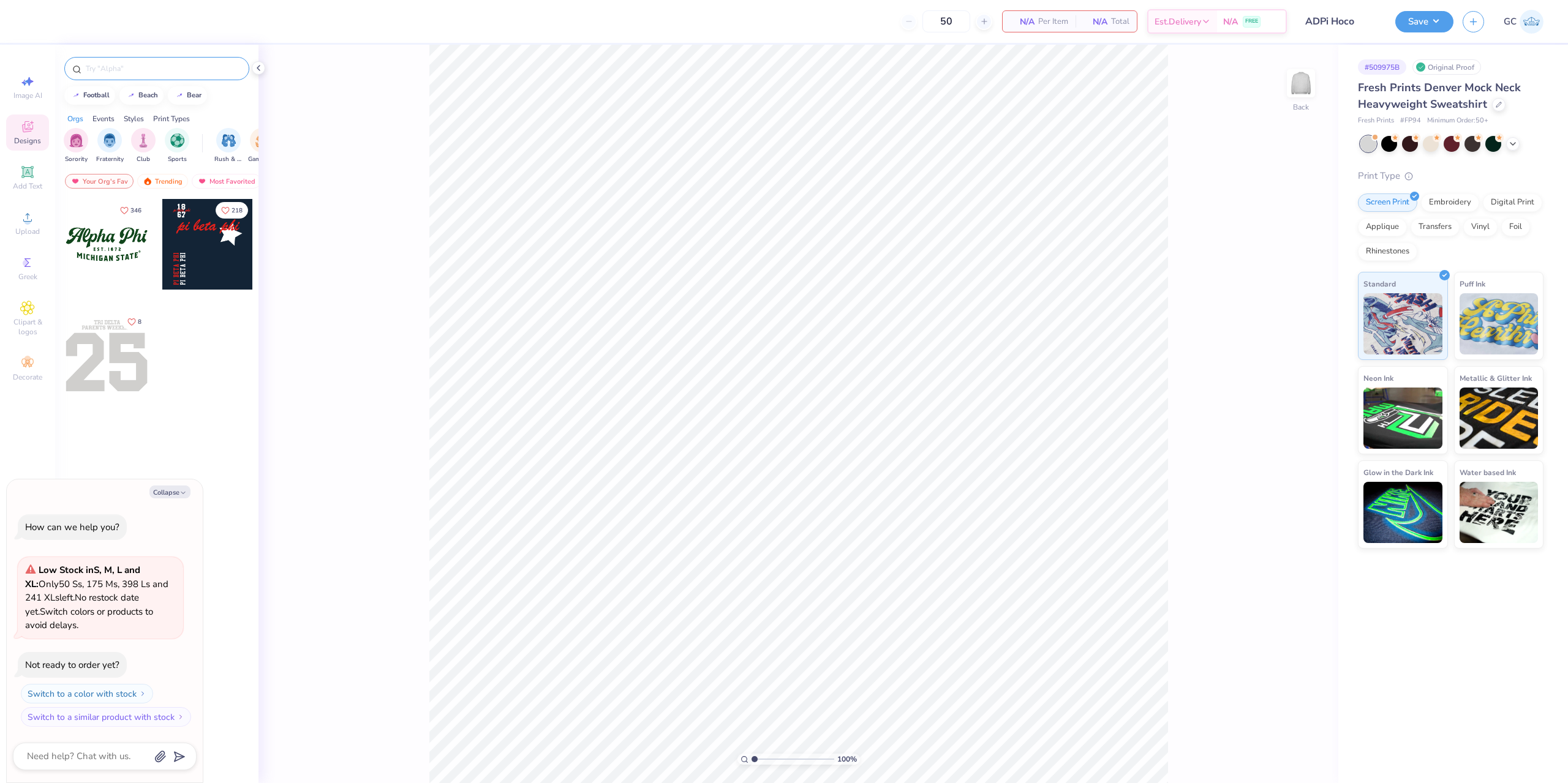
type textarea "x"
click at [134, 66] on input "text" at bounding box center [162, 69] width 157 height 12
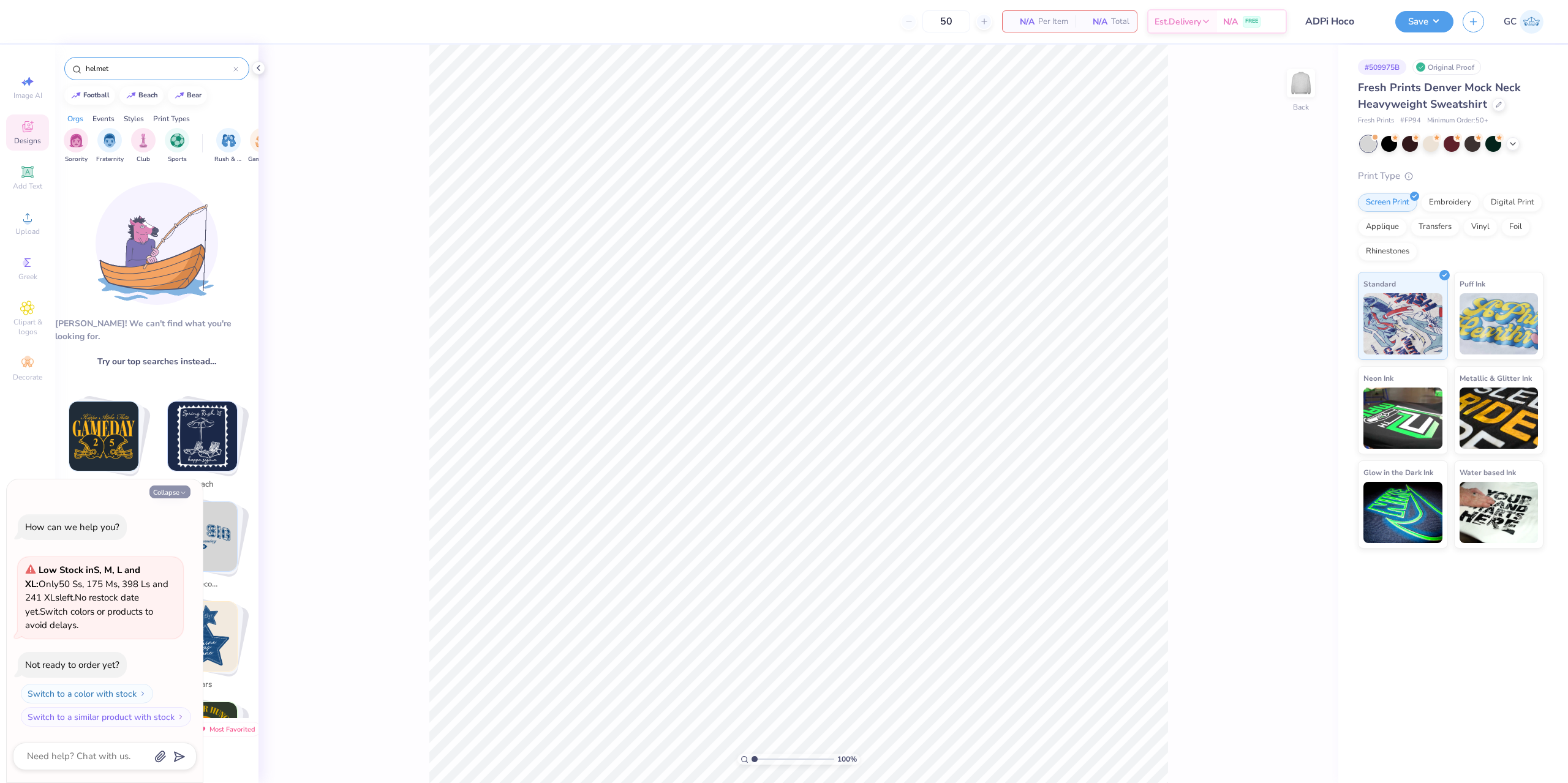
type input "helmet"
click at [161, 490] on button "Collapse" at bounding box center [170, 491] width 41 height 13
type textarea "x"
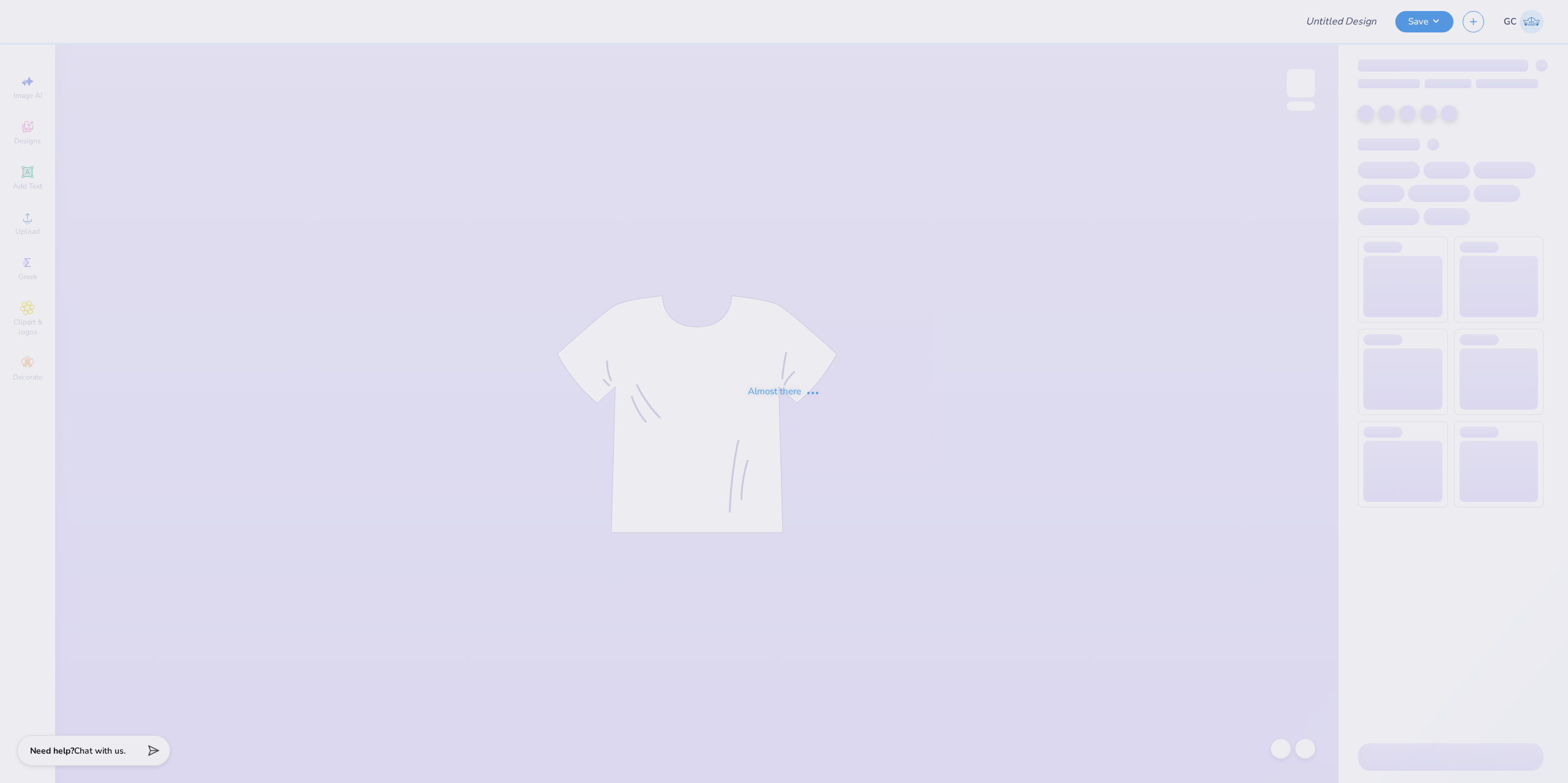
type input "ADPi Hoco"
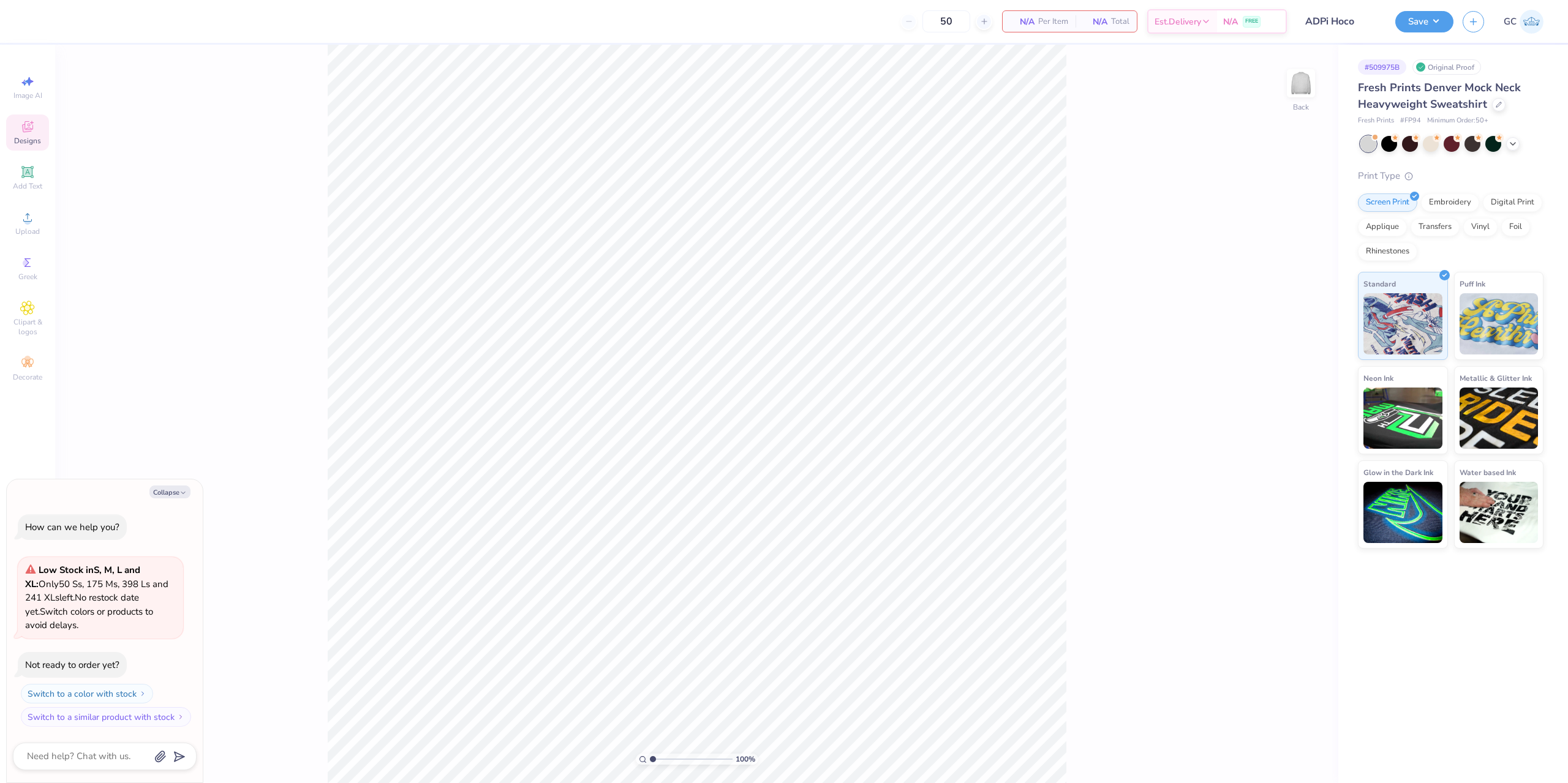
click at [37, 137] on span "Designs" at bounding box center [27, 140] width 27 height 9
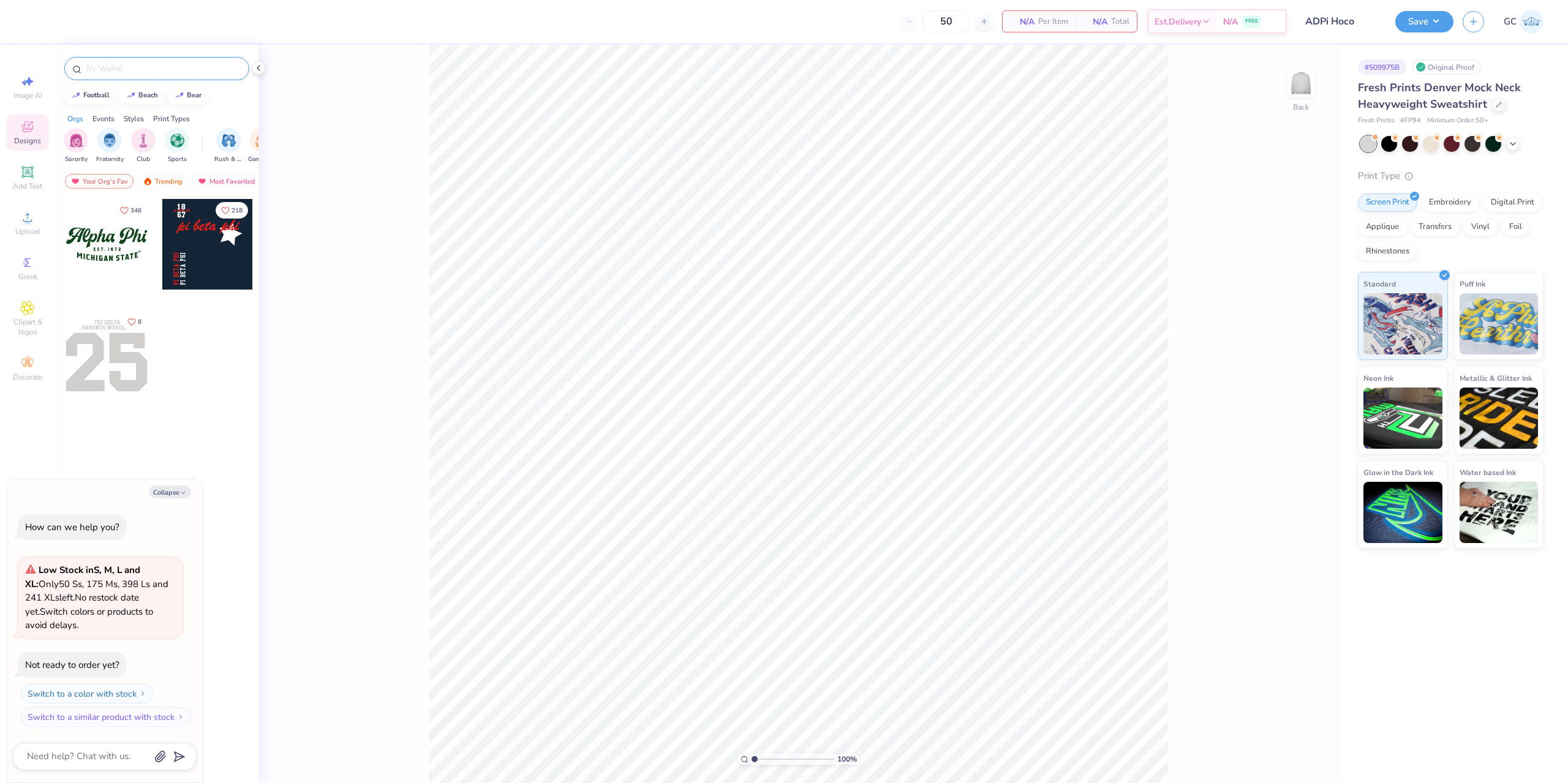
type textarea "x"
click at [136, 70] on input "text" at bounding box center [162, 69] width 157 height 12
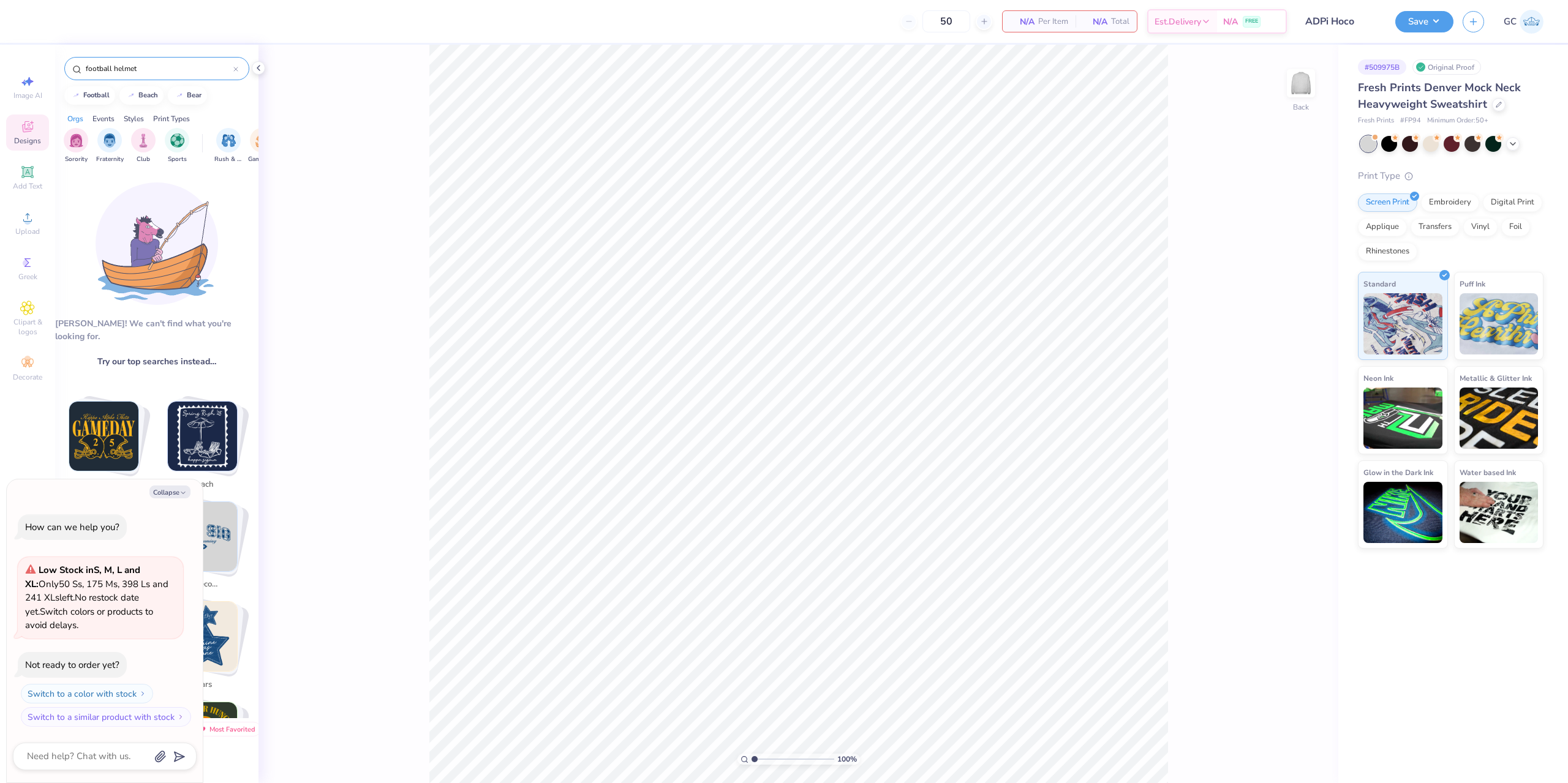
type input "football helmet"
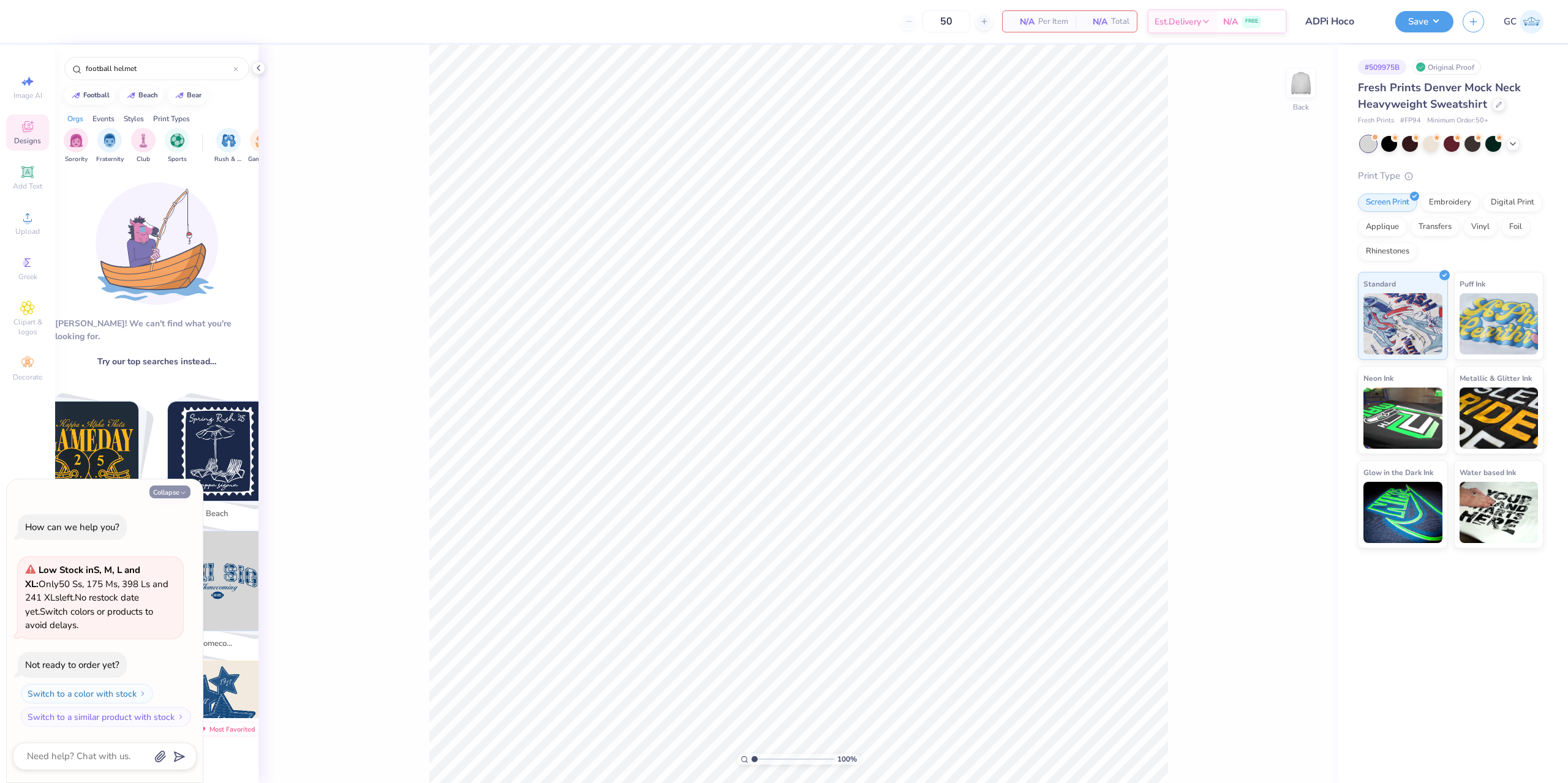
click at [183, 489] on icon "button" at bounding box center [183, 493] width 8 height 8
type textarea "x"
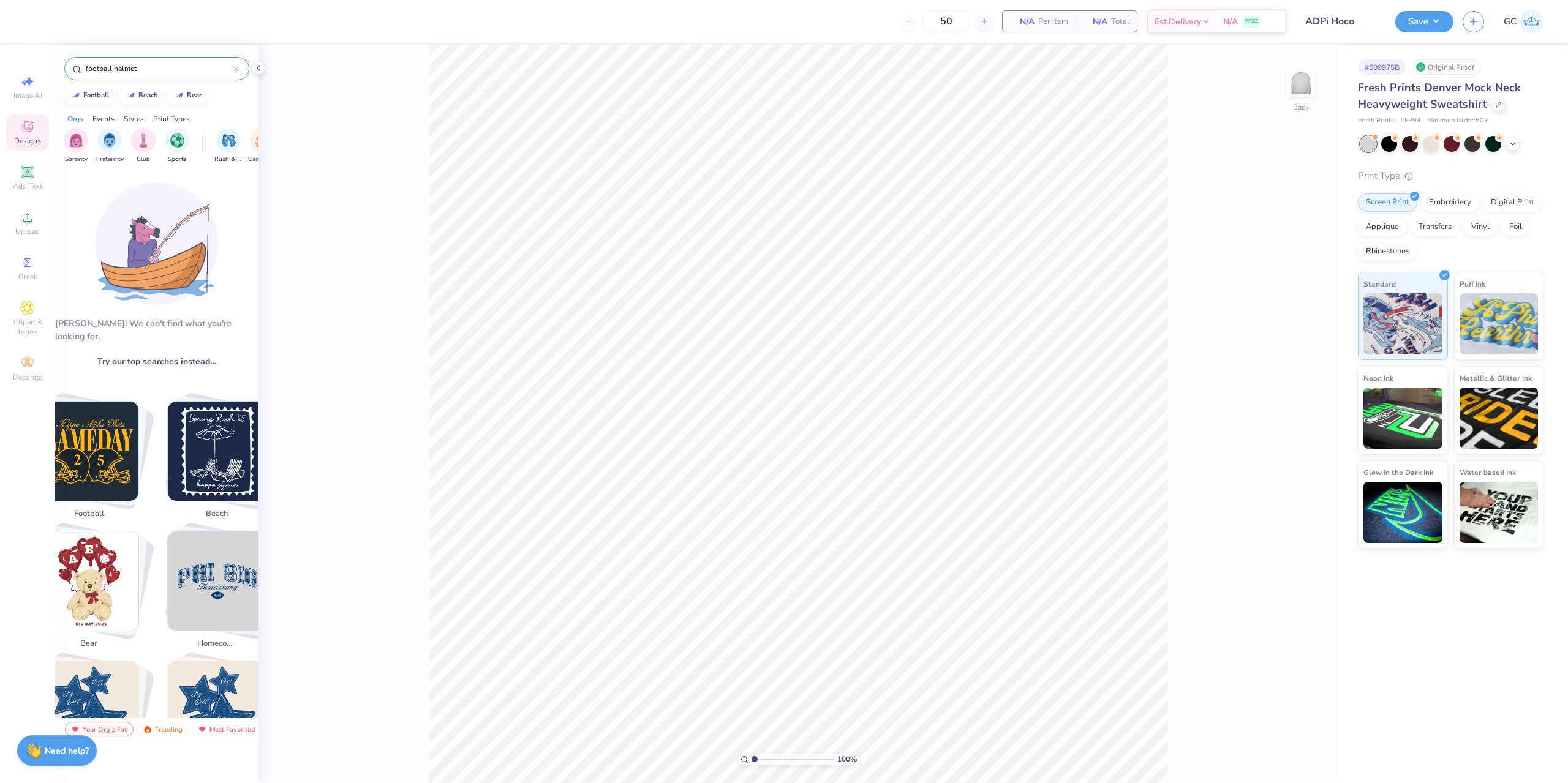
drag, startPoint x: 169, startPoint y: 66, endPoint x: 1, endPoint y: 50, distance: 168.8
click at [1, 50] on div "50 N/A Per Item N/A Total Est. Delivery N/A FREE Design Title ADPi Hoco Save GC…" at bounding box center [784, 392] width 1568 height 783
click at [94, 97] on div "football" at bounding box center [96, 94] width 27 height 7
type input "football"
click at [64, 87] on button "football" at bounding box center [89, 95] width 51 height 18
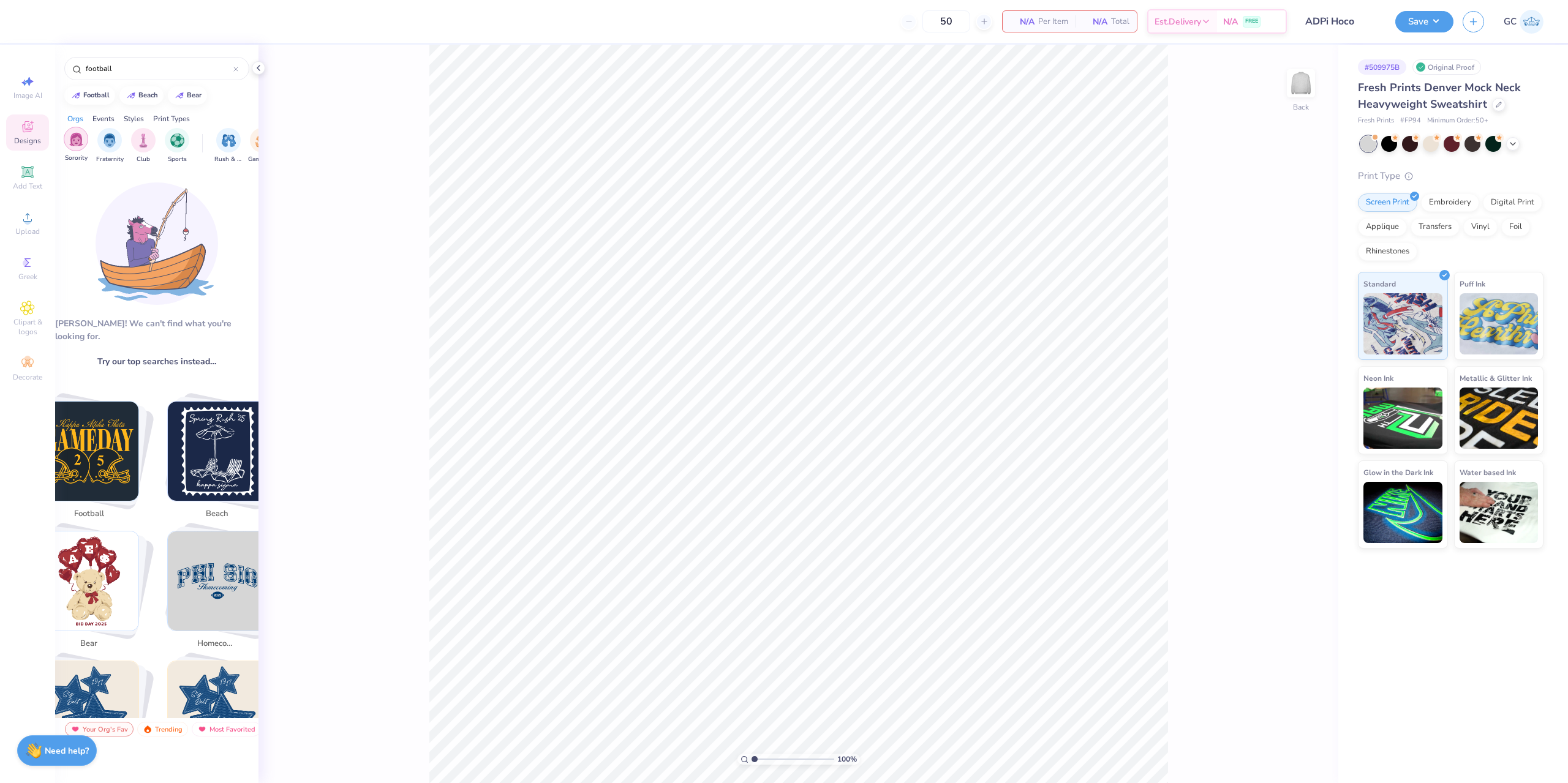
click at [82, 148] on div "filter for Sorority" at bounding box center [76, 139] width 25 height 25
click at [29, 164] on div "Add Text" at bounding box center [27, 178] width 43 height 36
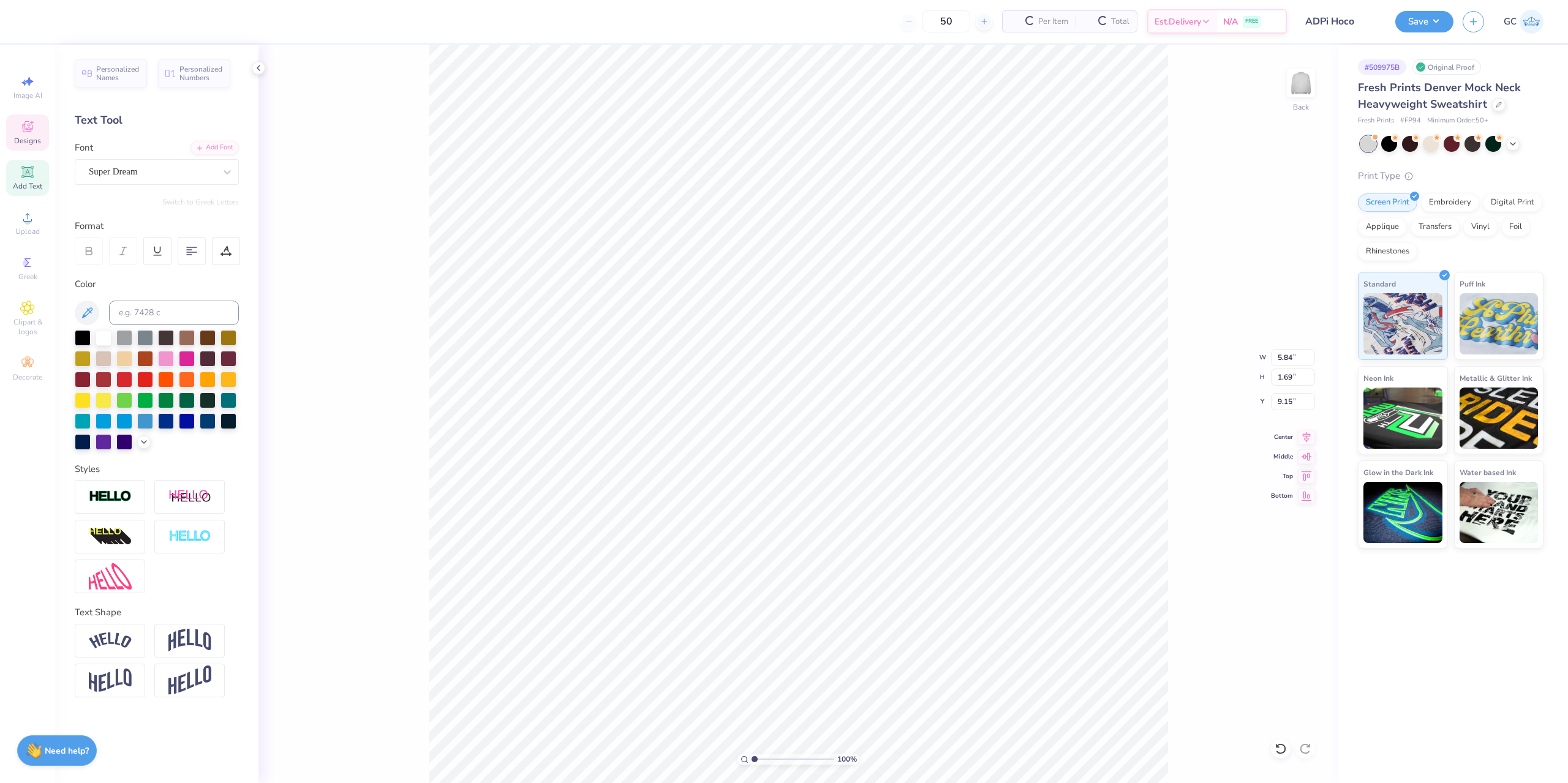
click at [33, 130] on icon at bounding box center [27, 126] width 15 height 15
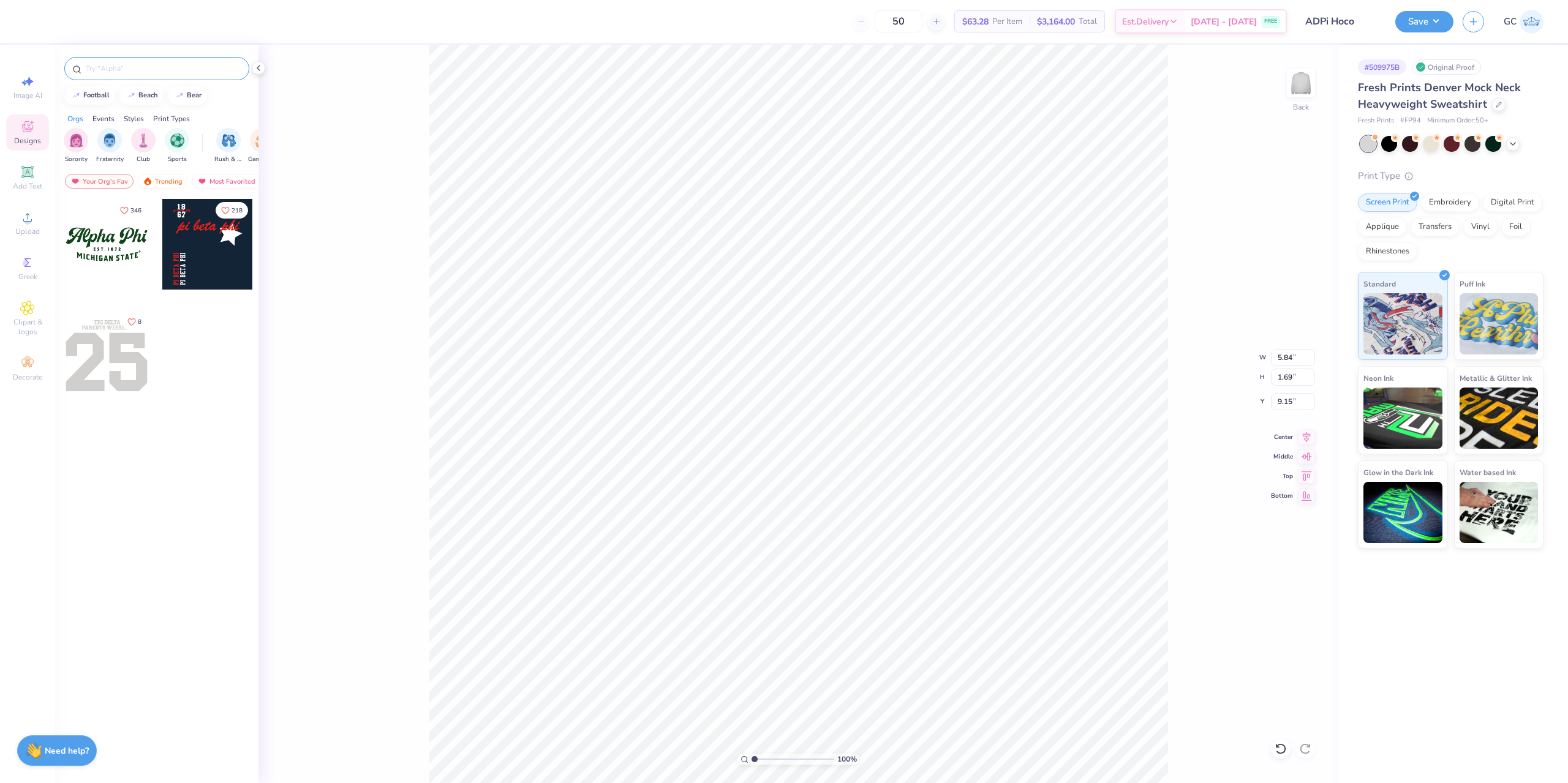
click at [152, 70] on input "text" at bounding box center [162, 69] width 157 height 12
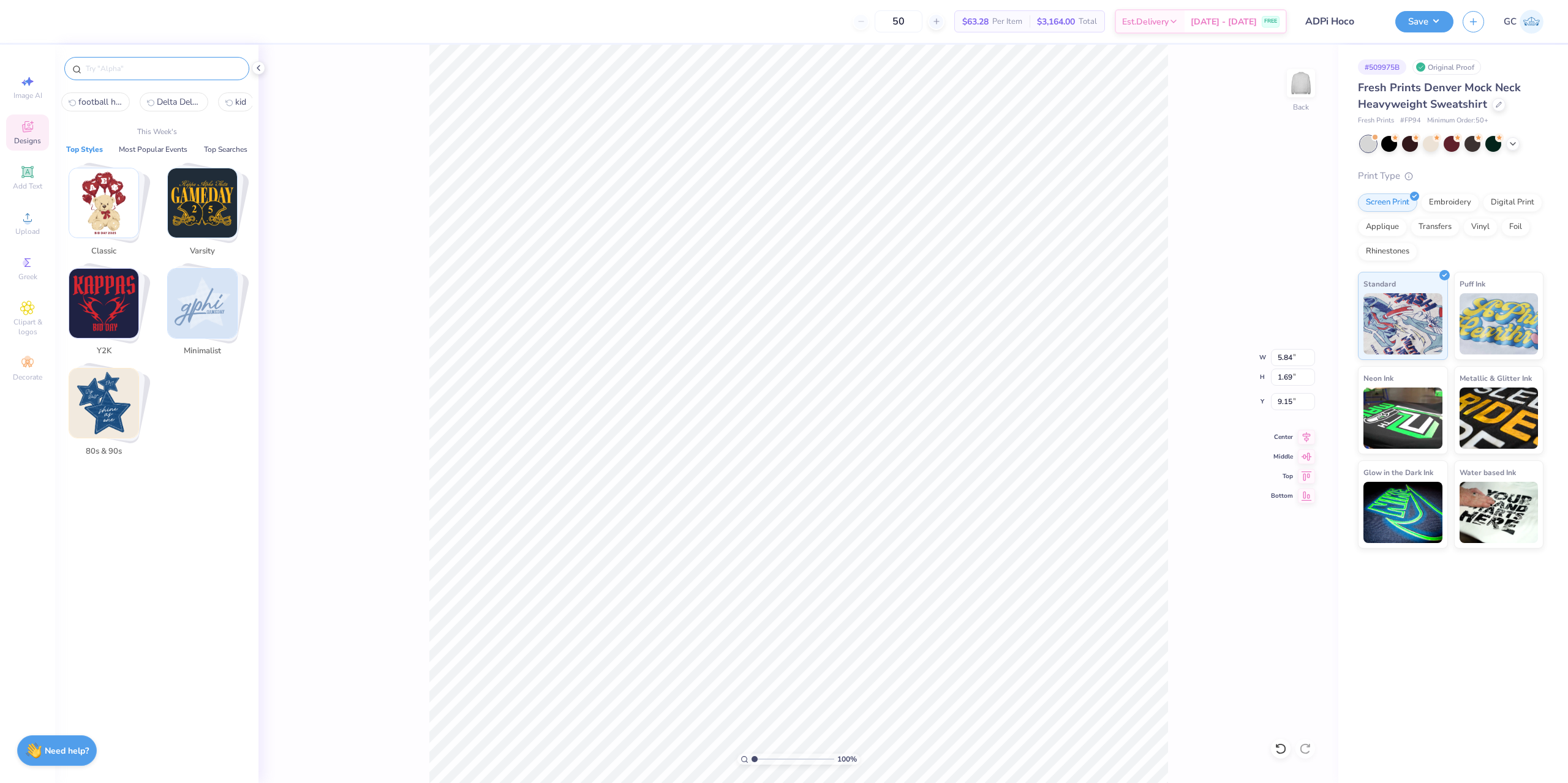
type input "g"
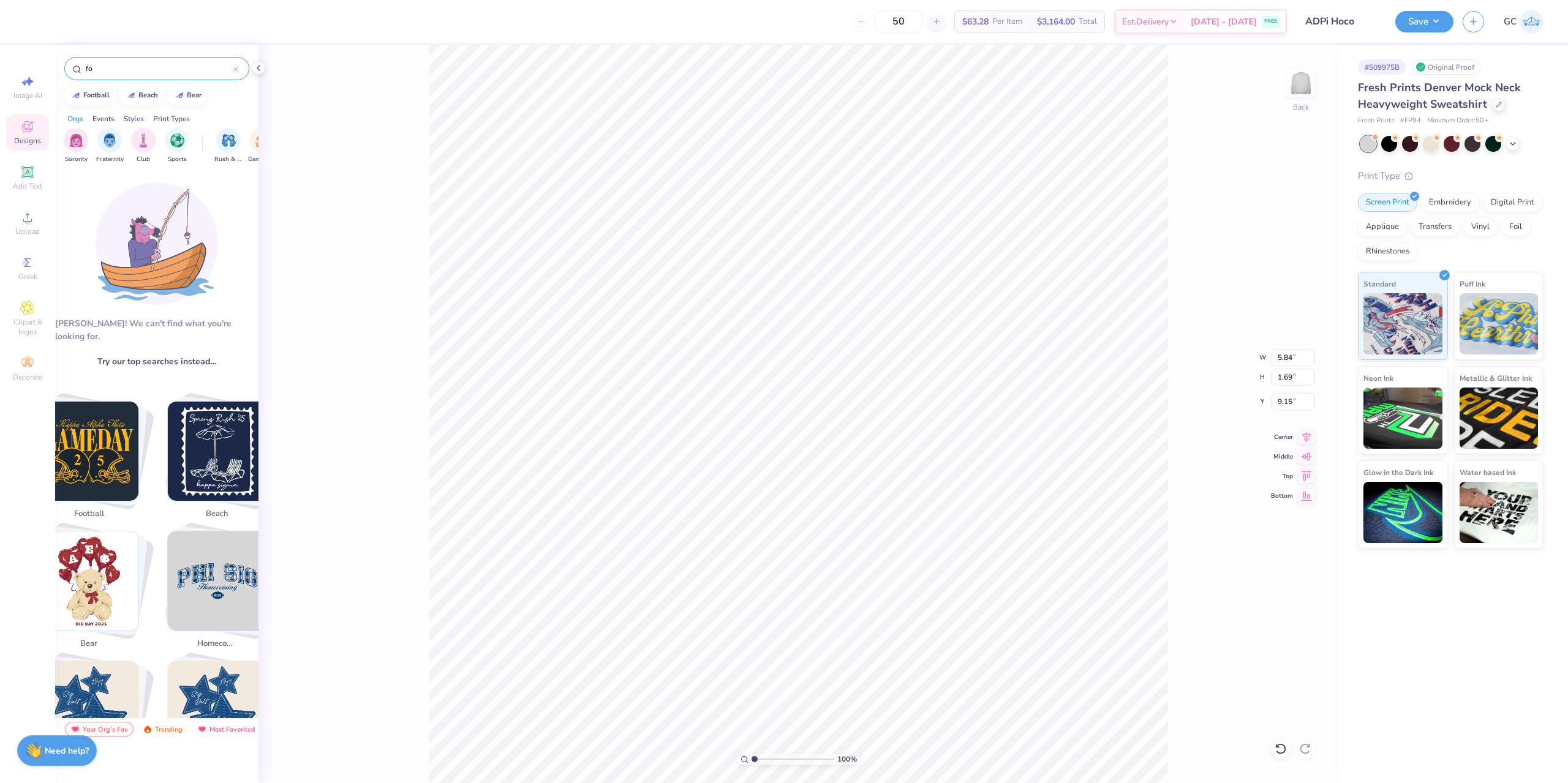
type input "f"
click at [97, 422] on img "Stack Card Button football" at bounding box center [89, 452] width 100 height 100
type input "football"
click at [93, 508] on span "football" at bounding box center [89, 514] width 40 height 12
click at [103, 457] on img "Stack Card Button football" at bounding box center [89, 452] width 100 height 100
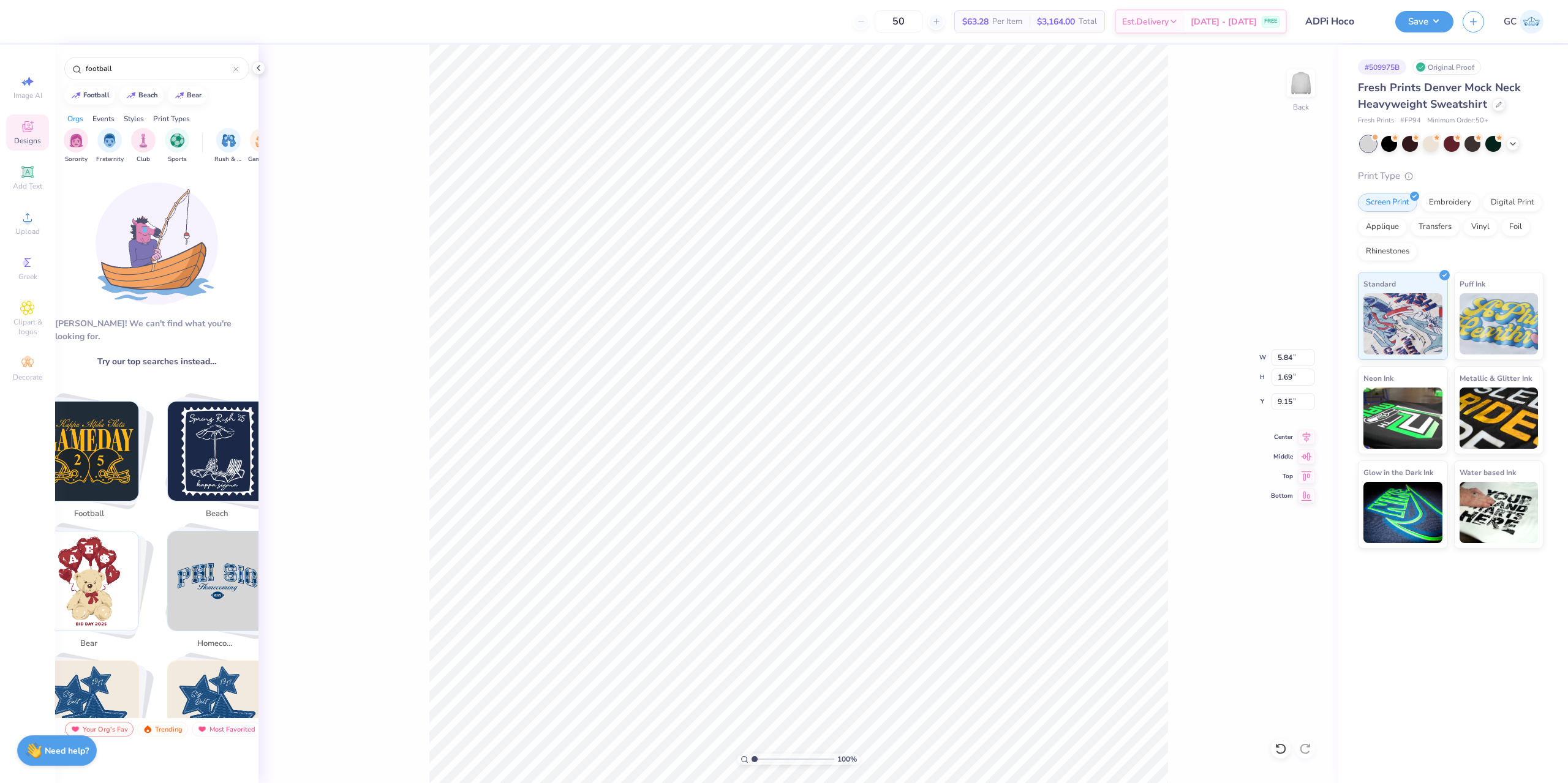
click at [103, 457] on img "Stack Card Button football" at bounding box center [89, 452] width 100 height 100
click at [105, 456] on img "Stack Card Button football" at bounding box center [89, 452] width 100 height 100
click at [106, 456] on img "Stack Card Button football" at bounding box center [89, 452] width 100 height 100
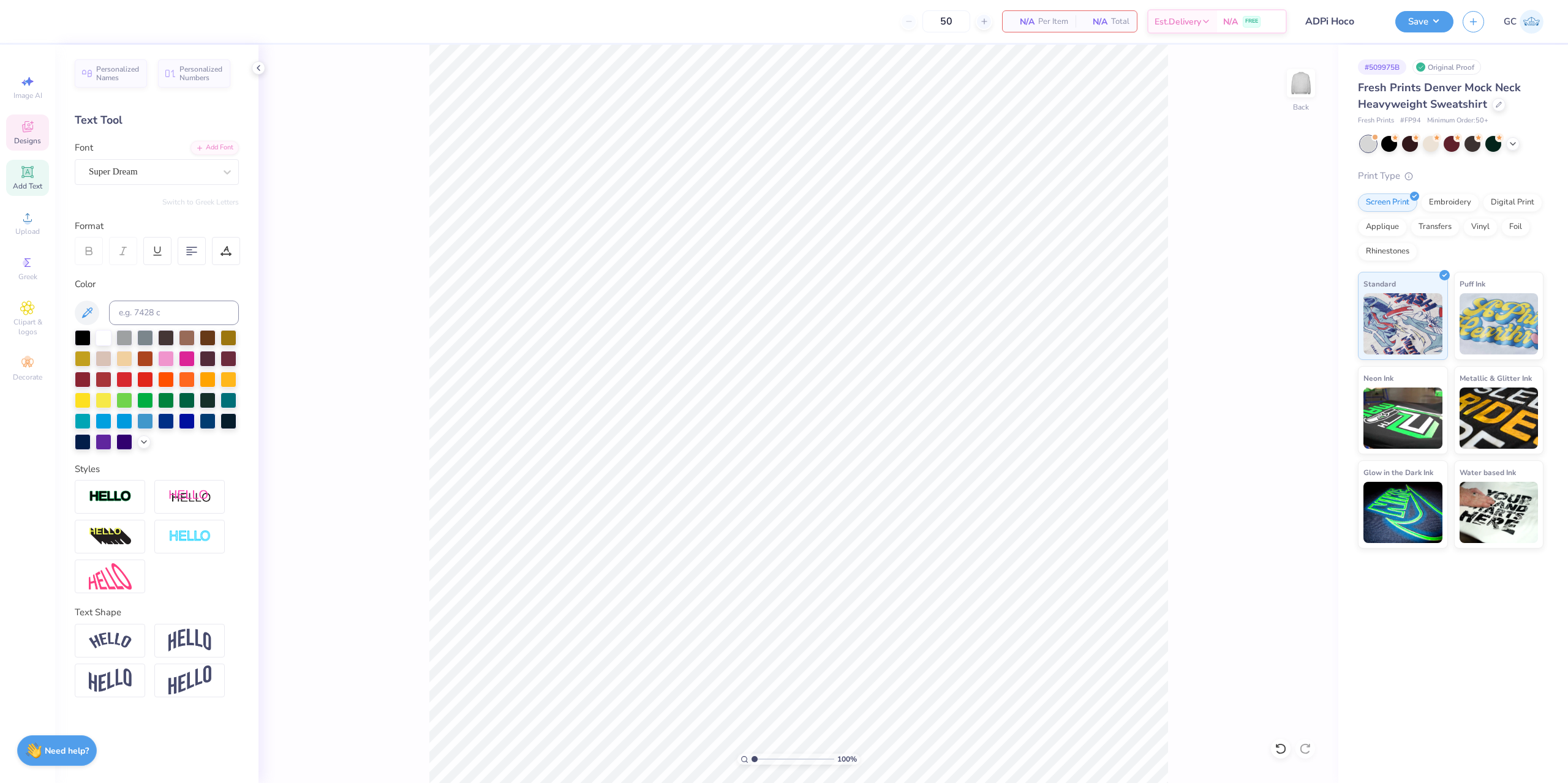
click at [33, 133] on icon at bounding box center [27, 126] width 15 height 15
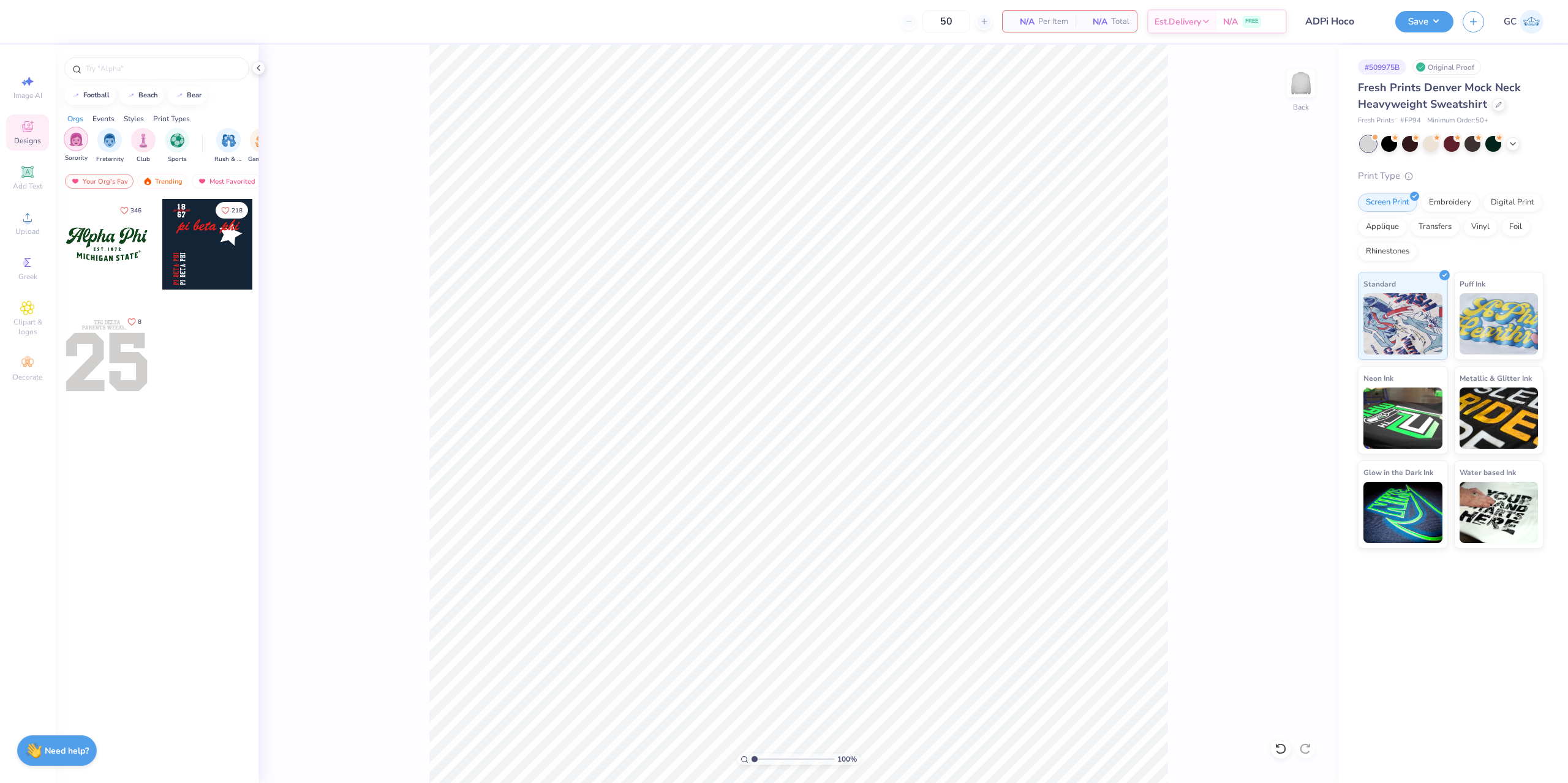
click at [81, 137] on img "filter for Sorority" at bounding box center [76, 139] width 14 height 14
click at [88, 130] on icon "filter for Sorority" at bounding box center [86, 130] width 5 height 5
click at [236, 106] on div "football beach bear Orgs Events Styles Print Types Sorority Fraternity Club Spo…" at bounding box center [156, 436] width 204 height 784
click at [113, 132] on img "filter for Fraternity" at bounding box center [110, 139] width 14 height 14
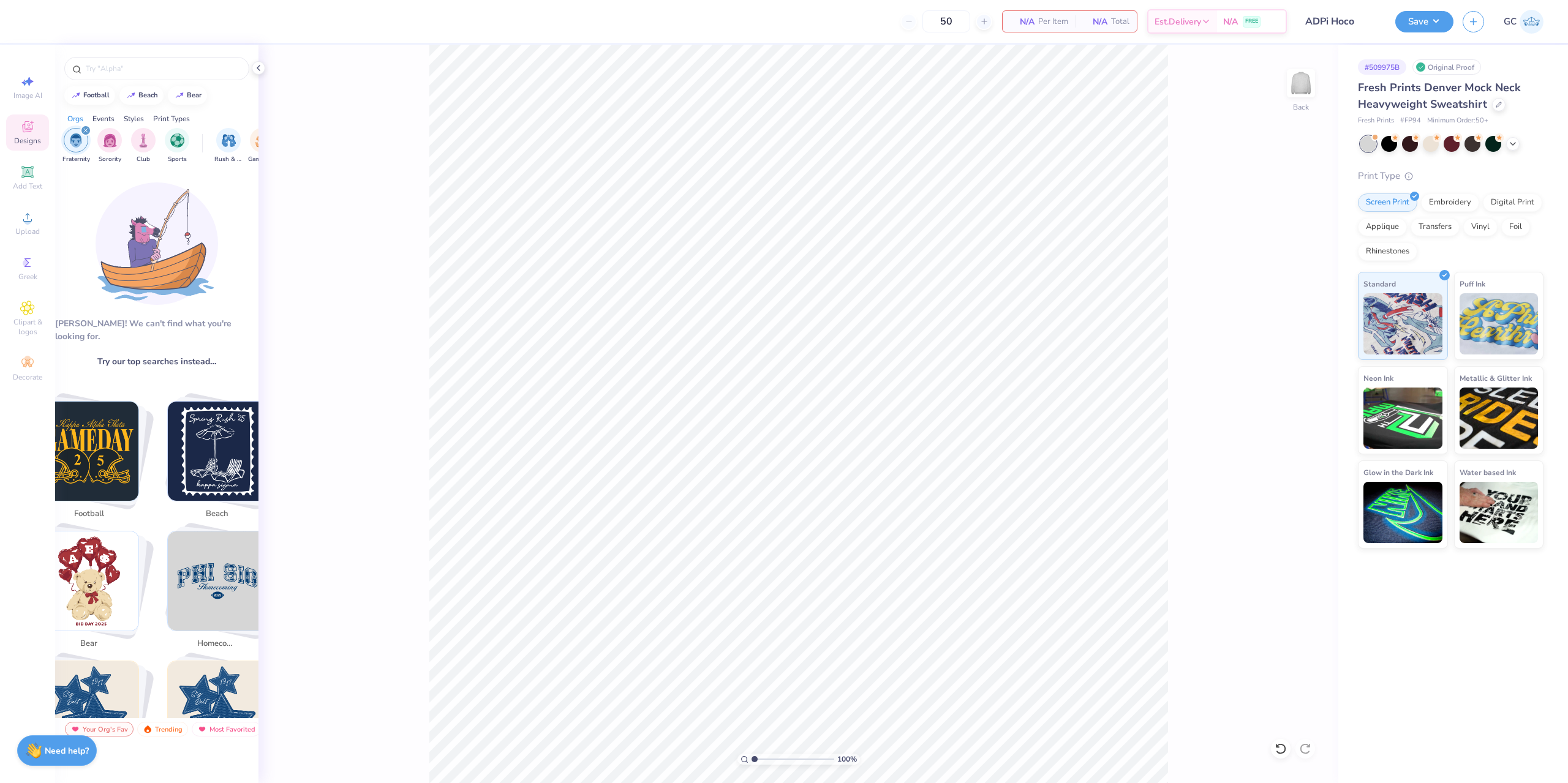
click at [109, 504] on div "football" at bounding box center [88, 514] width 49 height 21
click at [91, 469] on img "Stack Card Button football" at bounding box center [89, 452] width 100 height 100
click at [92, 468] on img "Stack Card Button football" at bounding box center [89, 452] width 100 height 100
click at [209, 454] on img "Stack Card Button beach" at bounding box center [217, 452] width 100 height 100
click at [115, 452] on img "Stack Card Button football" at bounding box center [89, 452] width 100 height 100
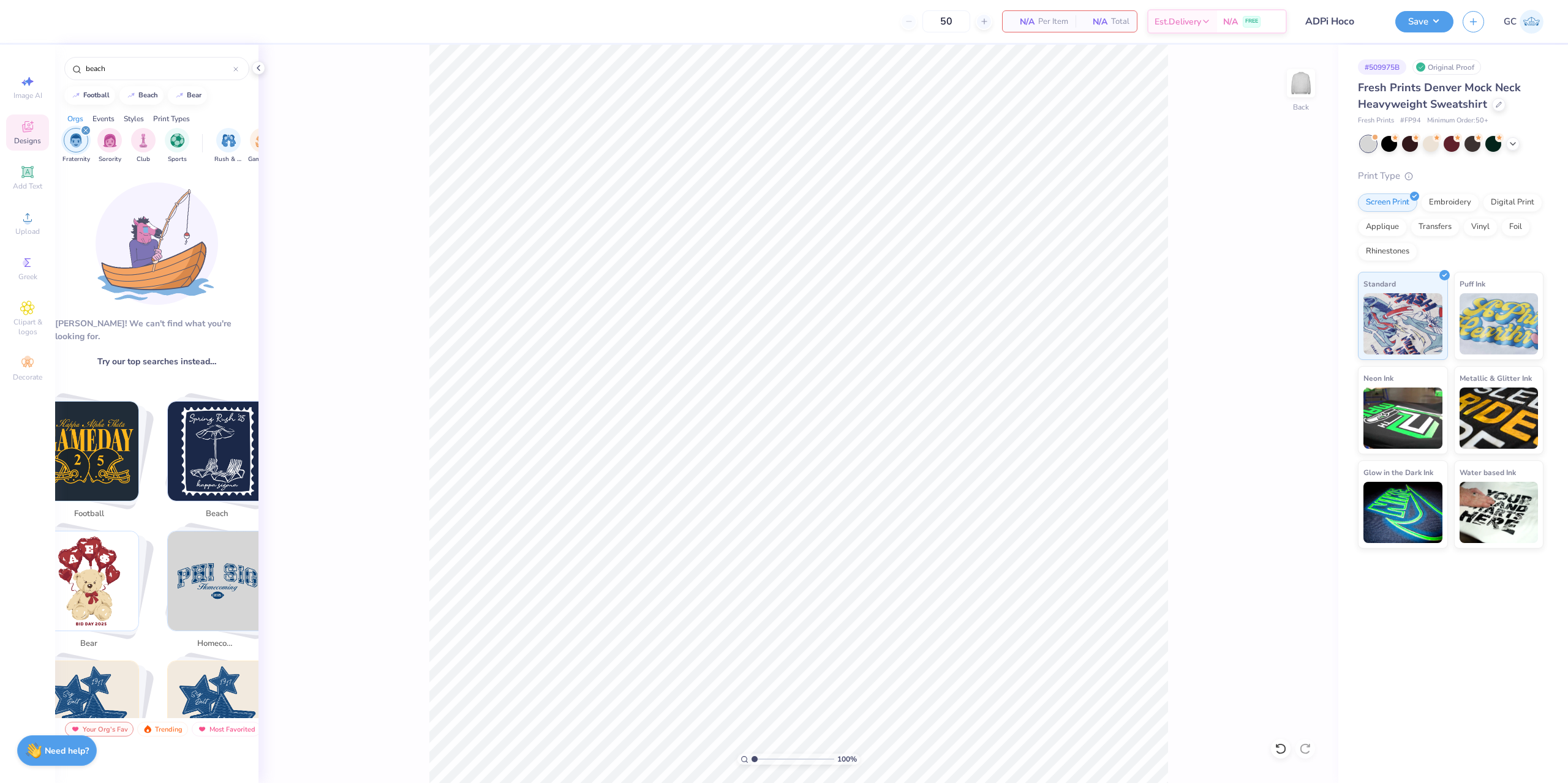
type input "football"
click at [114, 452] on img "Stack Card Button football" at bounding box center [89, 452] width 100 height 100
click at [127, 72] on input "football" at bounding box center [158, 69] width 149 height 12
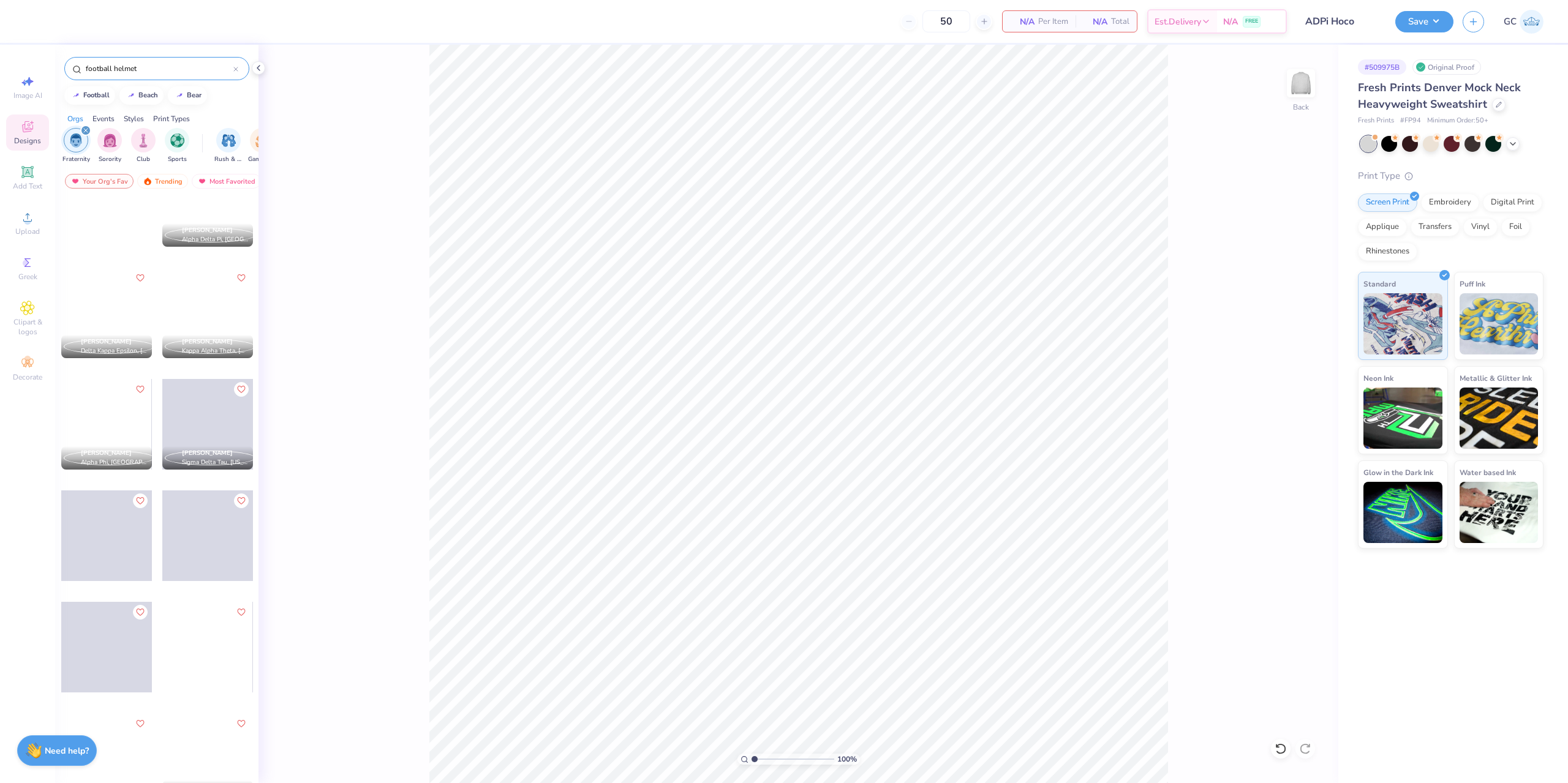
scroll to position [612, 0]
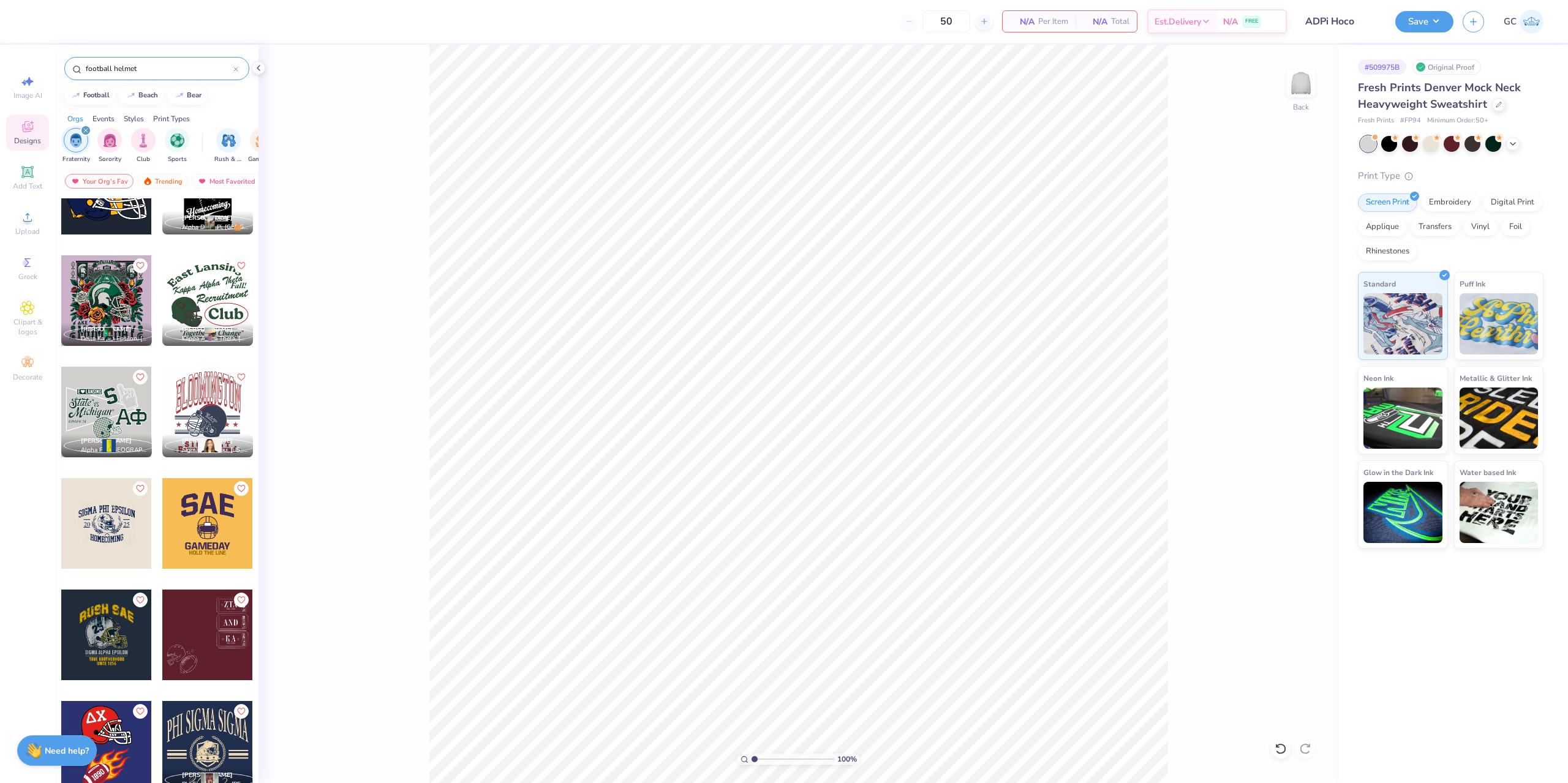
type input "football helmet"
click at [198, 394] on div at bounding box center [208, 412] width 91 height 91
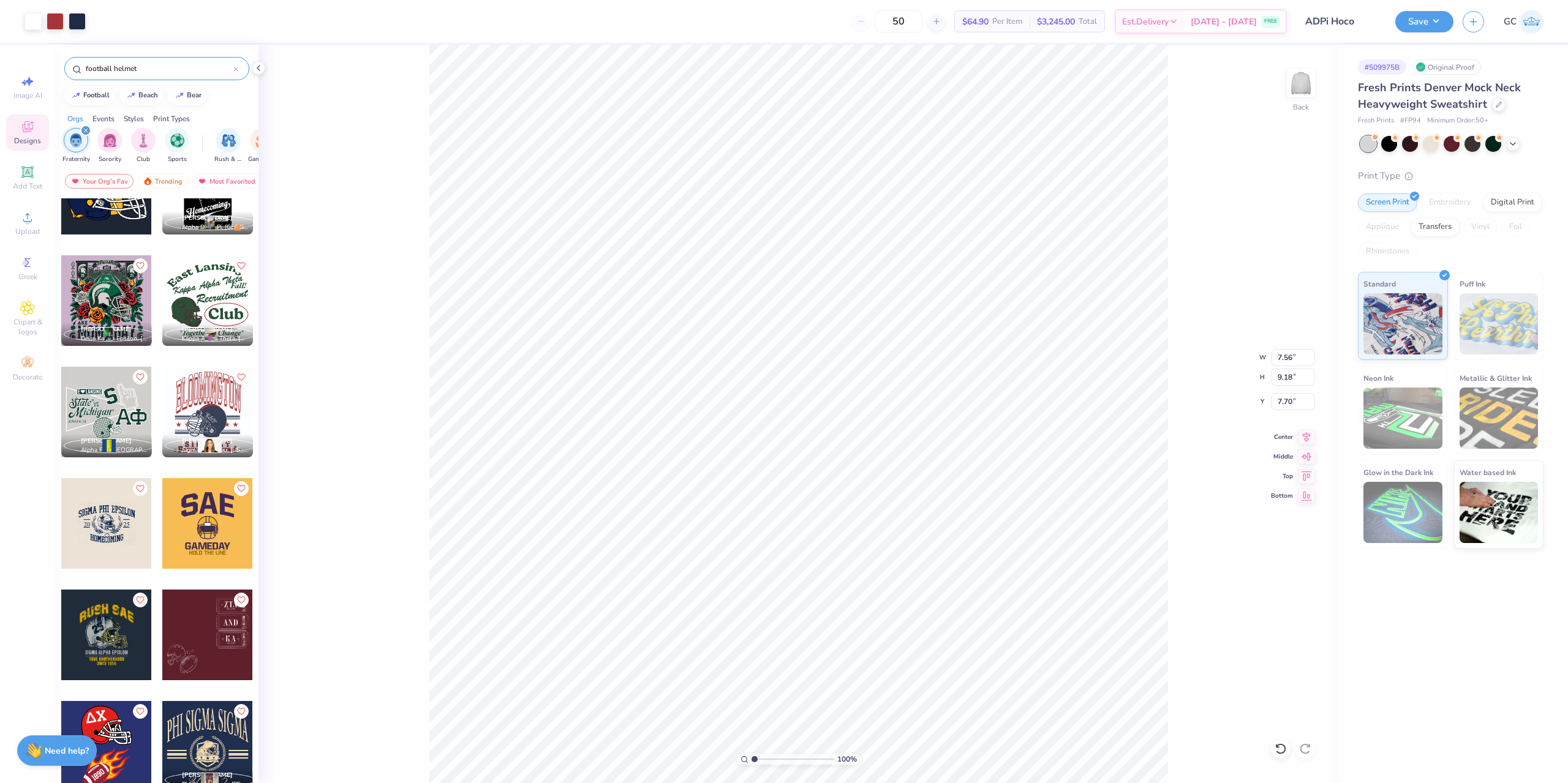
type input "7.56"
type input "9.18"
type input "3.00"
type input "9.23"
type input "11.21"
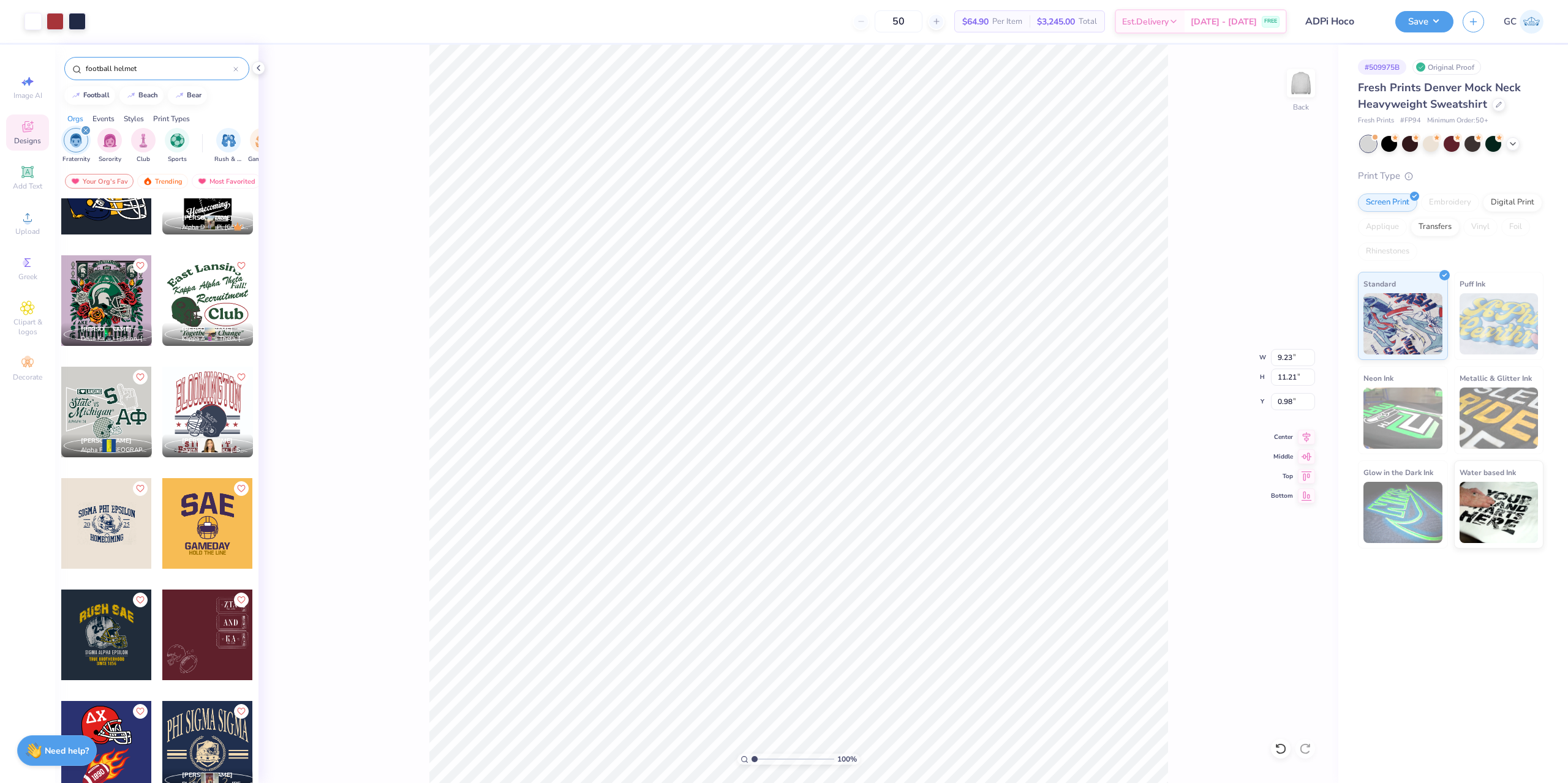
type input "3.00"
click at [897, 576] on li "Ungroup" at bounding box center [895, 574] width 96 height 24
